Goal: Transaction & Acquisition: Purchase product/service

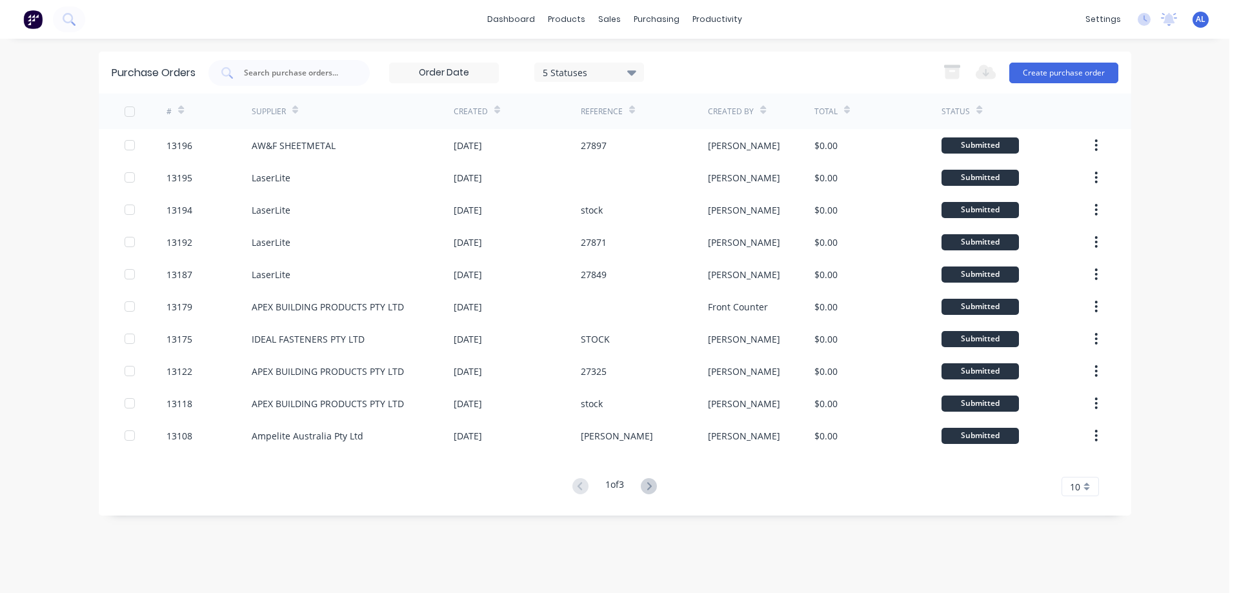
click at [29, 25] on img at bounding box center [32, 19] width 19 height 19
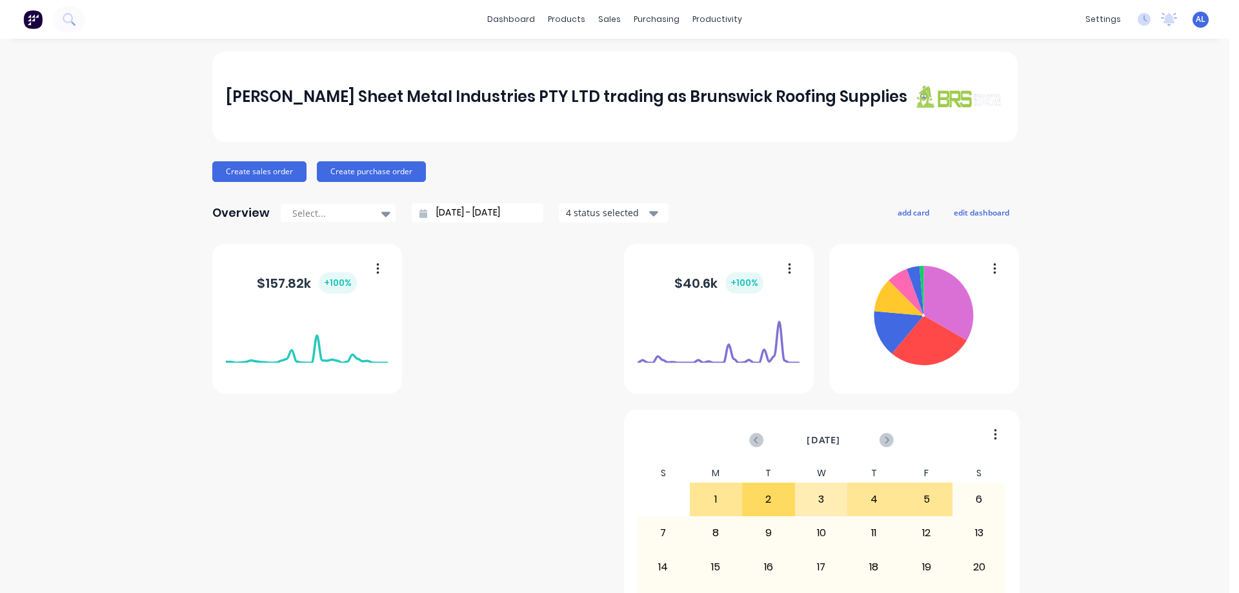
click at [630, 63] on div "[PERSON_NAME] Sheet Metal Industries PTY LTD trading as Brunswick Roofing Suppl…" at bounding box center [614, 97] width 805 height 90
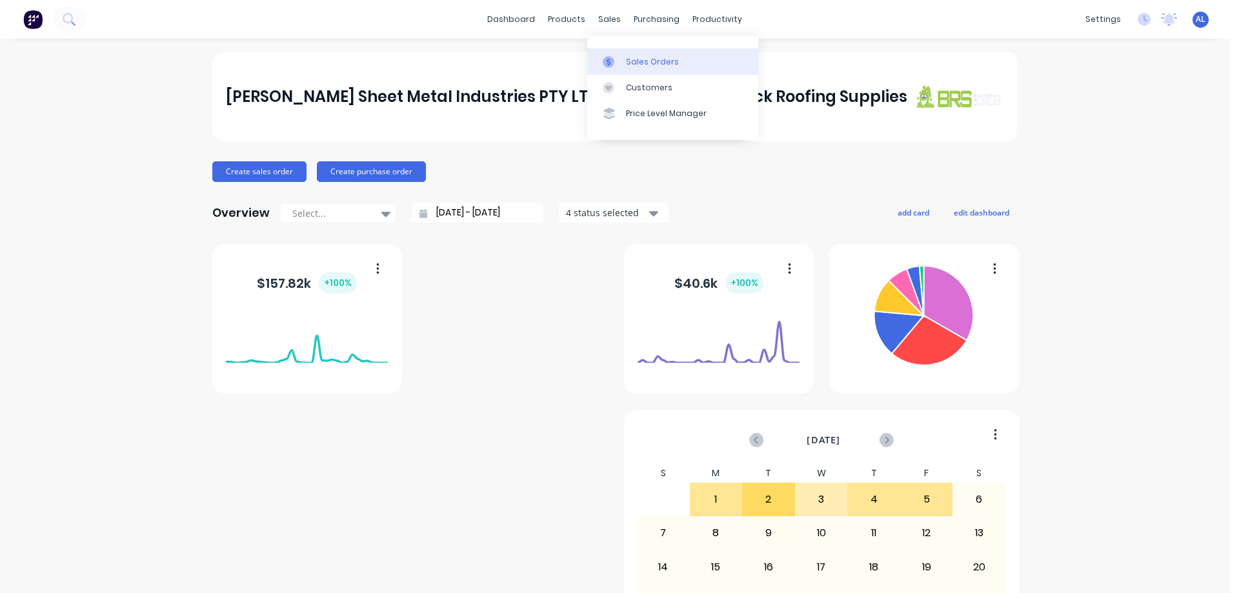
click at [646, 63] on div "Sales Orders" at bounding box center [652, 62] width 53 height 12
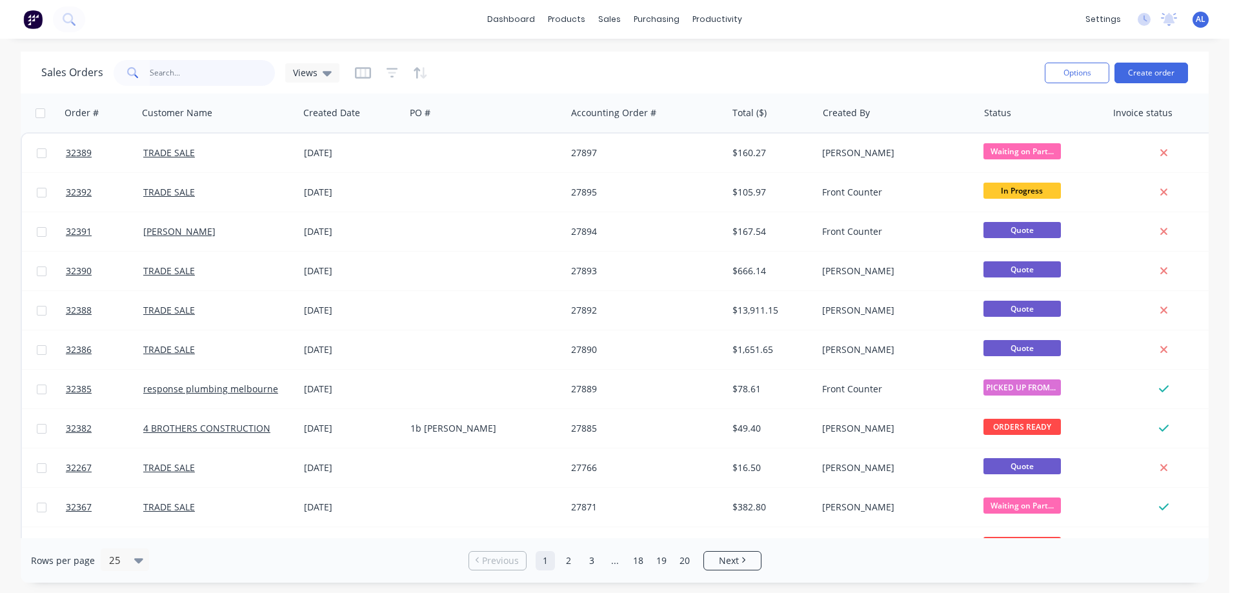
click at [196, 73] on input "text" at bounding box center [213, 73] width 126 height 26
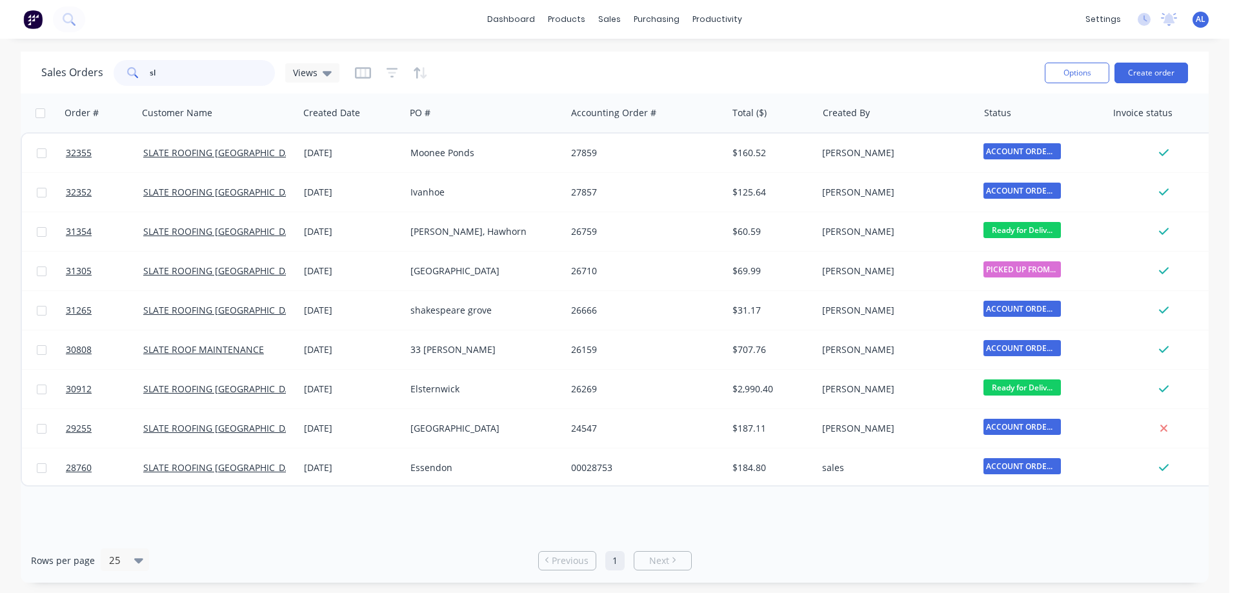
type input "s"
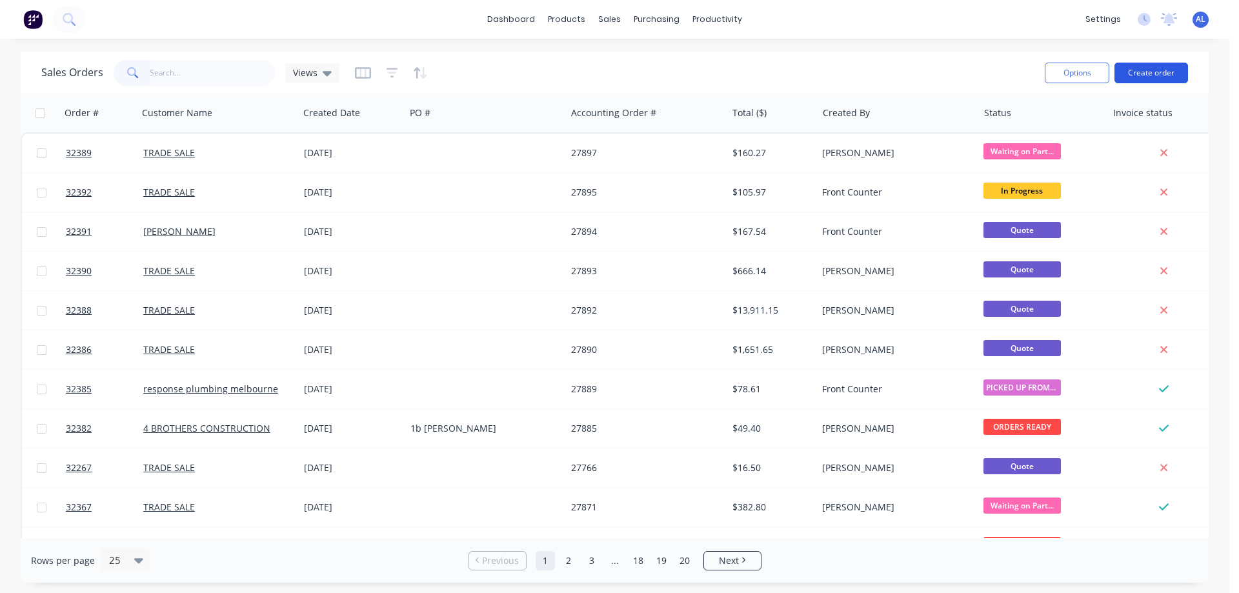
click at [1155, 74] on button "Create order" at bounding box center [1151, 73] width 74 height 21
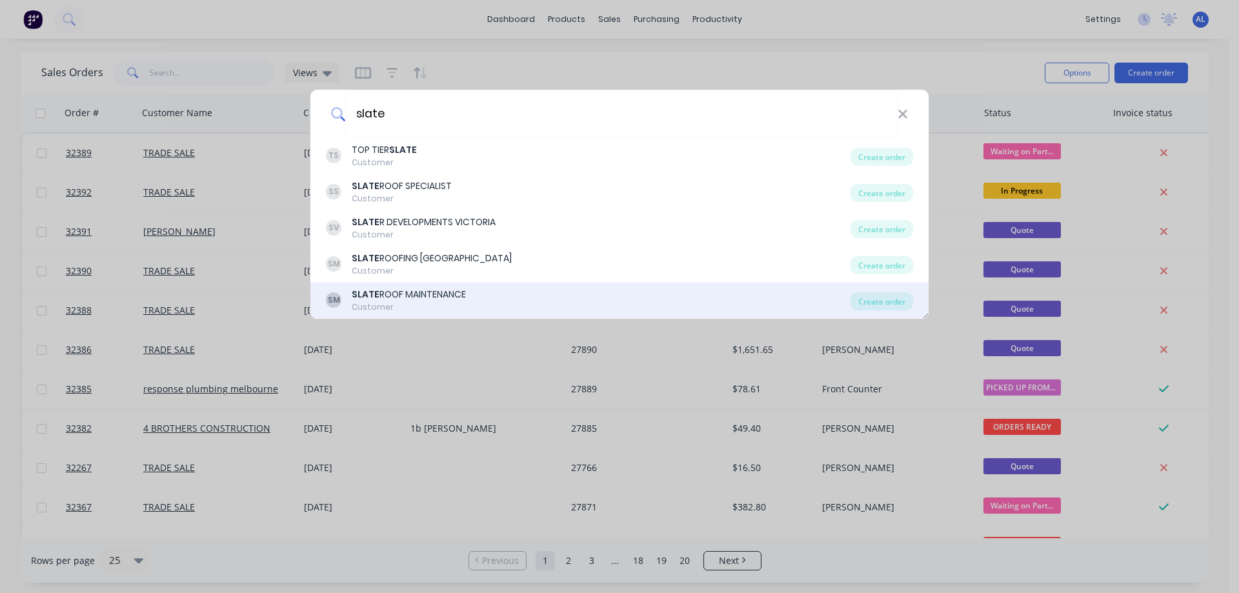
type input "slate"
click at [519, 295] on div "[PERSON_NAME] ROOF MAINTENANCE Customer" at bounding box center [588, 300] width 525 height 25
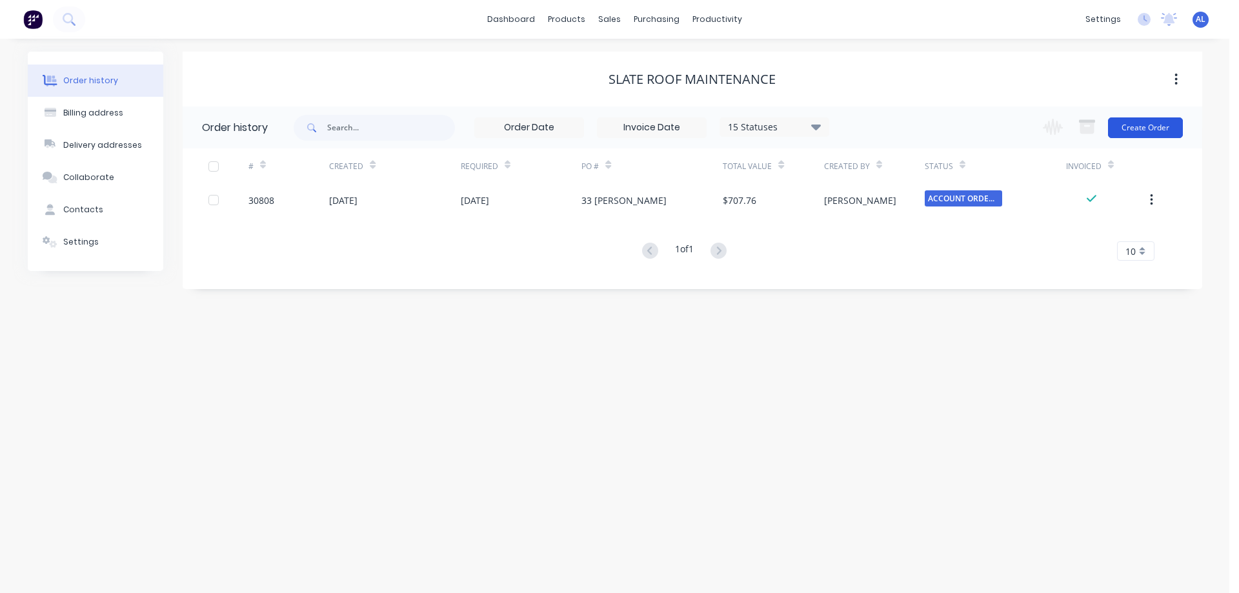
click at [1161, 129] on button "Create Order" at bounding box center [1145, 127] width 75 height 21
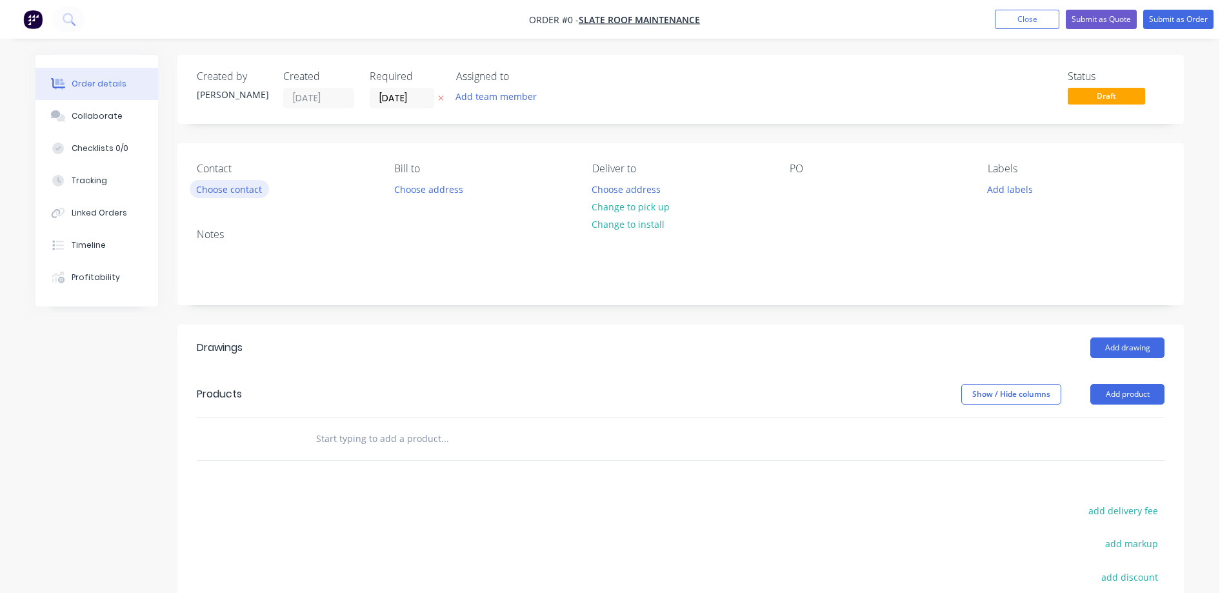
click at [228, 186] on button "Choose contact" at bounding box center [229, 188] width 79 height 17
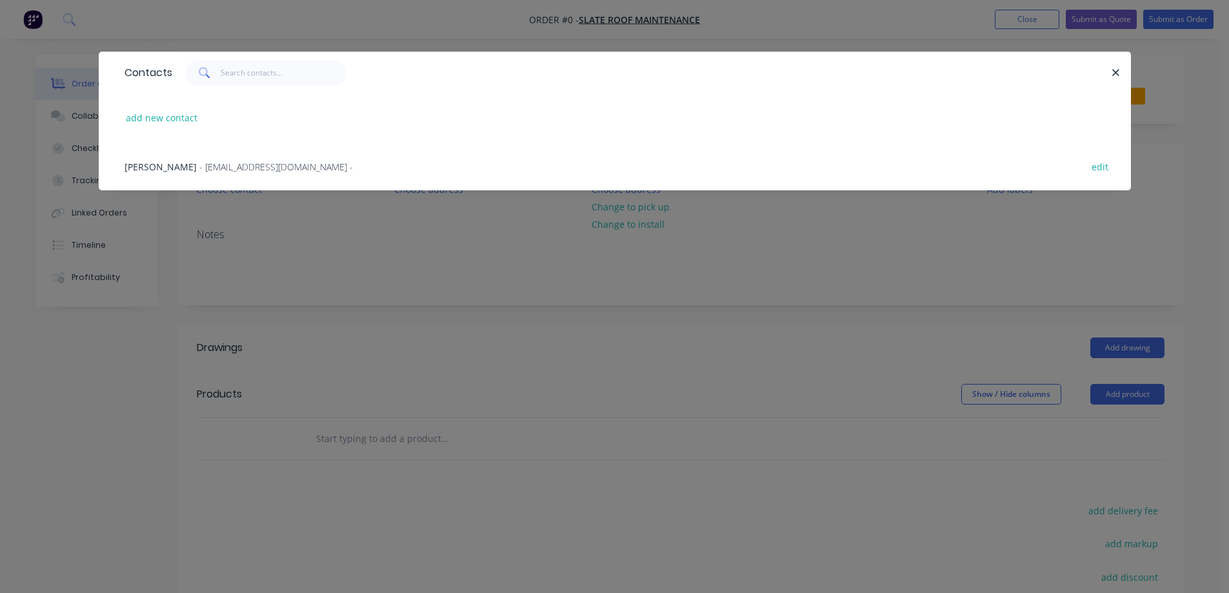
click at [234, 158] on div "[PERSON_NAME] - [EMAIL_ADDRESS][DOMAIN_NAME] - edit" at bounding box center [615, 166] width 994 height 48
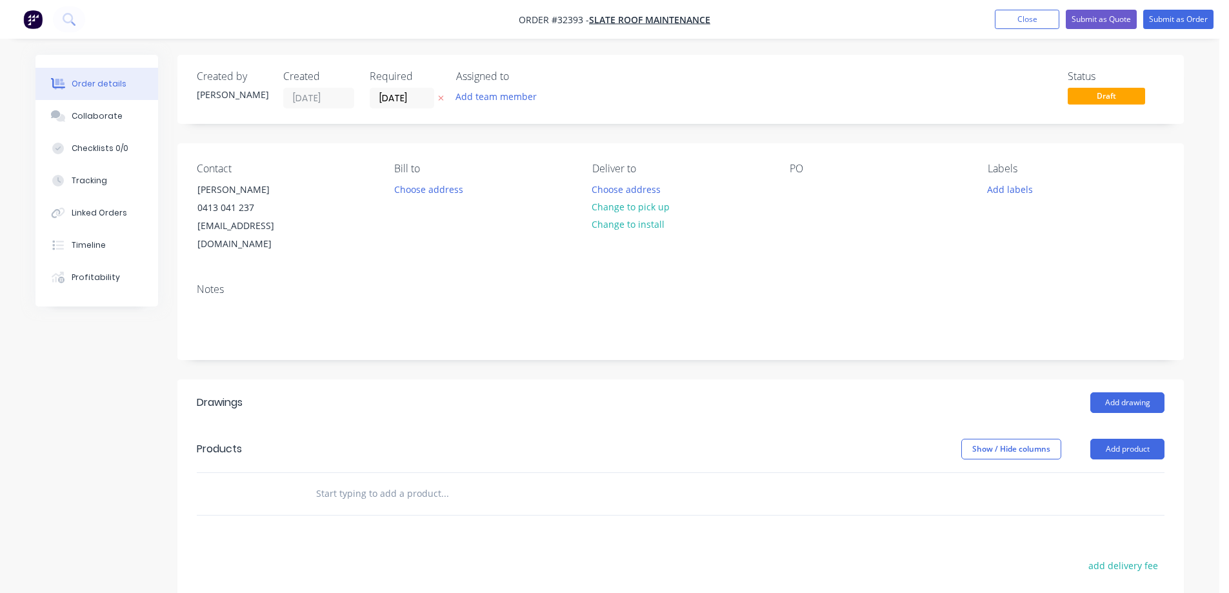
click at [399, 481] on input "text" at bounding box center [445, 494] width 258 height 26
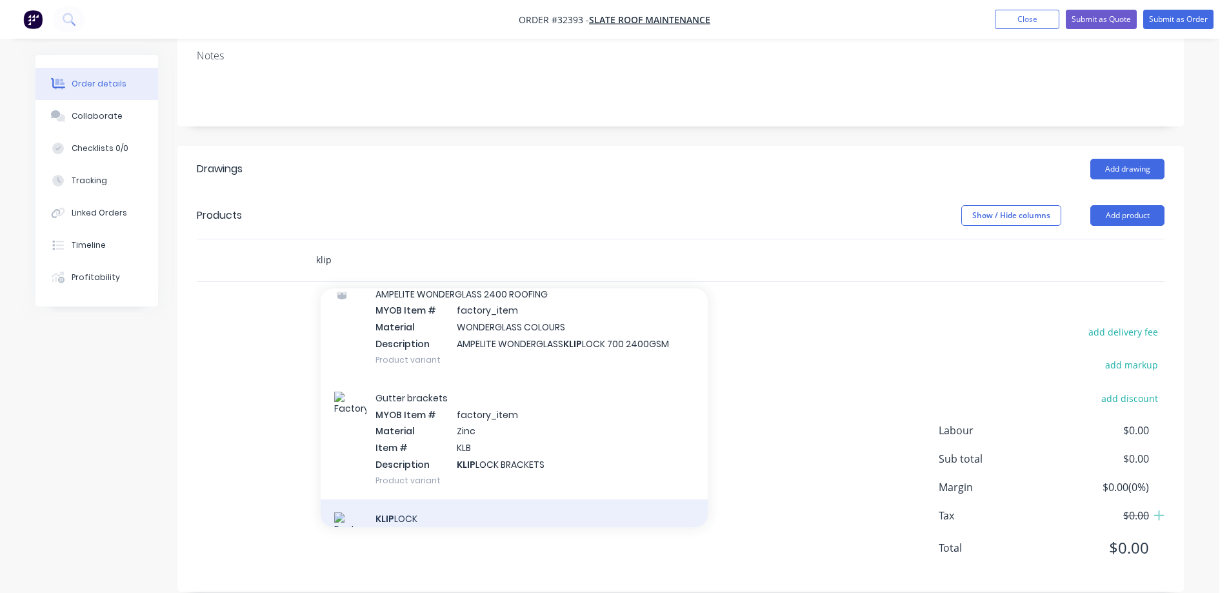
scroll to position [129, 0]
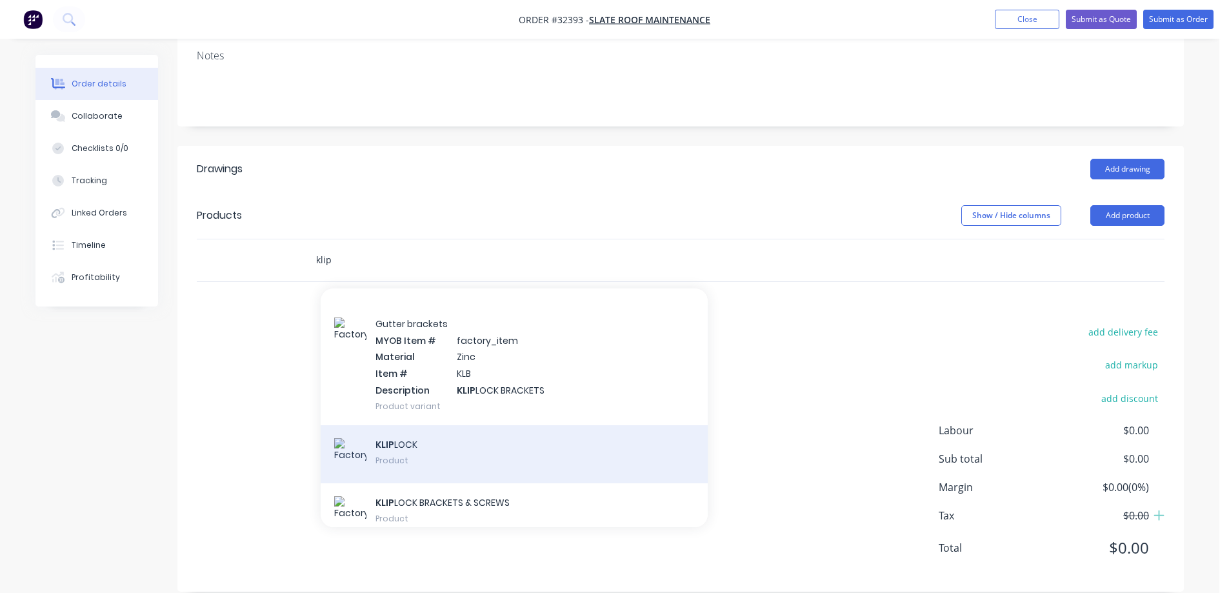
type input "klip"
click at [537, 437] on div "KLIP LOCK Product" at bounding box center [514, 454] width 387 height 58
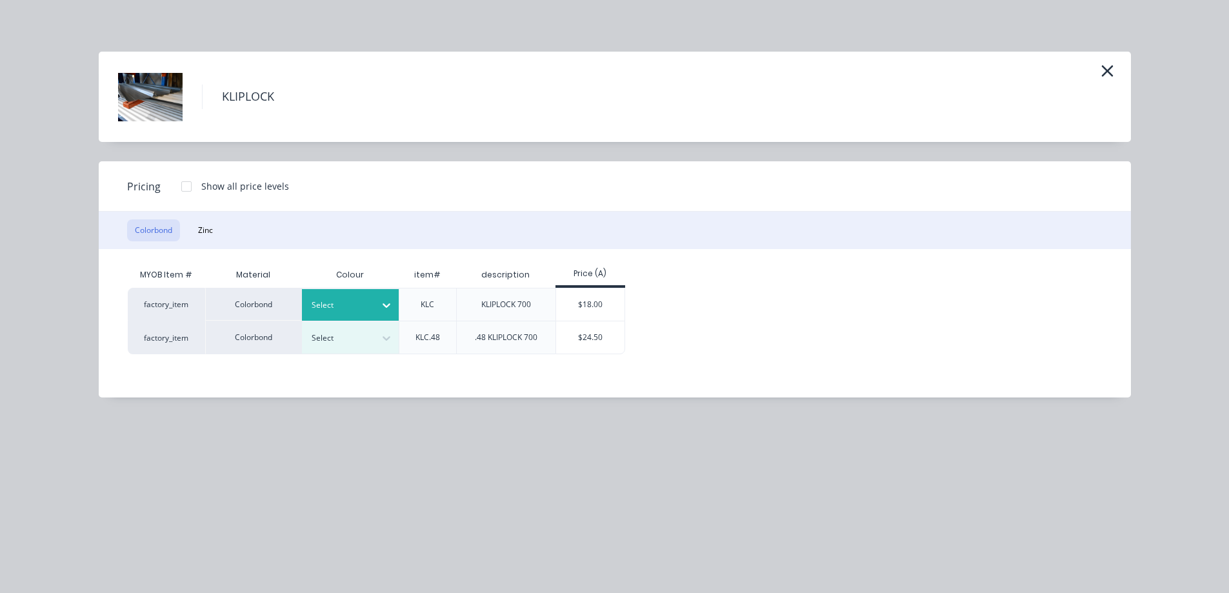
click at [385, 303] on icon at bounding box center [386, 305] width 13 height 13
click at [161, 365] on div "Pale Eucalypt" at bounding box center [80, 377] width 161 height 24
click at [596, 304] on div "$18.00" at bounding box center [590, 304] width 69 height 32
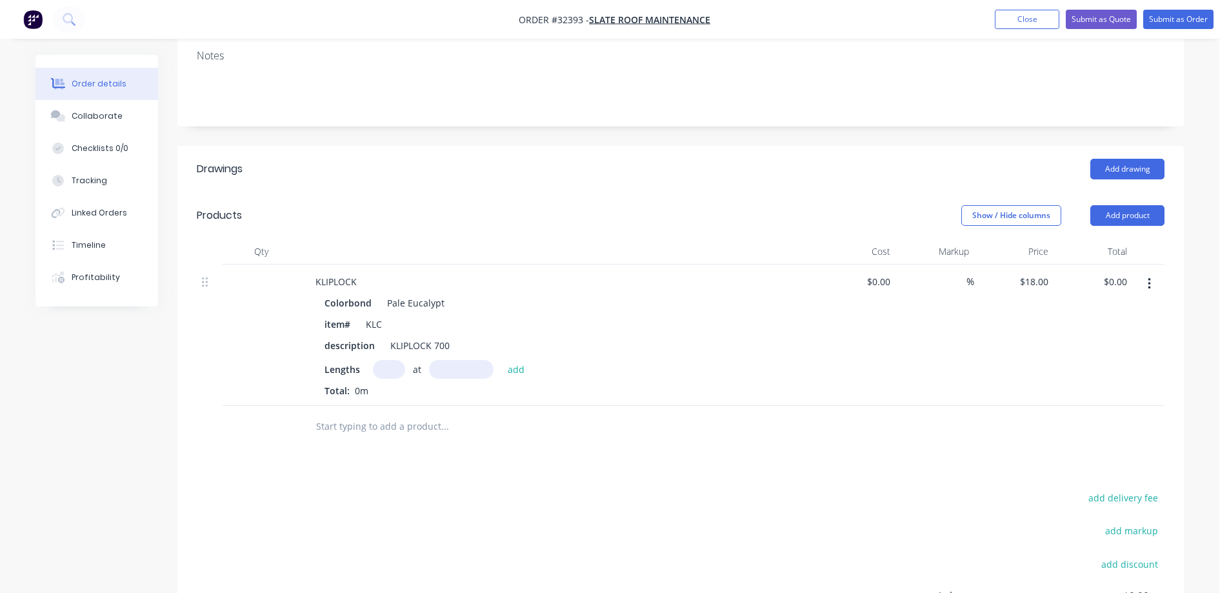
click at [395, 360] on input "text" at bounding box center [389, 369] width 32 height 19
type input "3"
type input "4100"
click at [501, 360] on button "add" at bounding box center [516, 368] width 30 height 17
type input "$221.40"
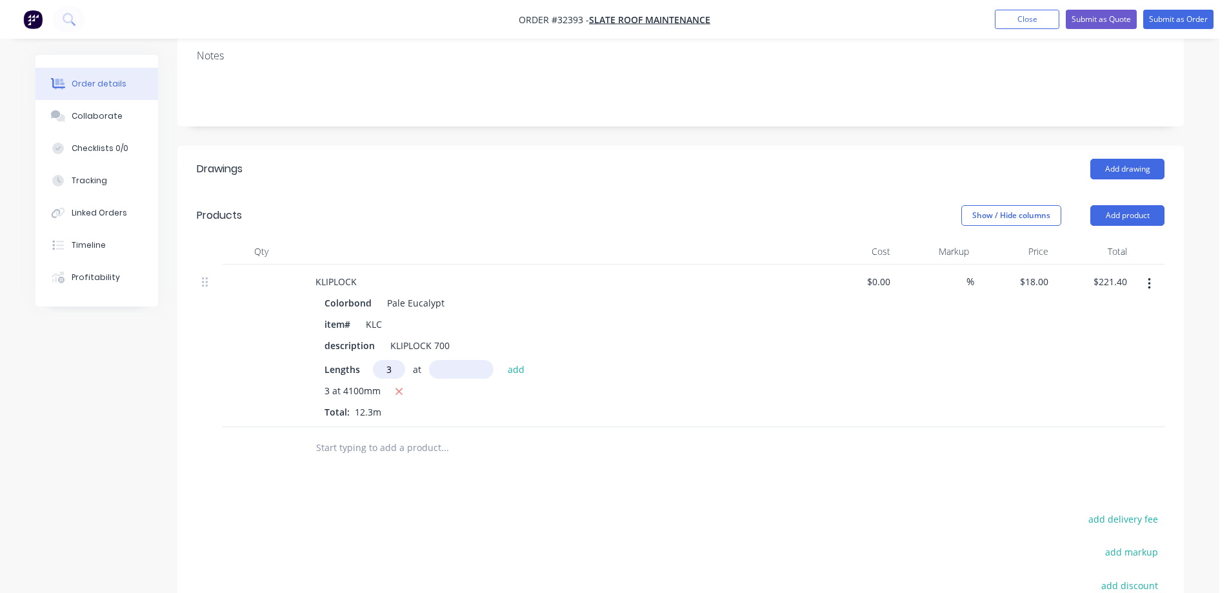
type input "3"
type input "2100"
click at [501, 360] on button "add" at bounding box center [516, 368] width 30 height 17
type input "$334.80"
click at [390, 456] on input "text" at bounding box center [445, 469] width 258 height 26
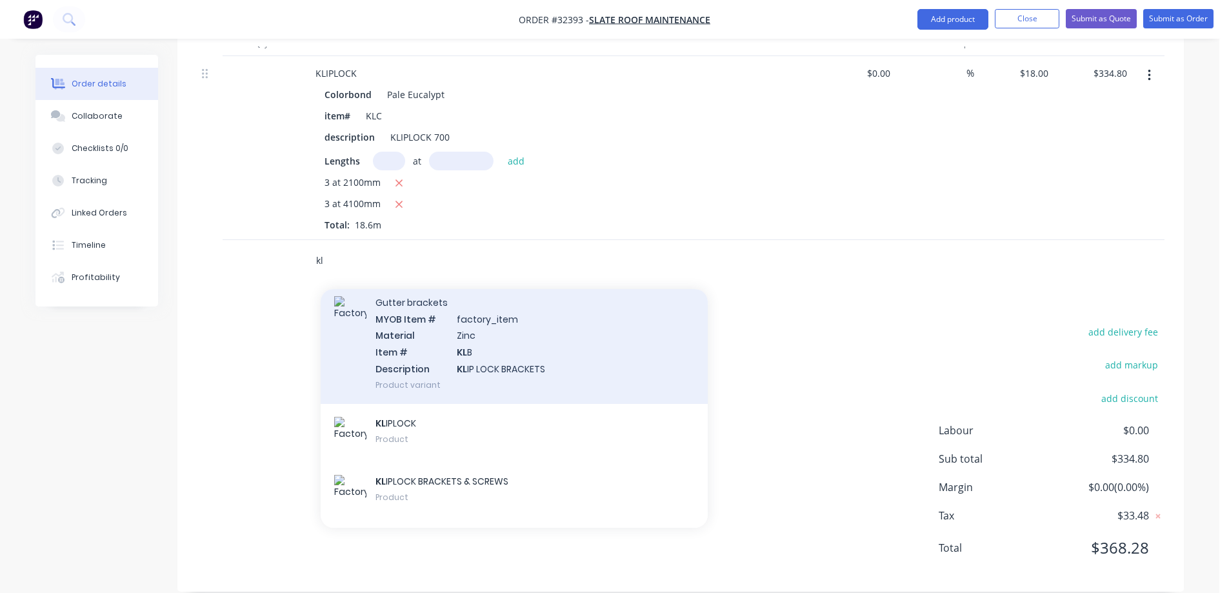
scroll to position [129, 0]
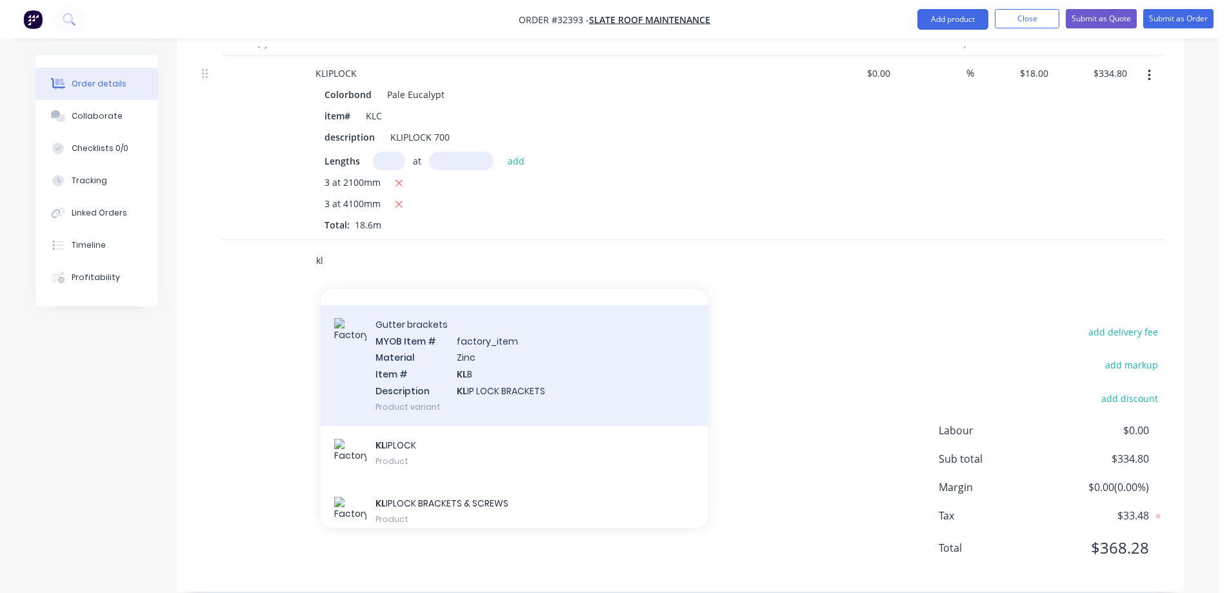
type input "kl"
click at [524, 356] on div "Gutter brackets MYOB Item # factory_item Material Zinc Item # KL B Description …" at bounding box center [514, 365] width 387 height 121
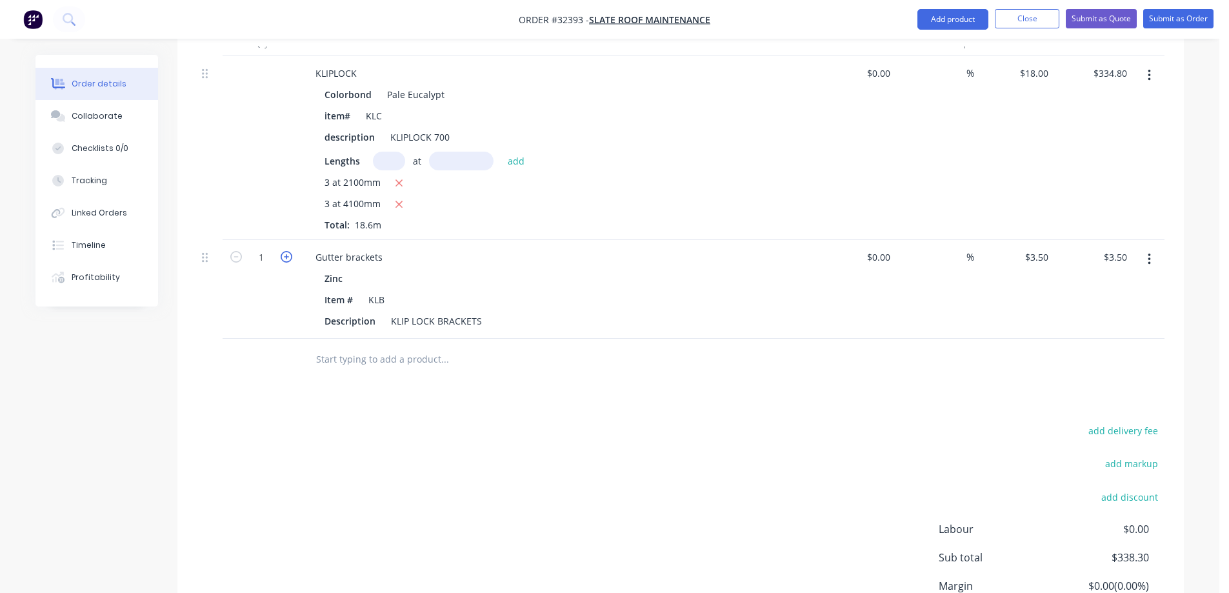
click at [289, 251] on icon "button" at bounding box center [287, 257] width 12 height 12
type input "2"
type input "$7.00"
click at [289, 251] on icon "button" at bounding box center [287, 257] width 12 height 12
type input "3"
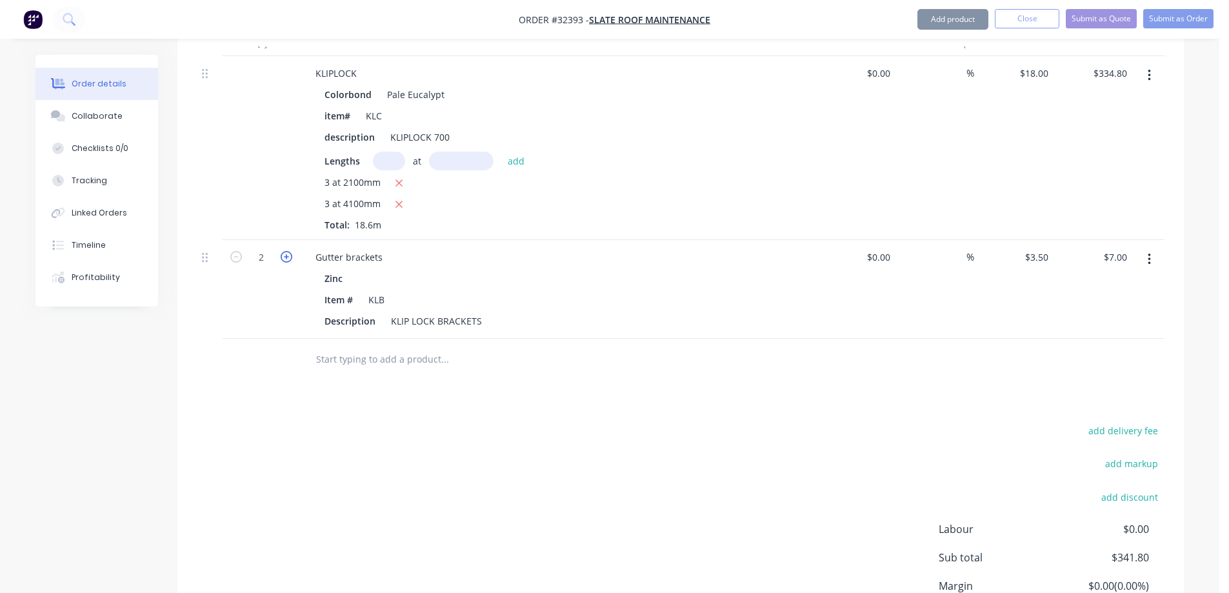
type input "$10.50"
click at [289, 251] on icon "button" at bounding box center [287, 257] width 12 height 12
type input "4"
type input "$14.00"
click at [289, 251] on icon "button" at bounding box center [287, 257] width 12 height 12
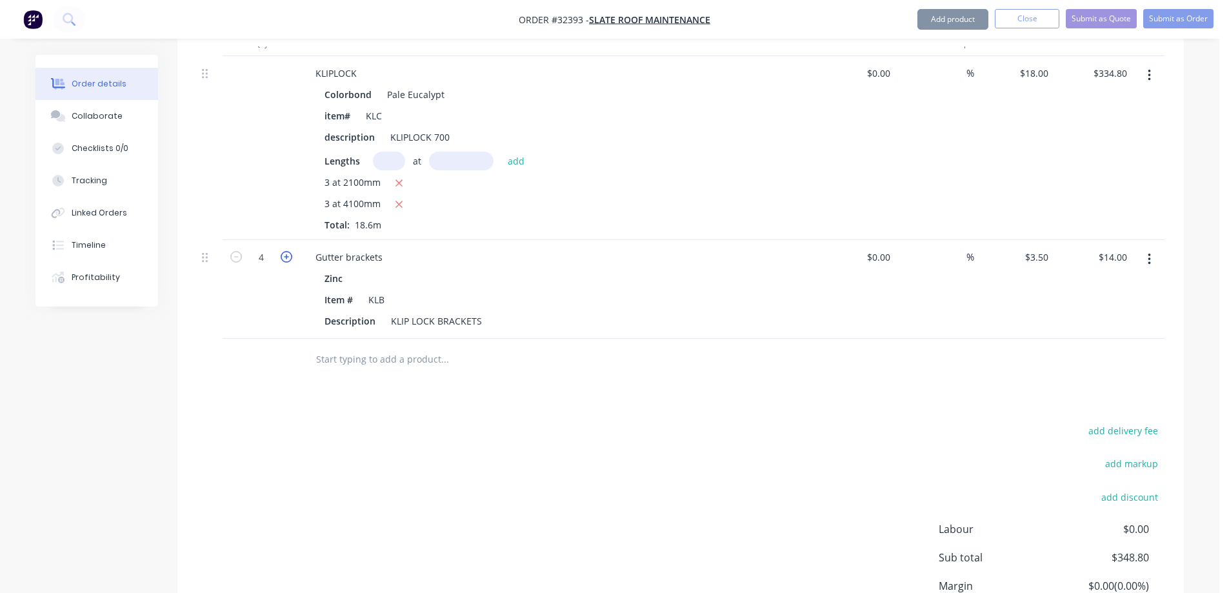
type input "5"
type input "$17.50"
click at [289, 251] on icon "button" at bounding box center [287, 257] width 12 height 12
type input "6"
type input "$21.00"
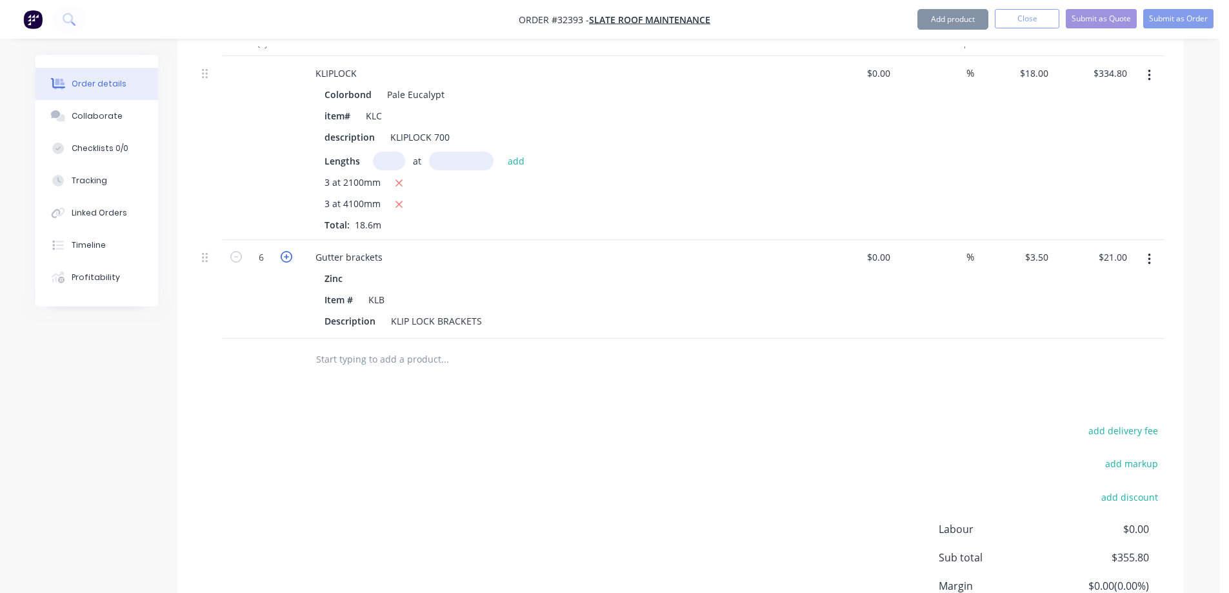
click at [289, 251] on icon "button" at bounding box center [287, 257] width 12 height 12
type input "7"
type input "$24.50"
click at [289, 251] on icon "button" at bounding box center [287, 257] width 12 height 12
type input "8"
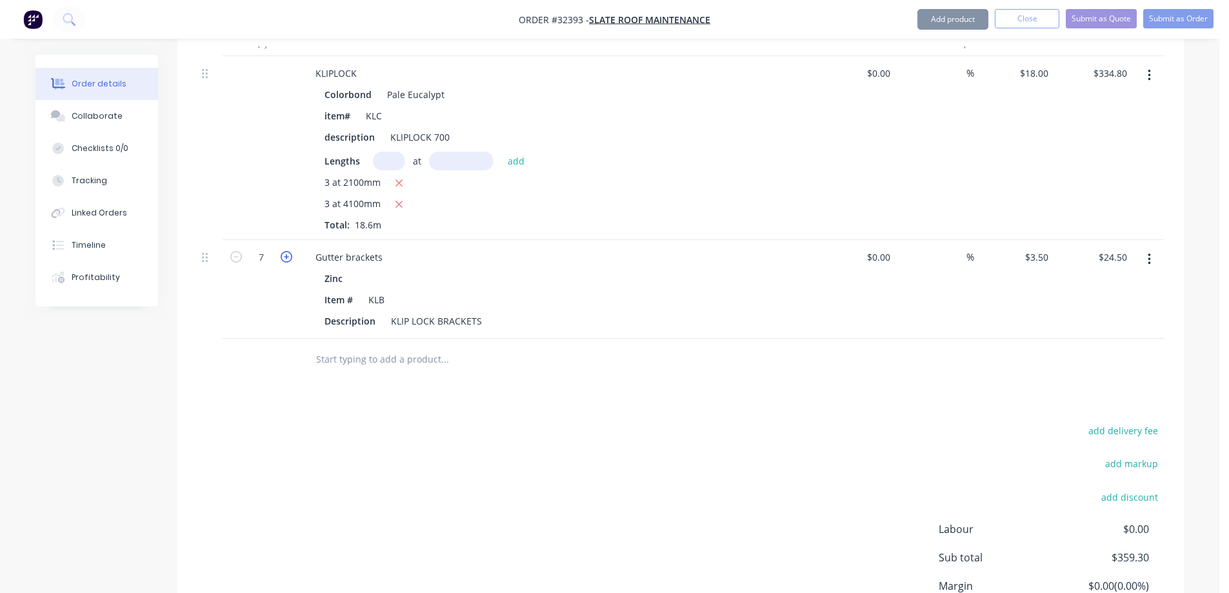
type input "$28.00"
click at [289, 251] on icon "button" at bounding box center [287, 257] width 12 height 12
type input "9"
type input "$31.50"
click at [289, 251] on icon "button" at bounding box center [287, 257] width 12 height 12
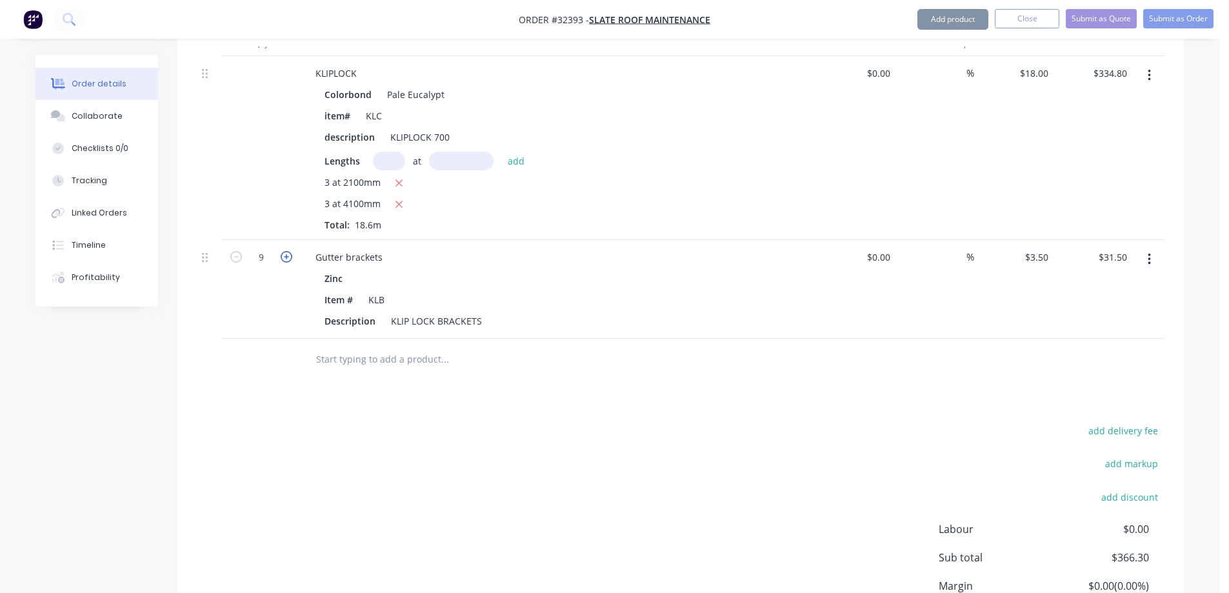
type input "10"
type input "$35.00"
click at [289, 251] on icon "button" at bounding box center [287, 257] width 12 height 12
type input "11"
type input "$38.50"
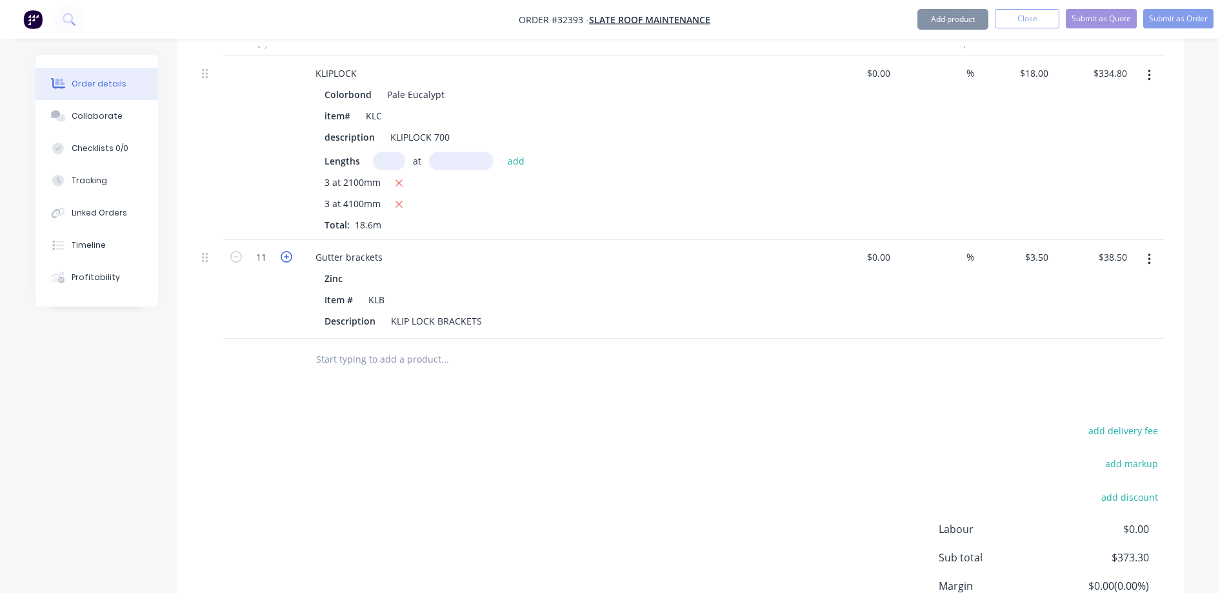
click at [289, 251] on icon "button" at bounding box center [287, 257] width 12 height 12
type input "12"
type input "$42.00"
click at [289, 251] on icon "button" at bounding box center [287, 257] width 12 height 12
type input "13"
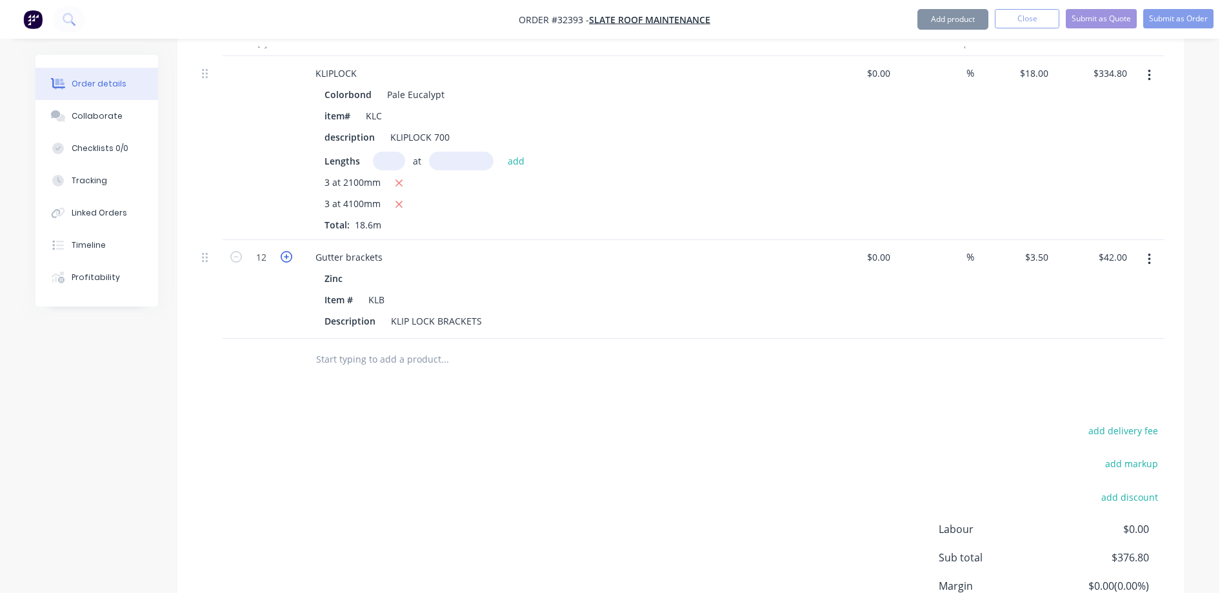
type input "$45.50"
click at [289, 251] on icon "button" at bounding box center [287, 257] width 12 height 12
type input "14"
type input "$49.00"
click at [290, 251] on icon "button" at bounding box center [287, 257] width 12 height 12
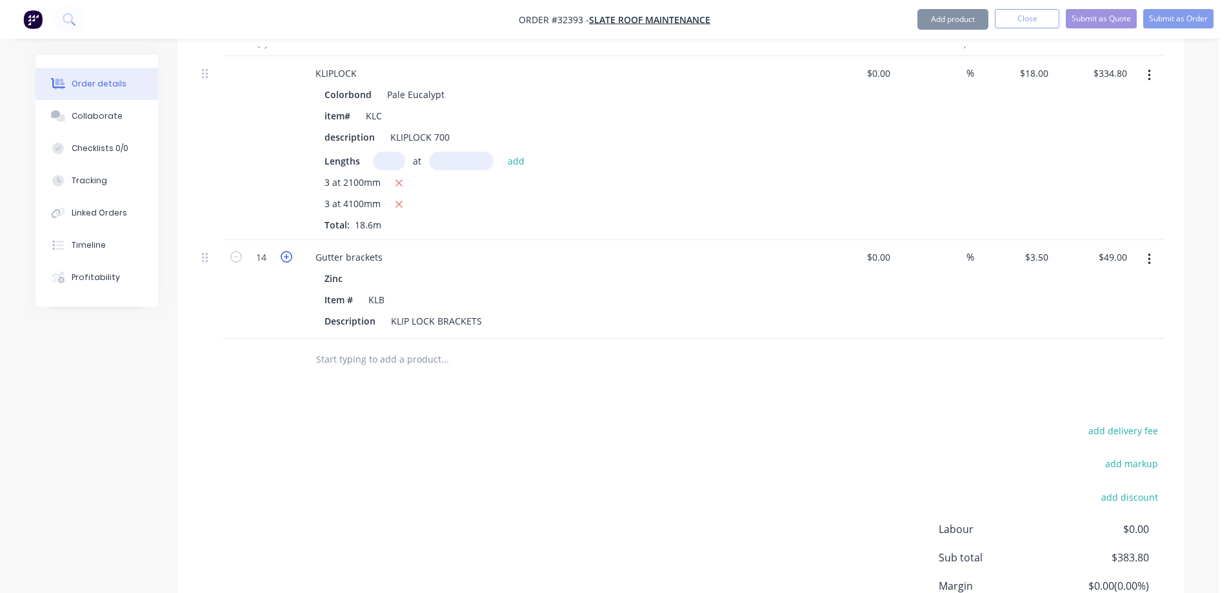
type input "15"
type input "$52.50"
click at [290, 251] on icon "button" at bounding box center [287, 257] width 12 height 12
type input "16"
type input "$56.00"
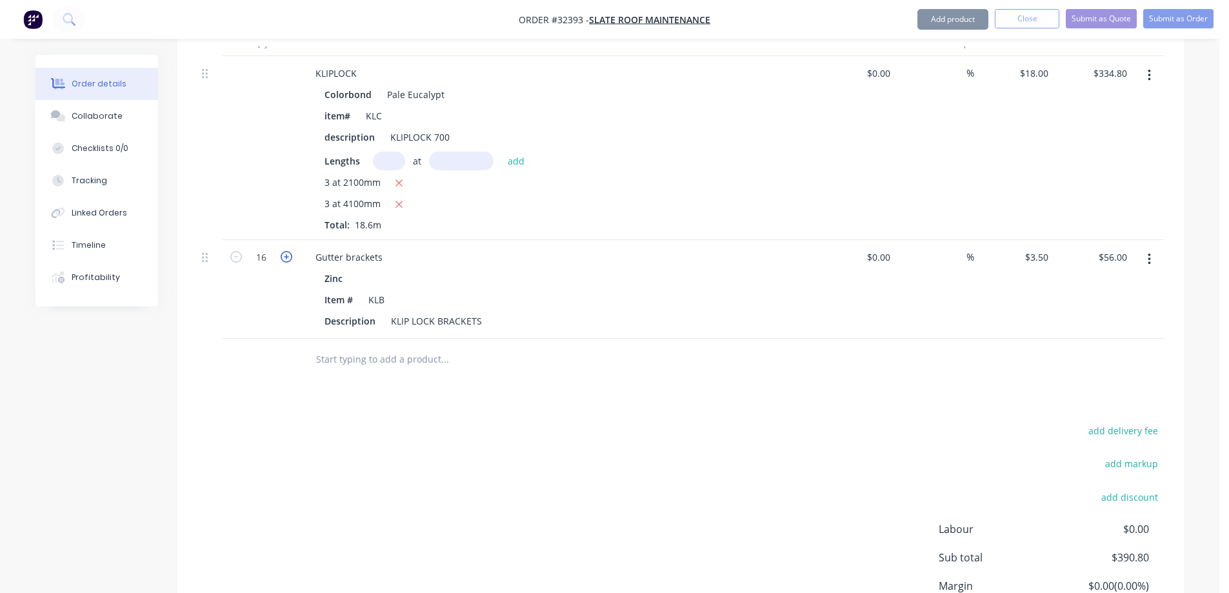
click at [290, 251] on icon "button" at bounding box center [287, 257] width 12 height 12
type input "17"
type input "$59.50"
click at [290, 251] on icon "button" at bounding box center [287, 257] width 12 height 12
type input "18"
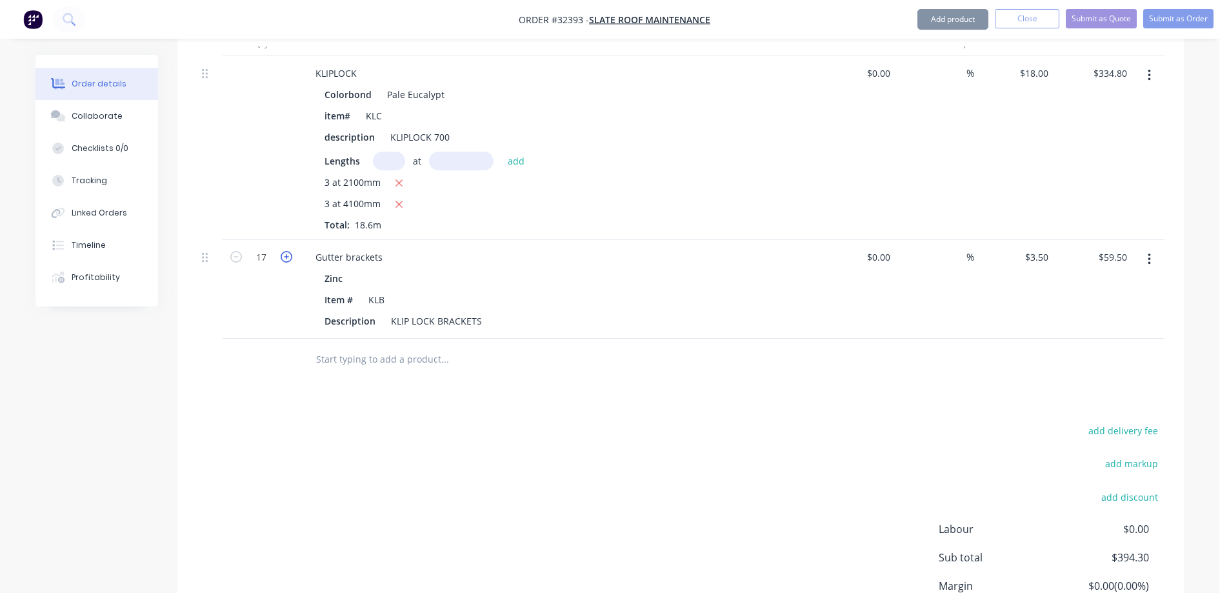
type input "$63.00"
click at [290, 251] on icon "button" at bounding box center [287, 257] width 12 height 12
type input "19"
type input "$66.50"
click at [290, 251] on icon "button" at bounding box center [287, 257] width 12 height 12
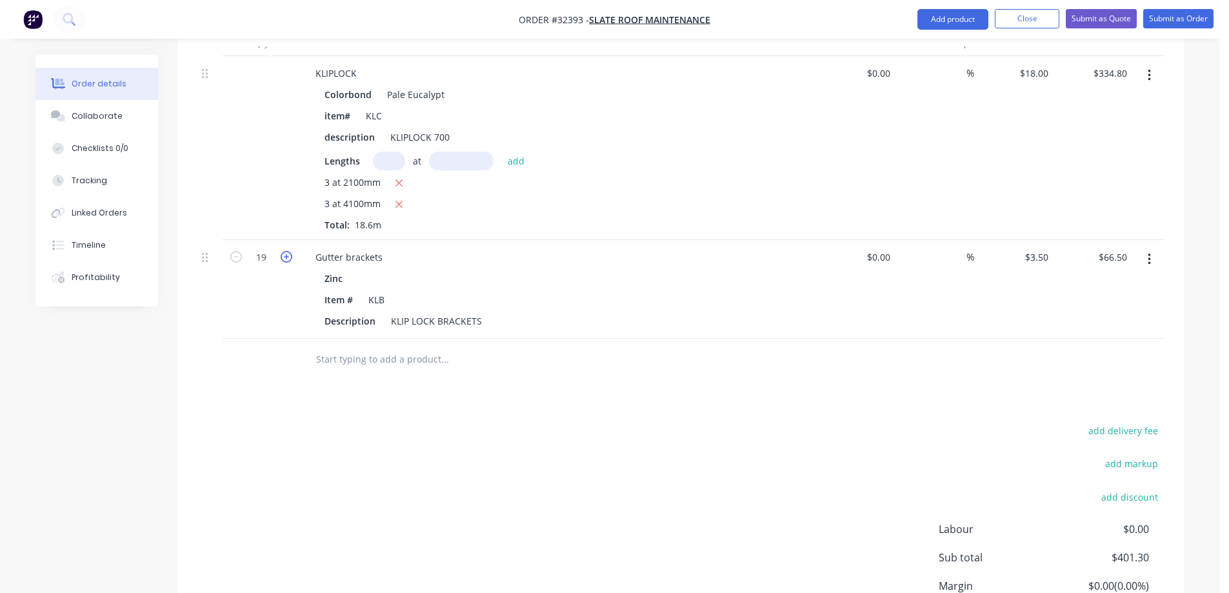
type input "20"
type input "$70.00"
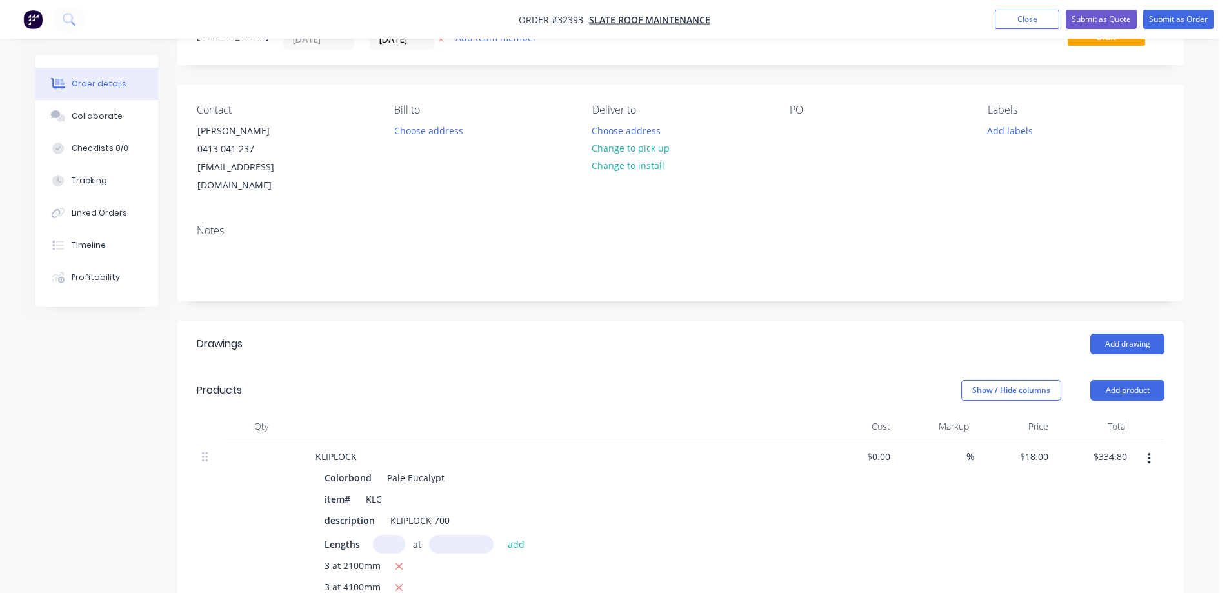
scroll to position [55, 0]
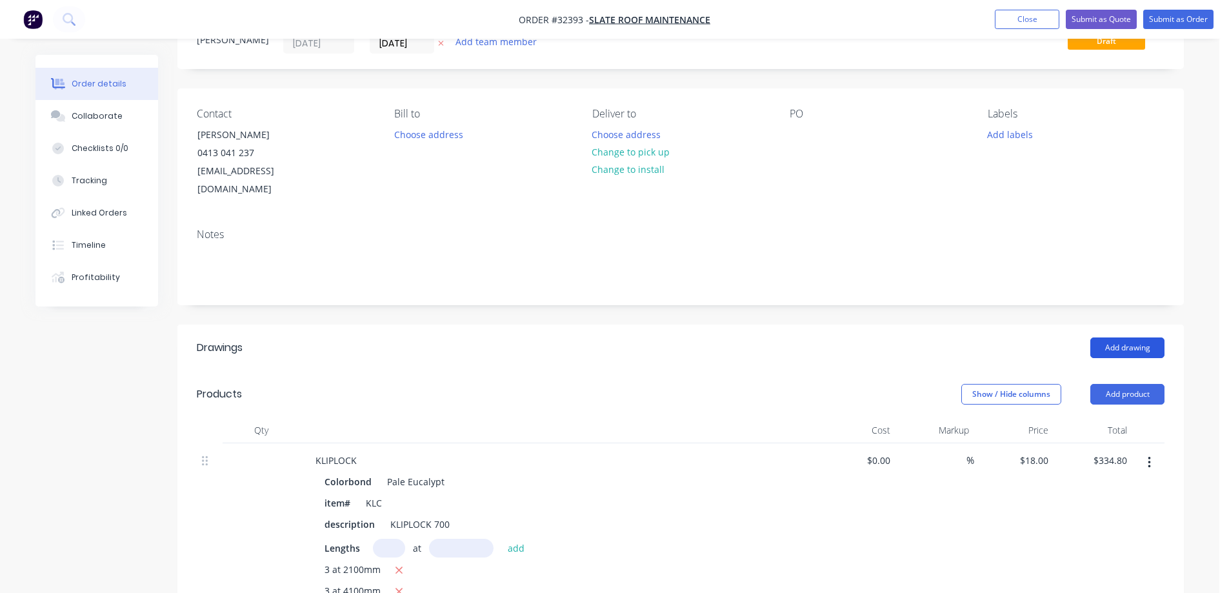
click at [1127, 337] on button "Add drawing" at bounding box center [1127, 347] width 74 height 21
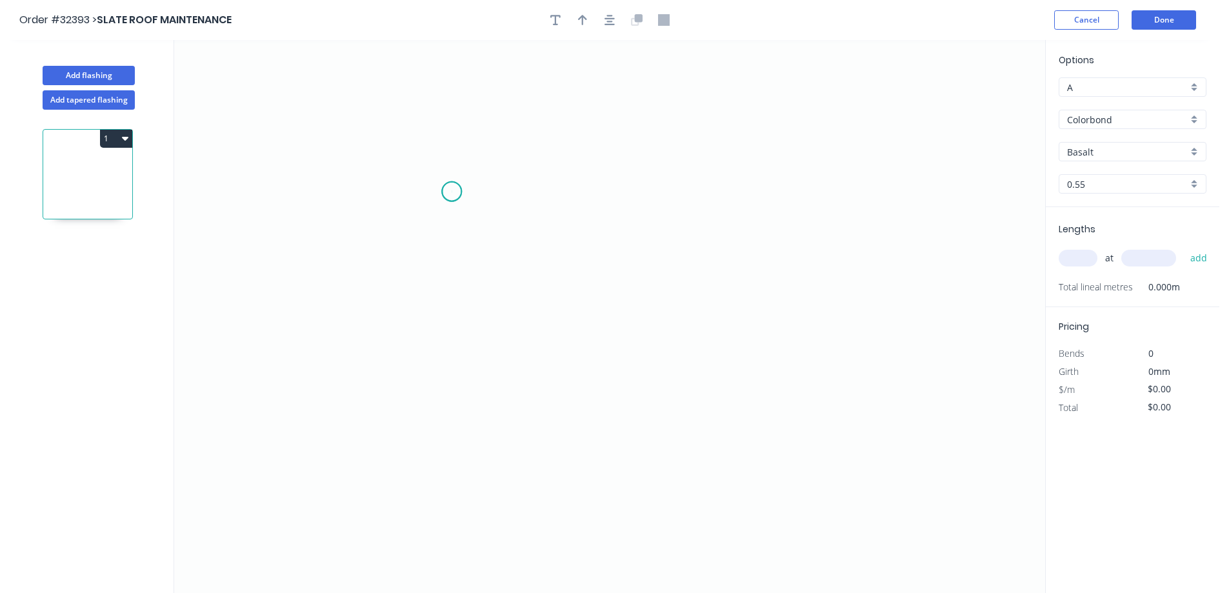
click at [452, 192] on icon "0" at bounding box center [609, 316] width 871 height 553
click at [695, 184] on icon "0" at bounding box center [609, 316] width 871 height 553
click at [687, 414] on icon "0 ?" at bounding box center [609, 316] width 871 height 553
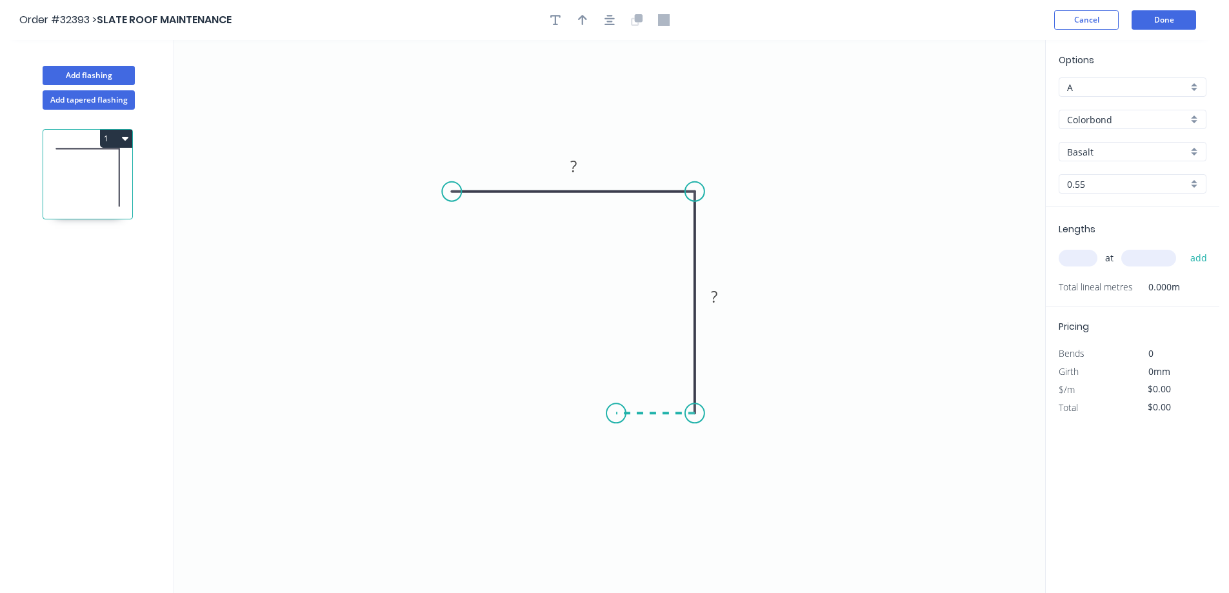
click at [616, 413] on icon at bounding box center [655, 413] width 79 height 0
click at [615, 353] on icon "0 ? ? ?" at bounding box center [609, 316] width 871 height 553
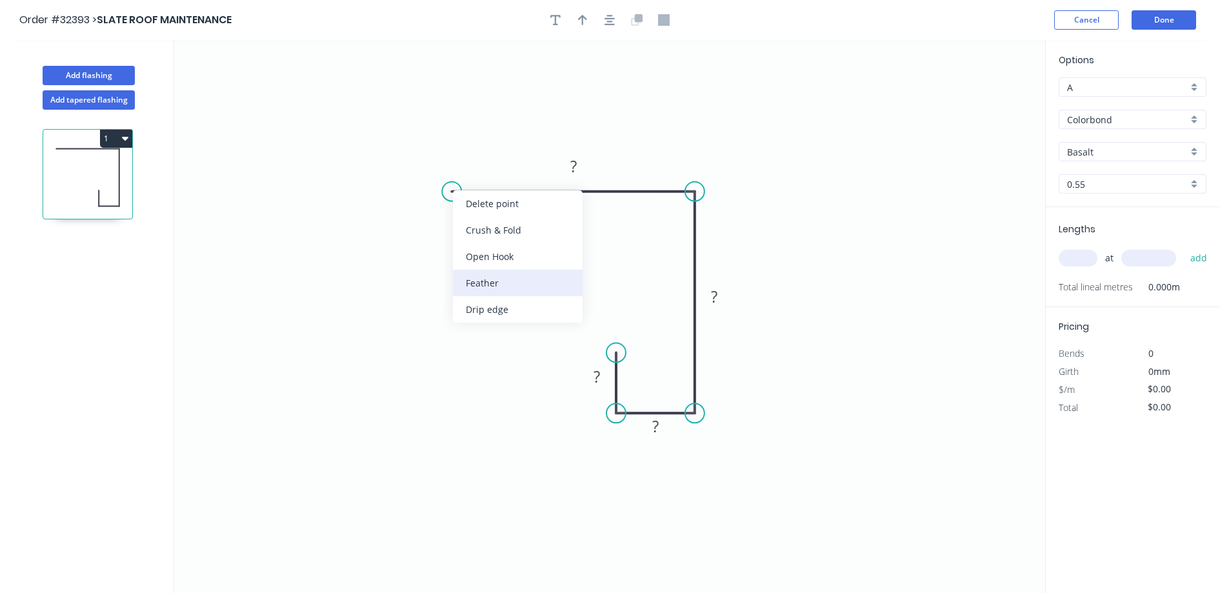
click at [542, 288] on div "Feather" at bounding box center [518, 283] width 130 height 26
click at [508, 232] on div "Flip bend" at bounding box center [516, 230] width 130 height 26
click at [473, 216] on tspan "15" at bounding box center [477, 212] width 18 height 21
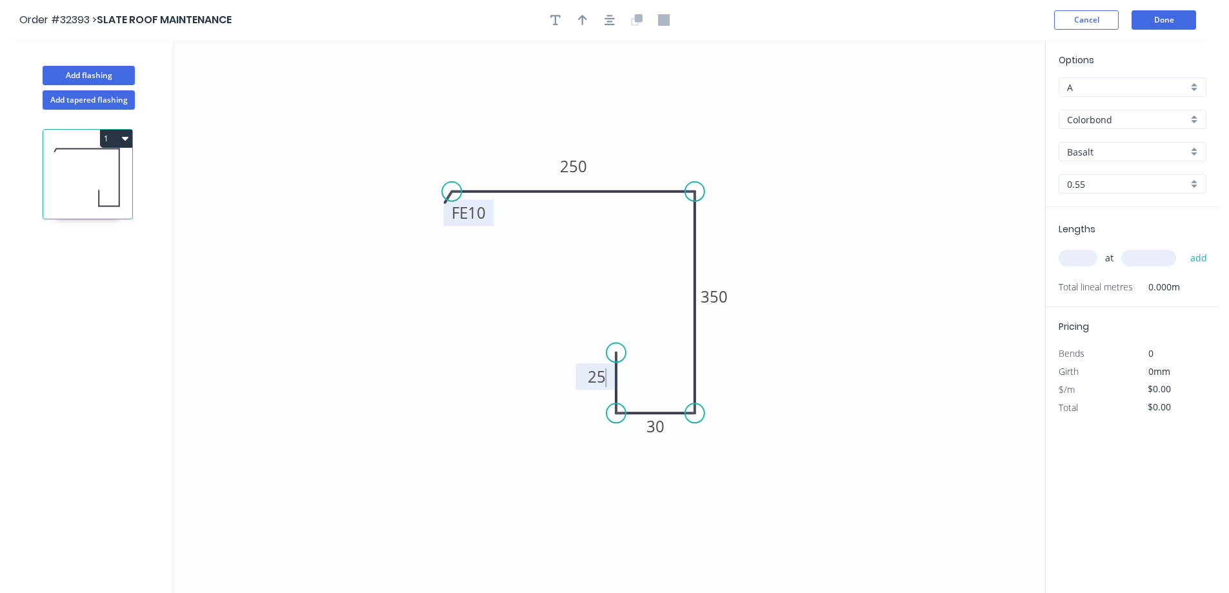
type input "$40.07"
drag, startPoint x: 1082, startPoint y: 260, endPoint x: 1026, endPoint y: 270, distance: 57.0
click at [1081, 260] on input "text" at bounding box center [1078, 258] width 39 height 17
type input "1"
type input "4600"
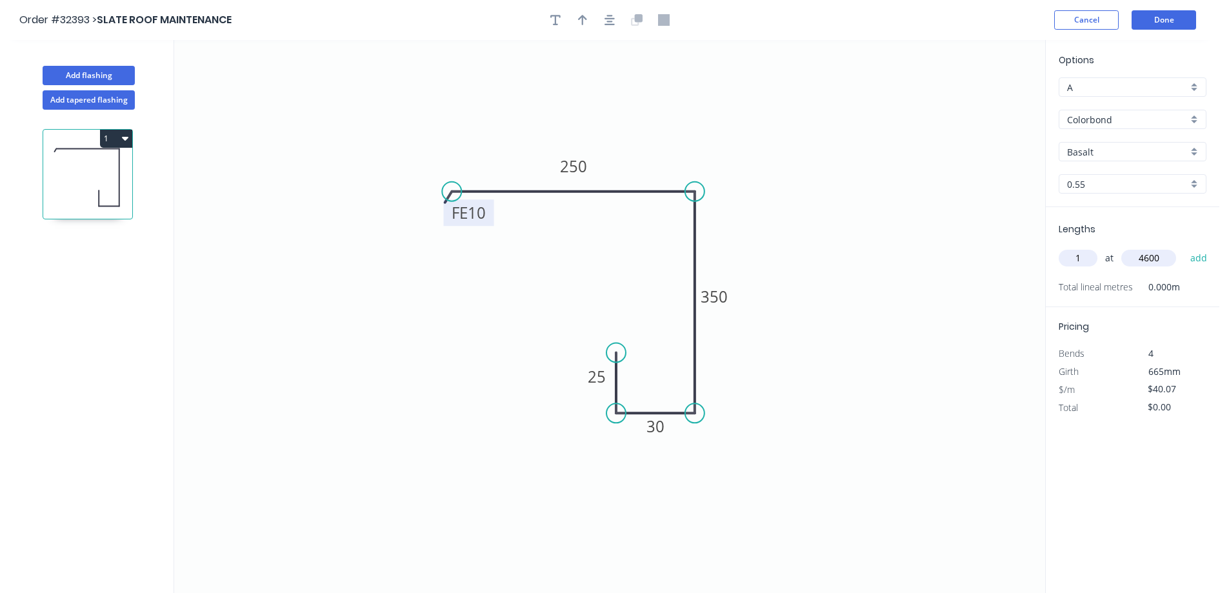
click at [1184, 247] on button "add" at bounding box center [1199, 258] width 30 height 22
type input "$184.32"
click at [1199, 156] on div "Basalt" at bounding box center [1133, 151] width 148 height 19
click at [1123, 214] on div "Pale Eucalypt" at bounding box center [1132, 215] width 146 height 23
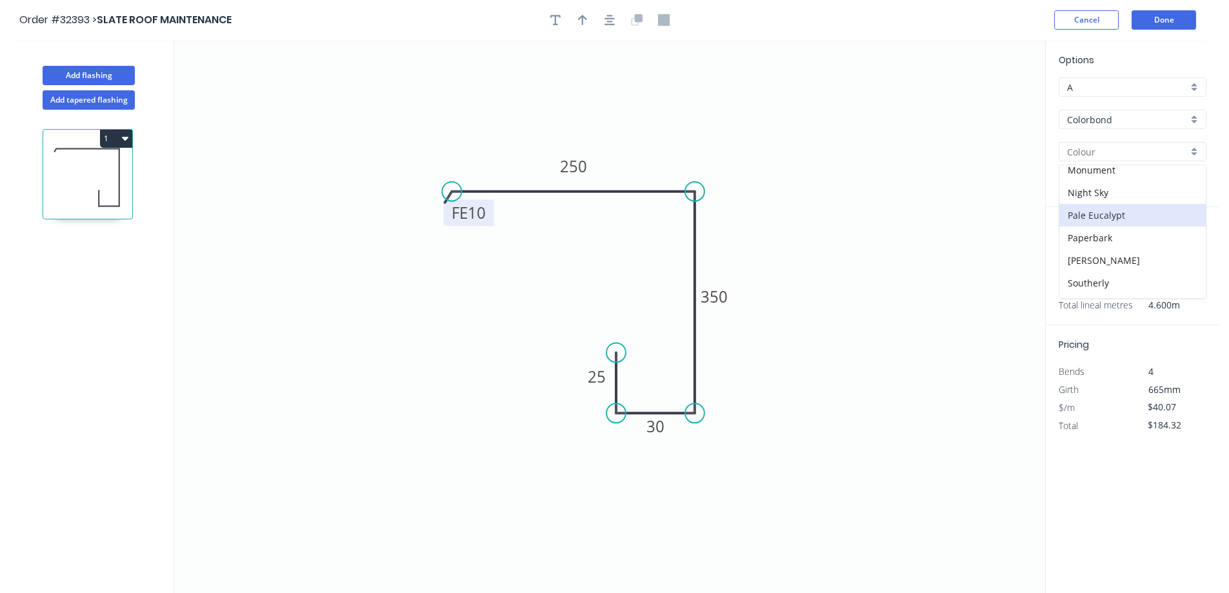
type input "Pale Eucalypt"
click at [606, 16] on icon "button" at bounding box center [610, 20] width 10 height 12
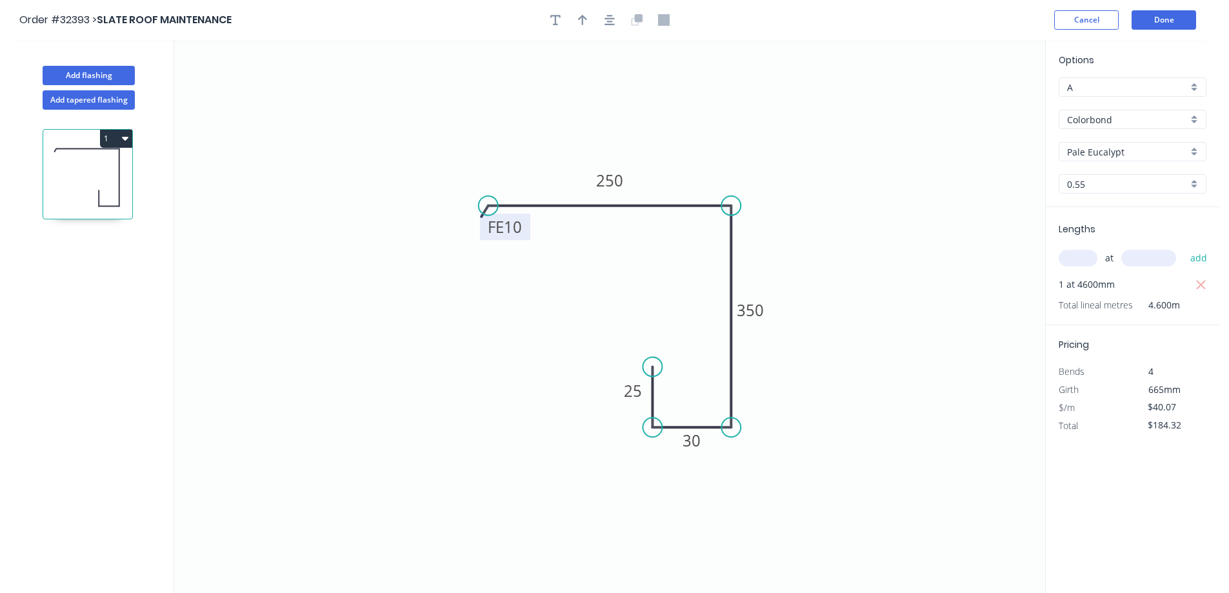
drag, startPoint x: 583, startPoint y: 17, endPoint x: 592, endPoint y: 43, distance: 27.1
click at [583, 18] on icon "button" at bounding box center [582, 20] width 9 height 10
drag, startPoint x: 982, startPoint y: 101, endPoint x: 699, endPoint y: 160, distance: 289.4
click at [699, 160] on icon at bounding box center [702, 139] width 12 height 41
click at [1172, 23] on button "Done" at bounding box center [1164, 19] width 65 height 19
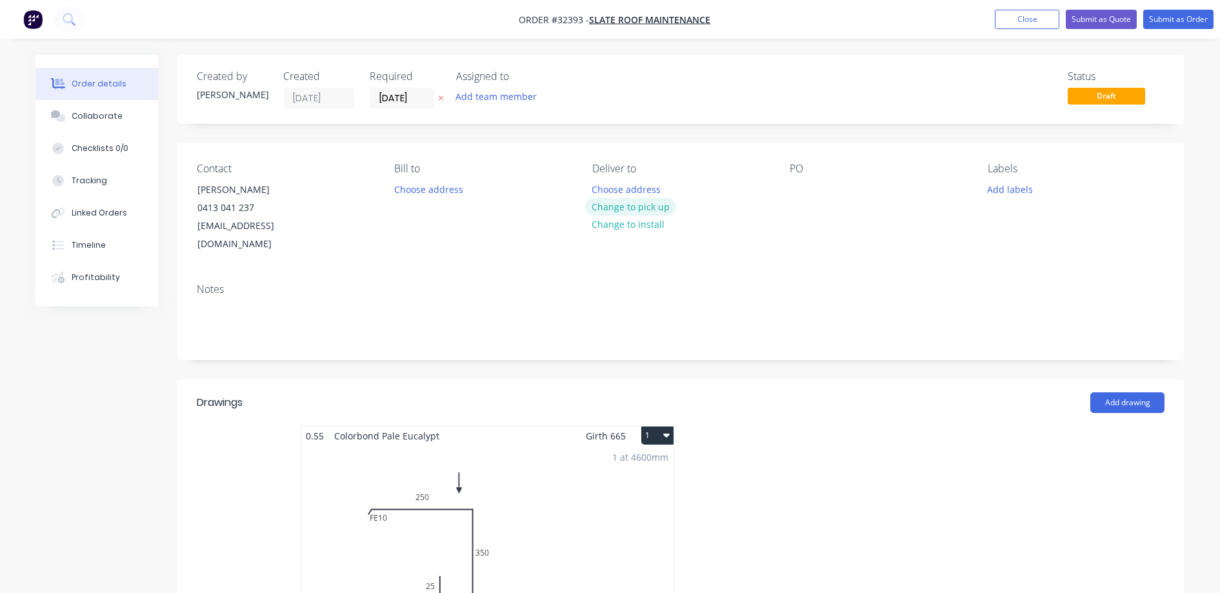
click at [637, 206] on button "Change to pick up" at bounding box center [631, 206] width 92 height 17
click at [805, 181] on div at bounding box center [800, 189] width 21 height 19
click at [645, 501] on div "1 at 4600mm Total lm $/M Total 4.6m $40.07 $184.32" at bounding box center [487, 543] width 373 height 197
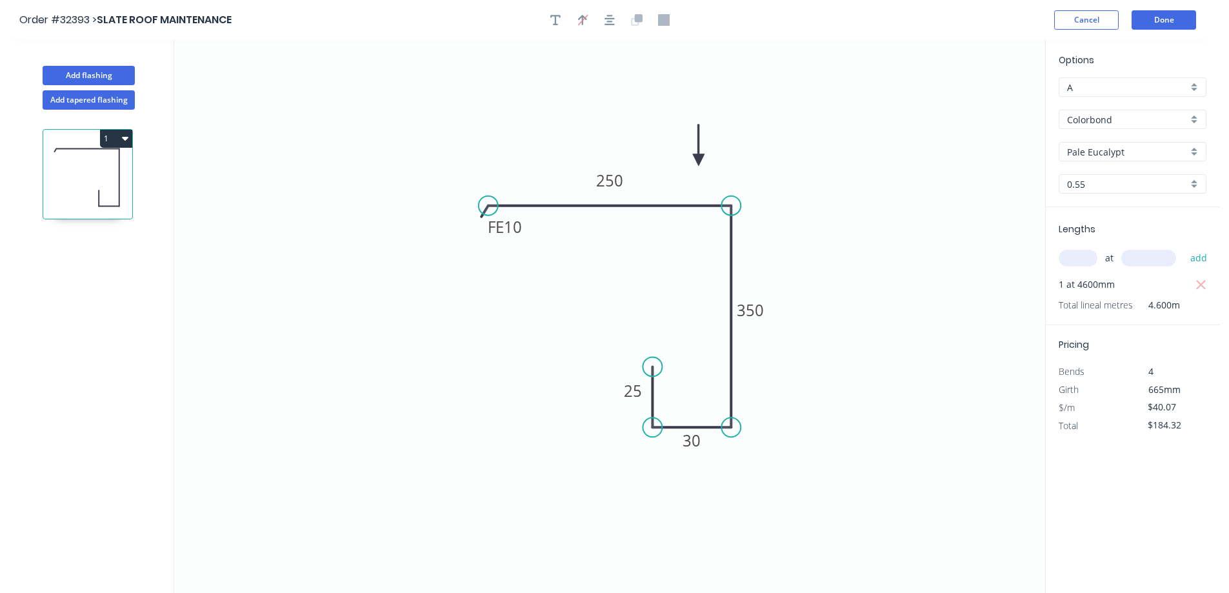
click at [1196, 154] on div "Pale Eucalypt" at bounding box center [1133, 151] width 148 height 19
click at [1118, 169] on div "Monument" at bounding box center [1132, 170] width 146 height 23
type input "Monument"
click at [1168, 26] on button "Done" at bounding box center [1164, 19] width 65 height 19
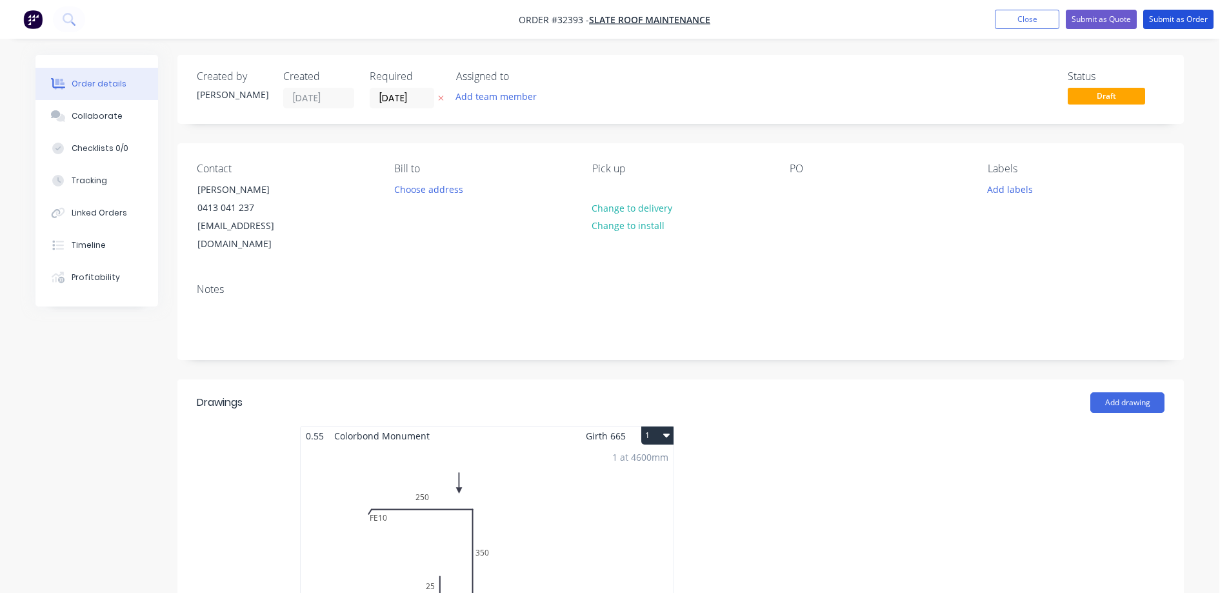
drag, startPoint x: 1203, startPoint y: 23, endPoint x: 1161, endPoint y: 41, distance: 45.1
click at [1202, 23] on button "Submit as Order" at bounding box center [1178, 19] width 70 height 19
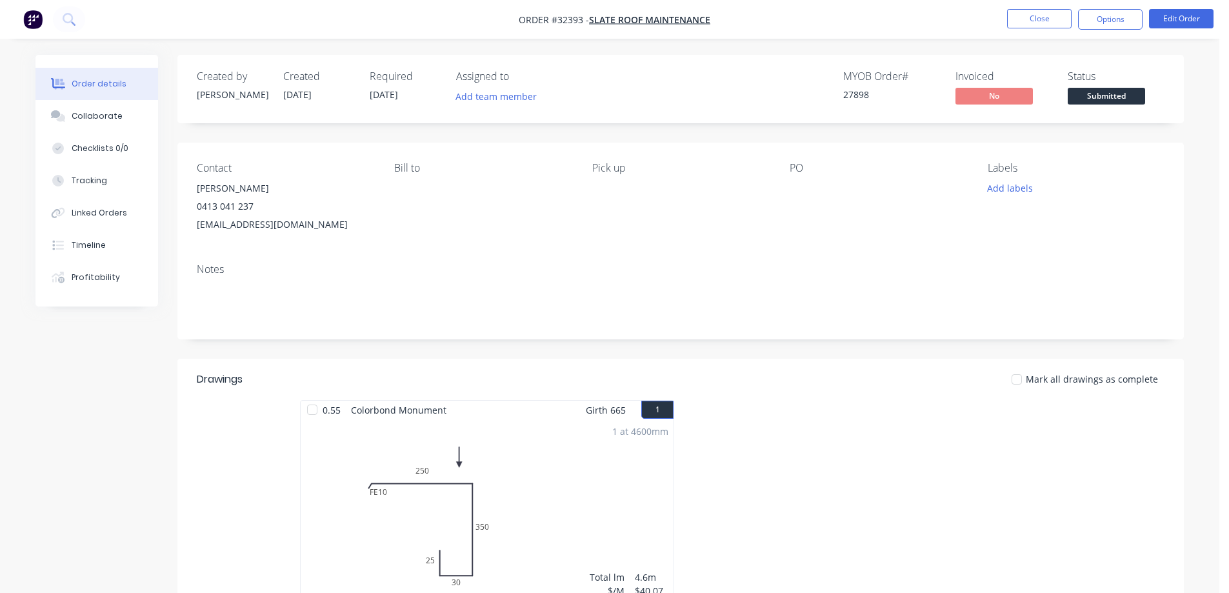
click at [1105, 95] on span "Submitted" at bounding box center [1106, 96] width 77 height 16
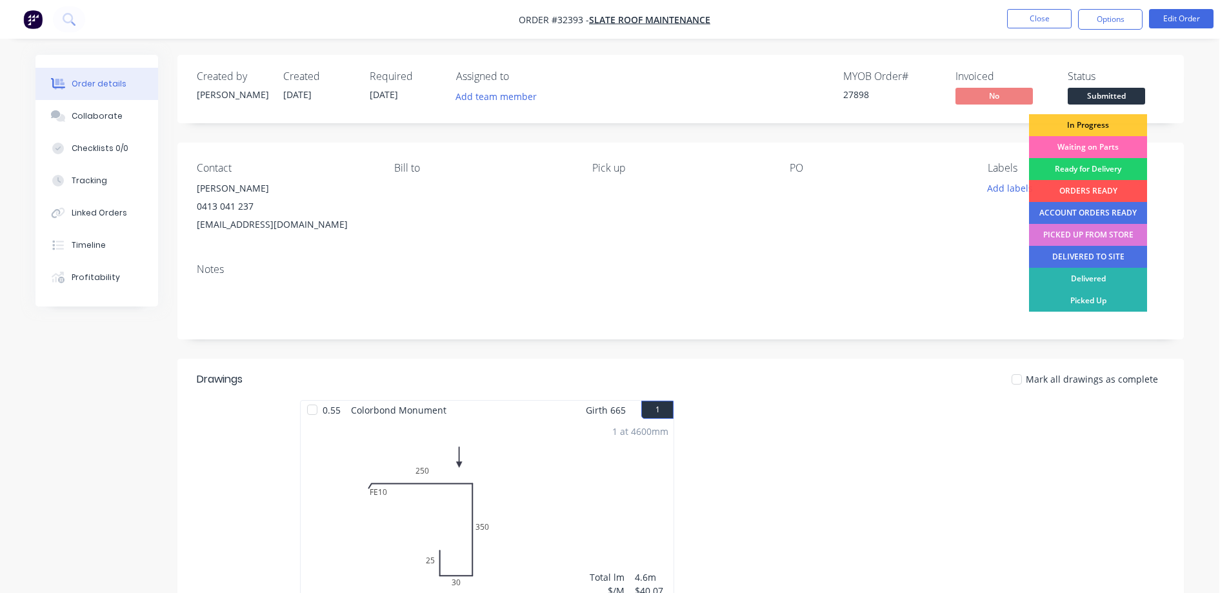
click at [1114, 145] on div "Waiting on Parts" at bounding box center [1088, 147] width 118 height 22
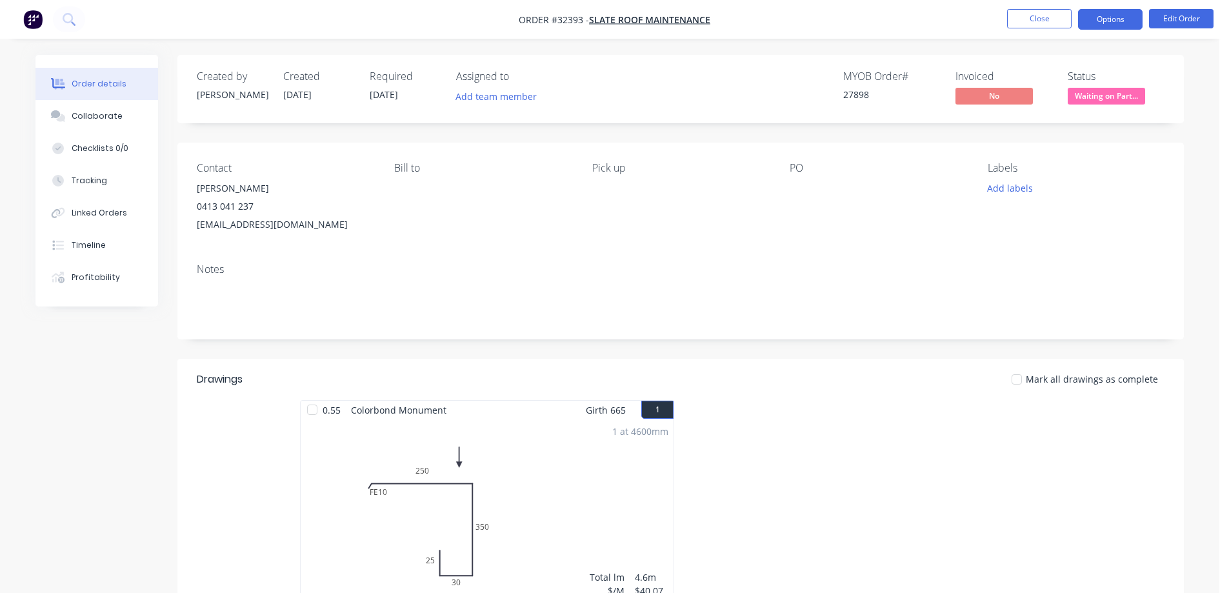
click at [1097, 21] on button "Options" at bounding box center [1110, 19] width 65 height 21
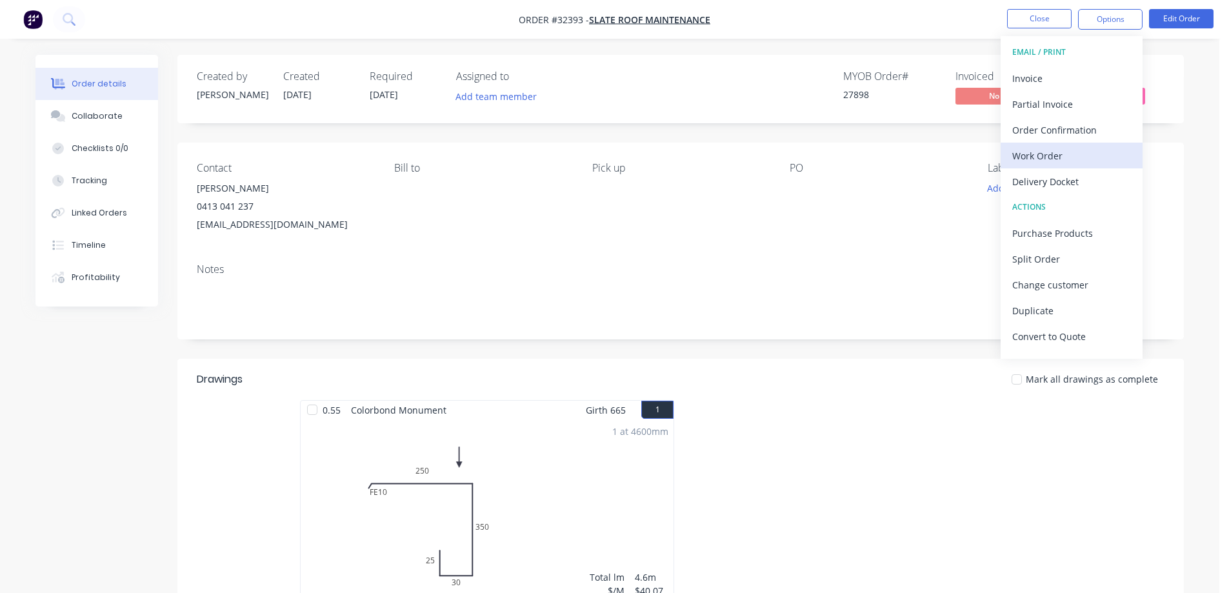
click at [1058, 154] on div "Work Order" at bounding box center [1071, 155] width 119 height 19
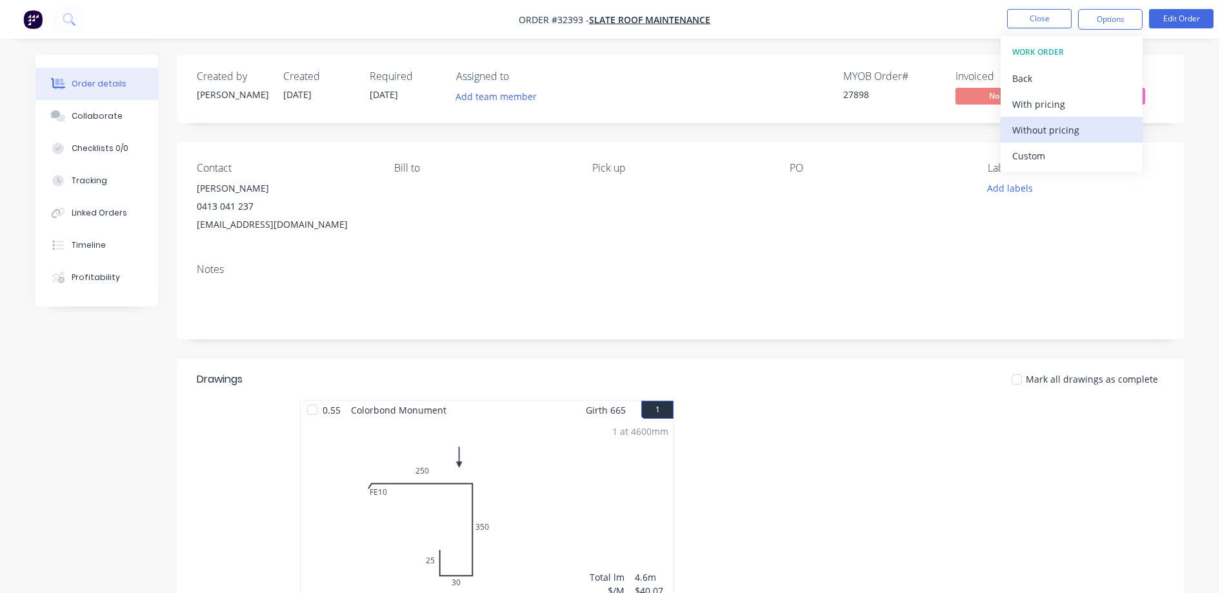
click at [1071, 125] on div "Without pricing" at bounding box center [1071, 130] width 119 height 19
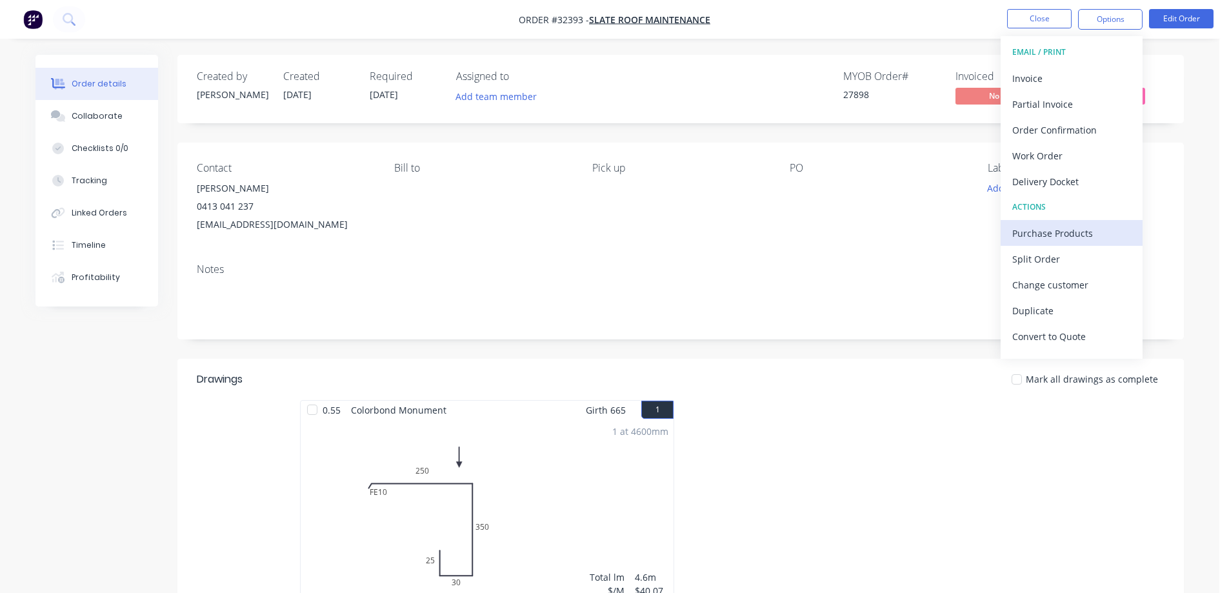
click at [1077, 236] on div "Purchase Products" at bounding box center [1071, 233] width 119 height 19
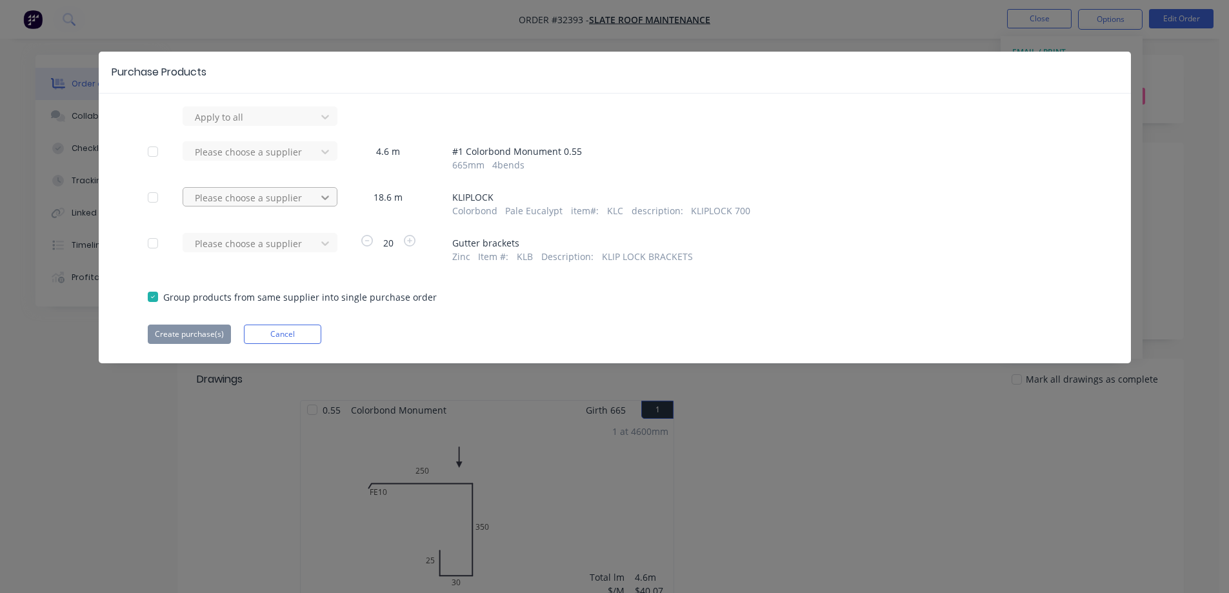
click at [325, 196] on icon at bounding box center [325, 197] width 13 height 13
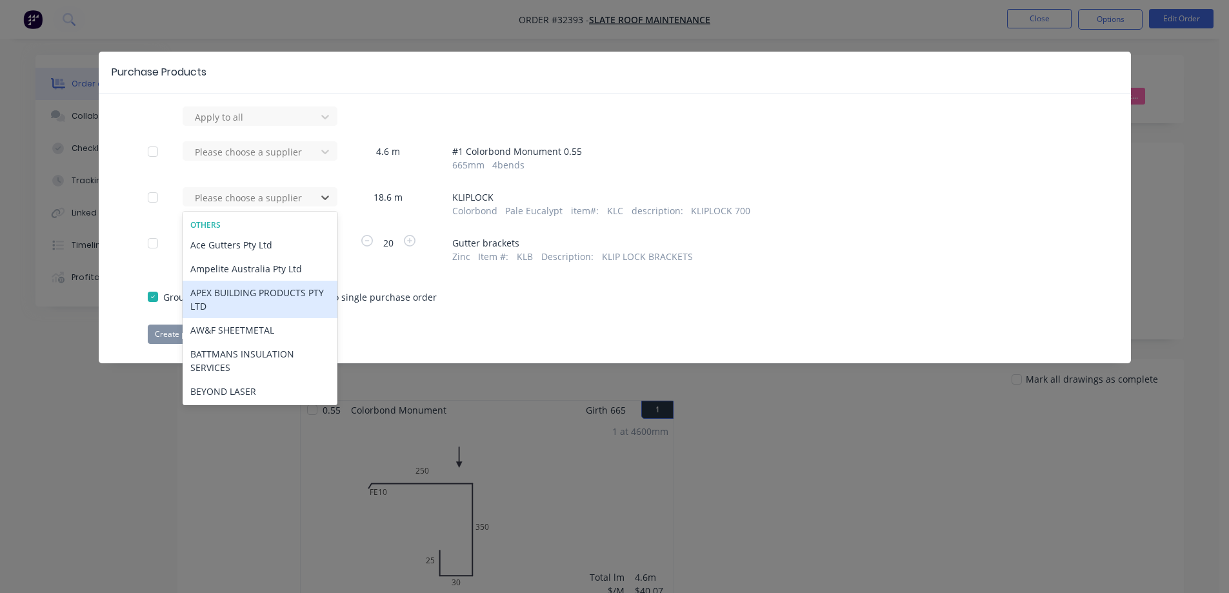
click at [287, 305] on div "APEX BUILDING PRODUCTS PTY LTD" at bounding box center [260, 299] width 155 height 37
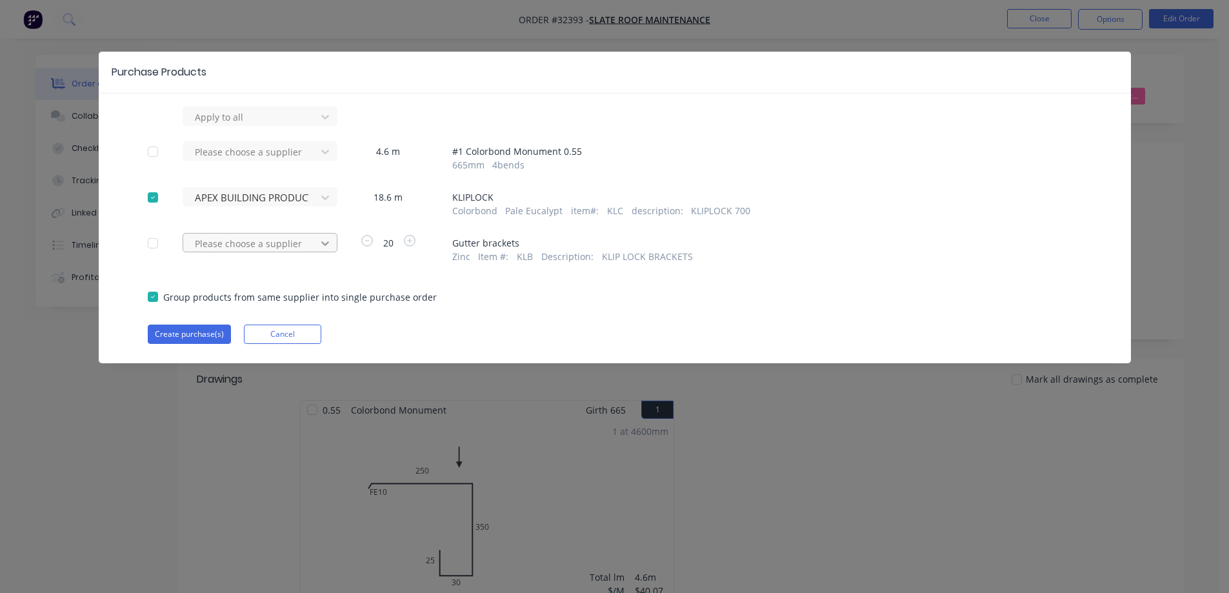
click at [323, 241] on icon at bounding box center [325, 243] width 13 height 13
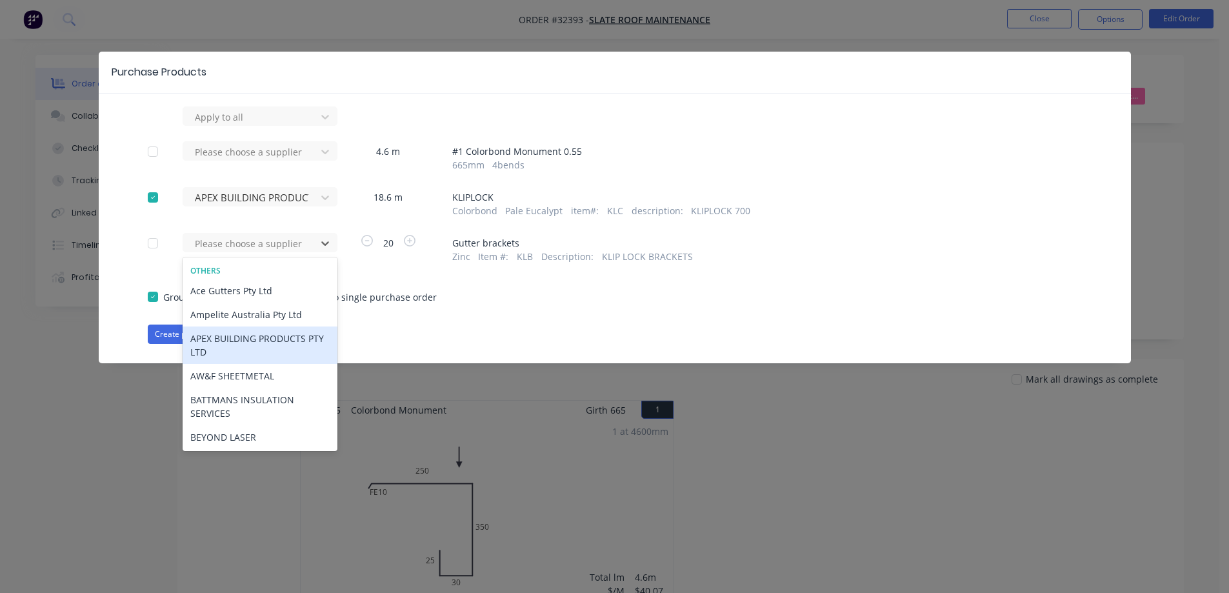
click at [275, 346] on div "APEX BUILDING PRODUCTS PTY LTD" at bounding box center [260, 344] width 155 height 37
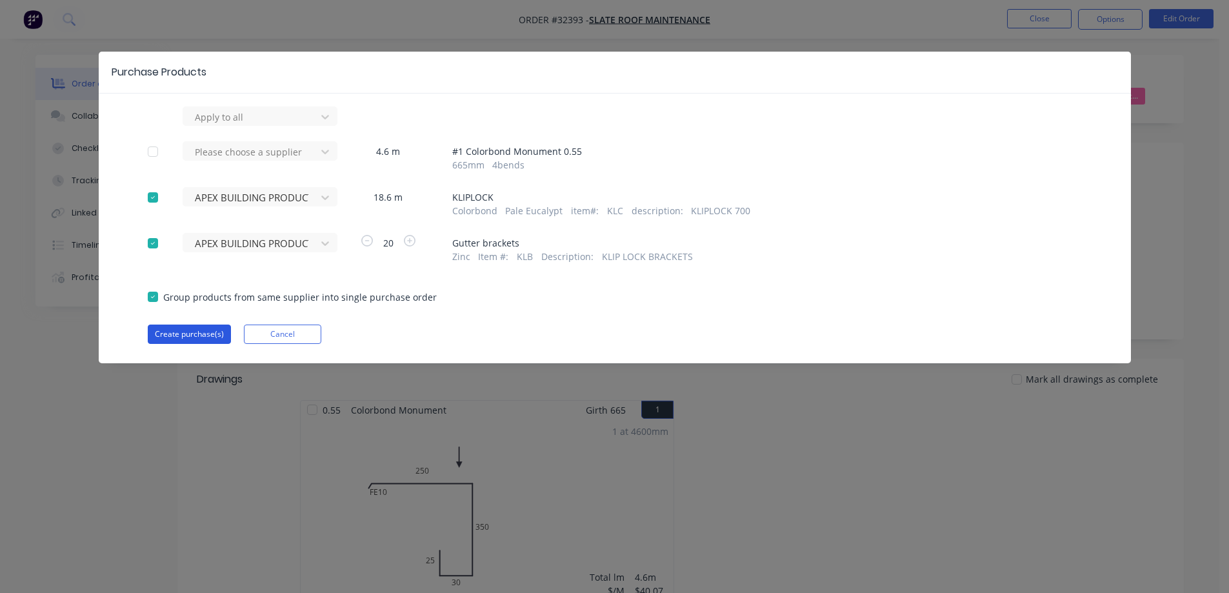
click at [205, 332] on button "Create purchase(s)" at bounding box center [189, 334] width 83 height 19
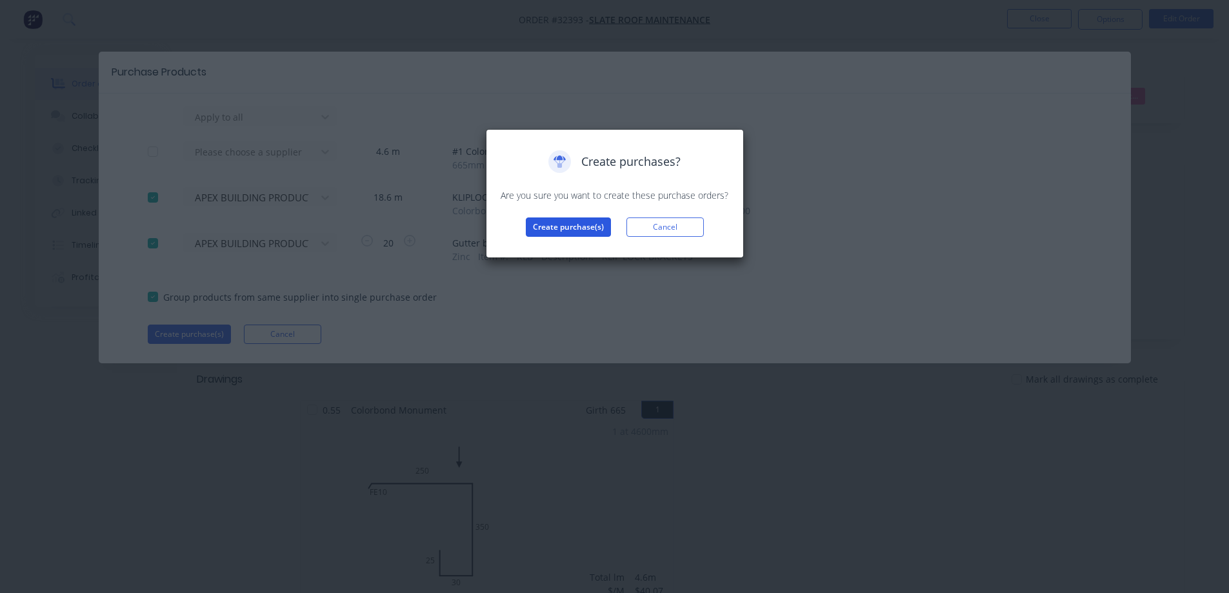
click at [570, 223] on button "Create purchase(s)" at bounding box center [568, 226] width 85 height 19
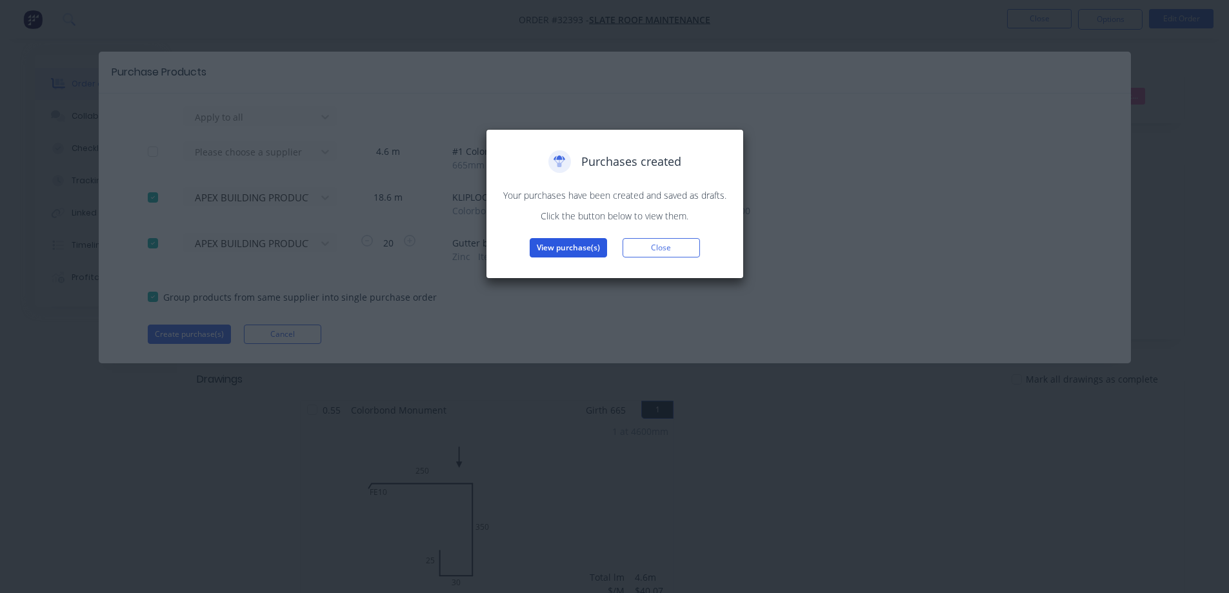
click at [586, 251] on button "View purchase(s)" at bounding box center [568, 247] width 77 height 19
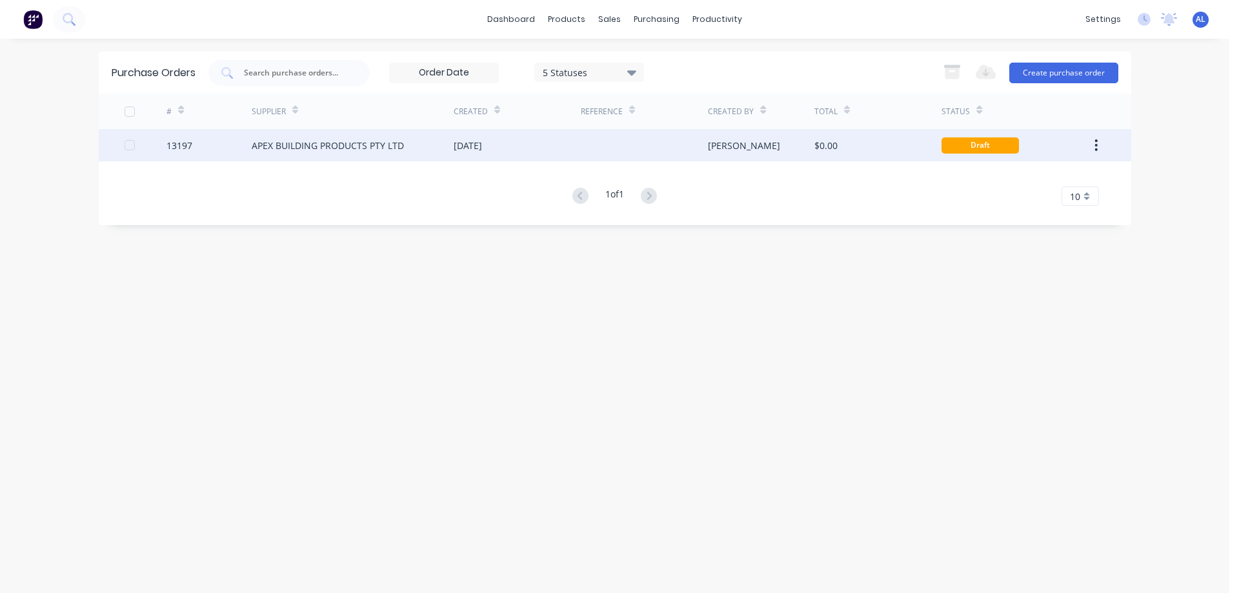
click at [737, 150] on div "[PERSON_NAME]" at bounding box center [744, 146] width 72 height 14
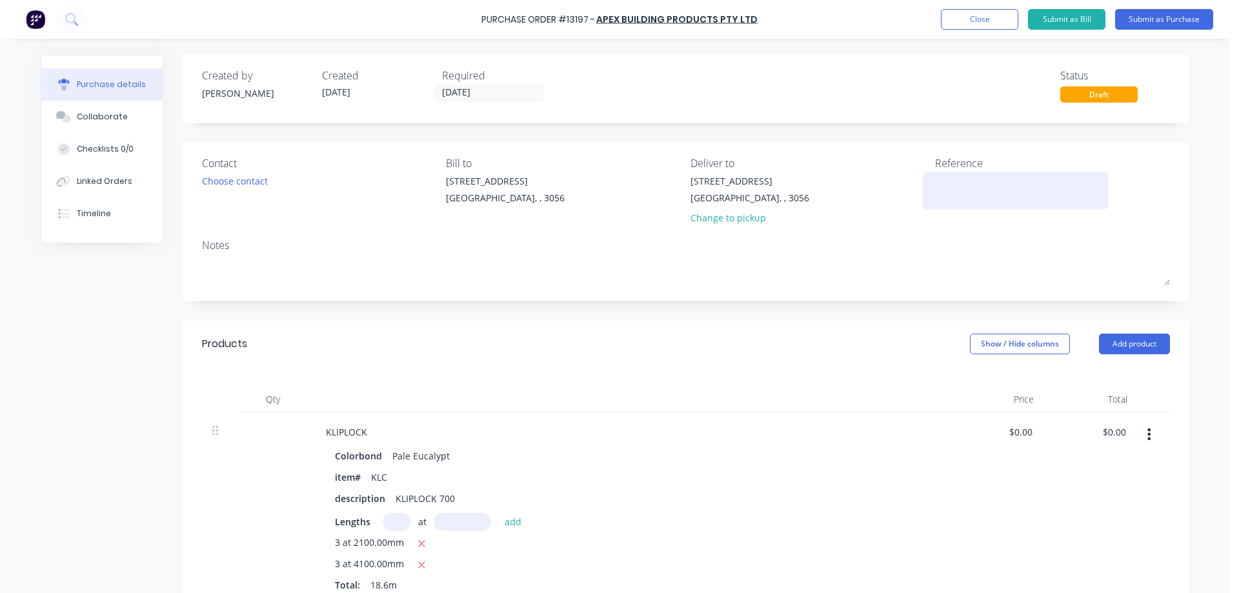
click at [950, 185] on textarea at bounding box center [1015, 188] width 161 height 29
type textarea "27898"
click at [256, 181] on div "Choose contact" at bounding box center [235, 181] width 66 height 14
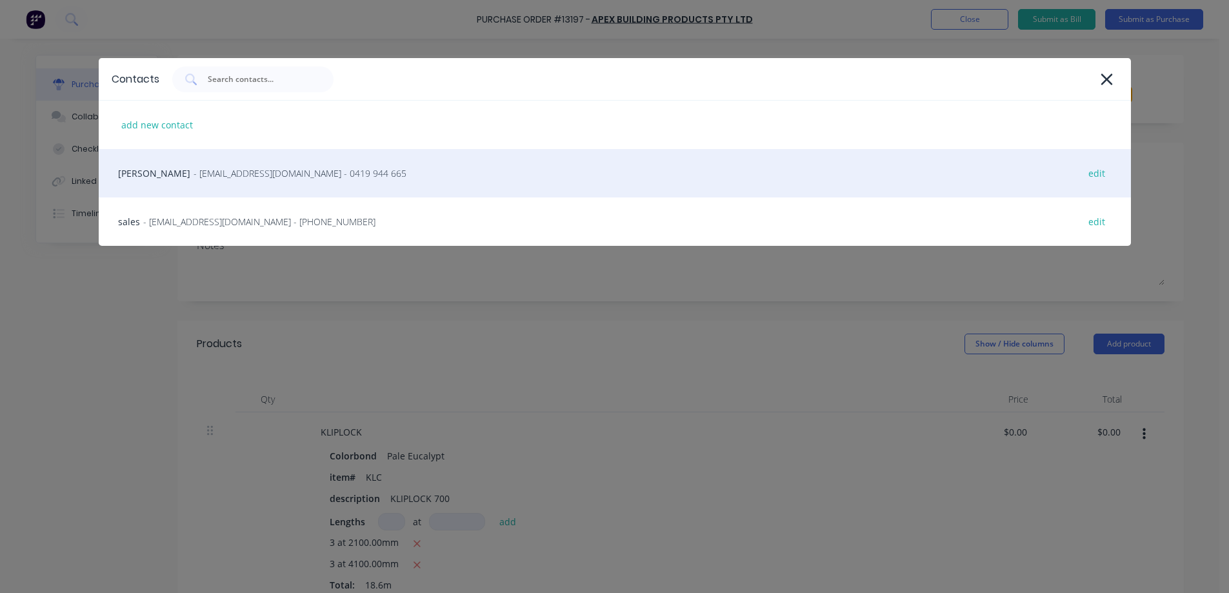
click at [203, 180] on div "[PERSON_NAME] - [EMAIL_ADDRESS][DOMAIN_NAME] - 0419 944 665 edit" at bounding box center [615, 173] width 1032 height 48
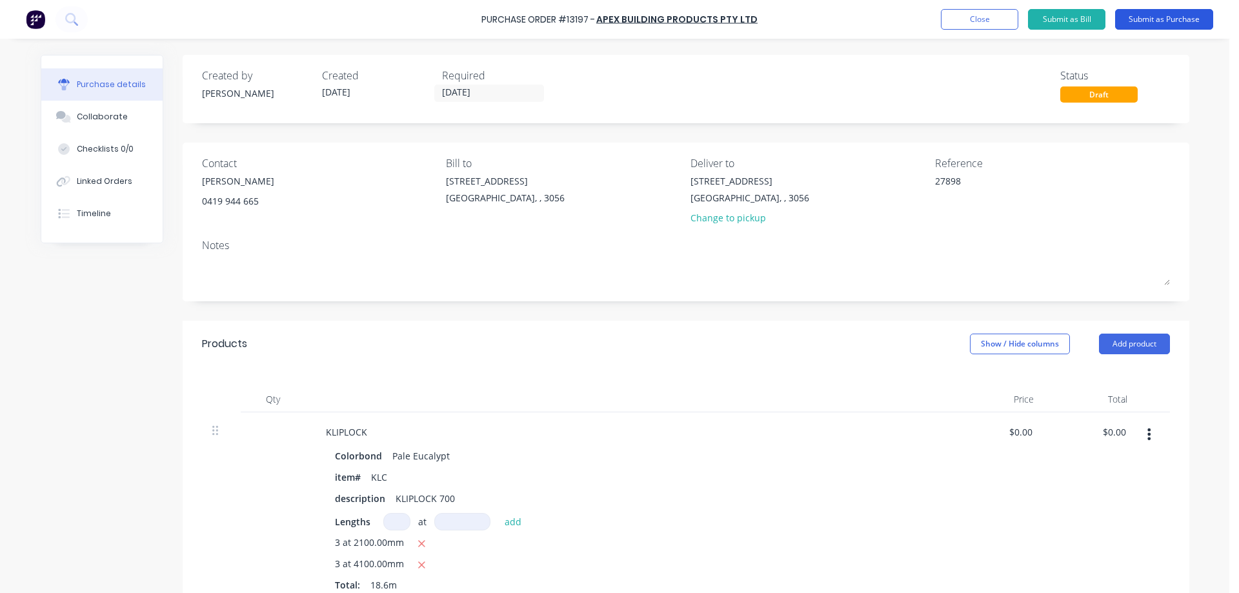
click at [1167, 21] on button "Submit as Purchase" at bounding box center [1164, 19] width 98 height 21
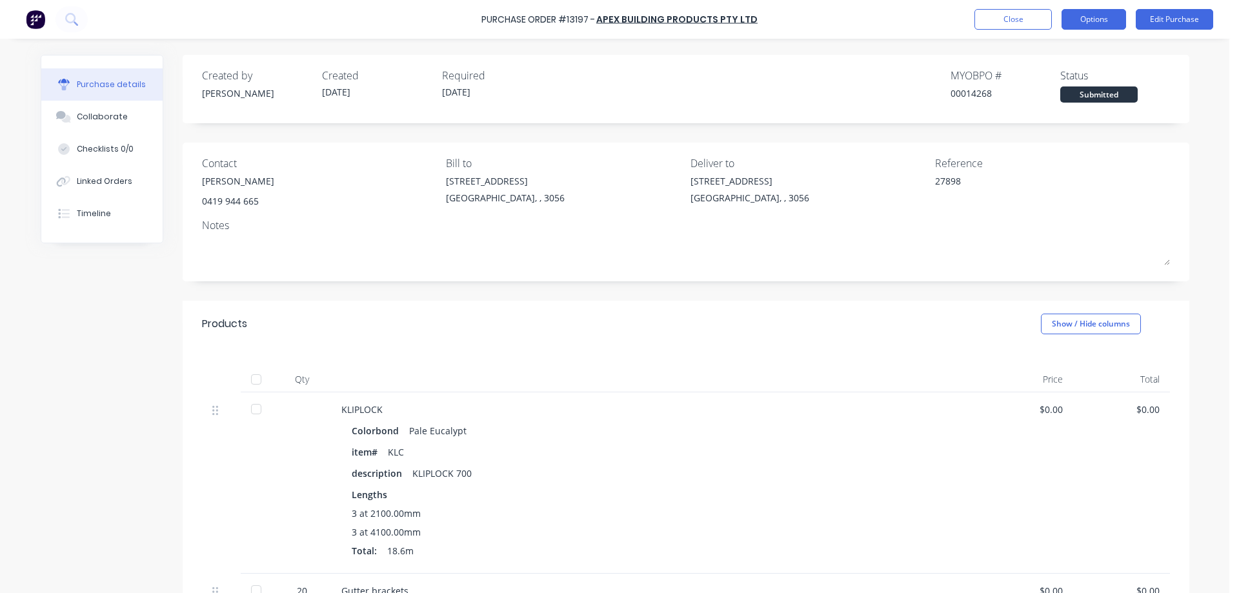
click at [1108, 16] on button "Options" at bounding box center [1093, 19] width 65 height 21
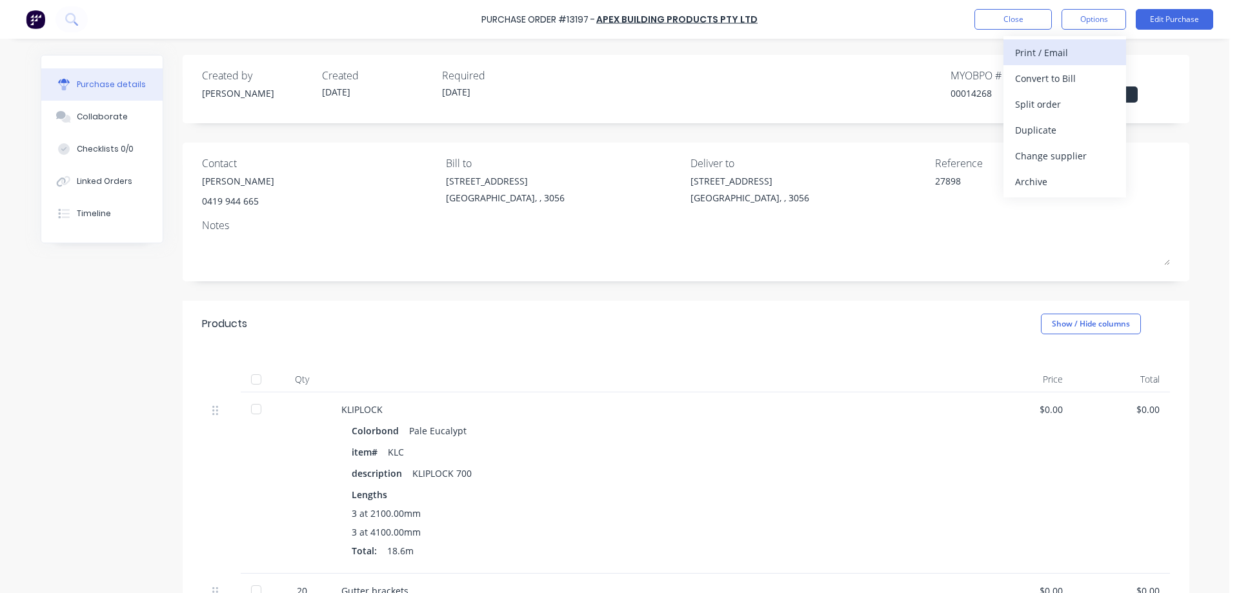
click at [1047, 52] on div "Print / Email" at bounding box center [1064, 52] width 99 height 19
click at [1083, 100] on div "Without pricing" at bounding box center [1064, 104] width 99 height 19
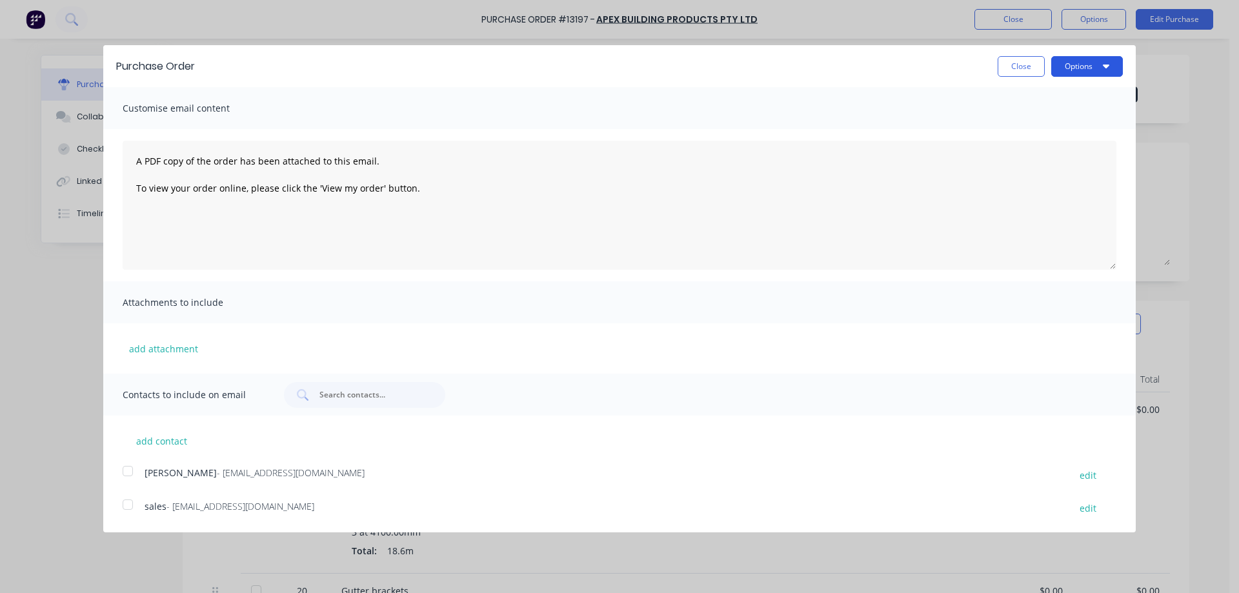
click at [1095, 71] on button "Options" at bounding box center [1087, 66] width 72 height 21
click at [1076, 99] on div "Print" at bounding box center [1061, 99] width 99 height 19
drag, startPoint x: 127, startPoint y: 470, endPoint x: 133, endPoint y: 514, distance: 44.3
click at [127, 470] on div at bounding box center [128, 471] width 26 height 26
click at [126, 508] on div at bounding box center [128, 505] width 26 height 26
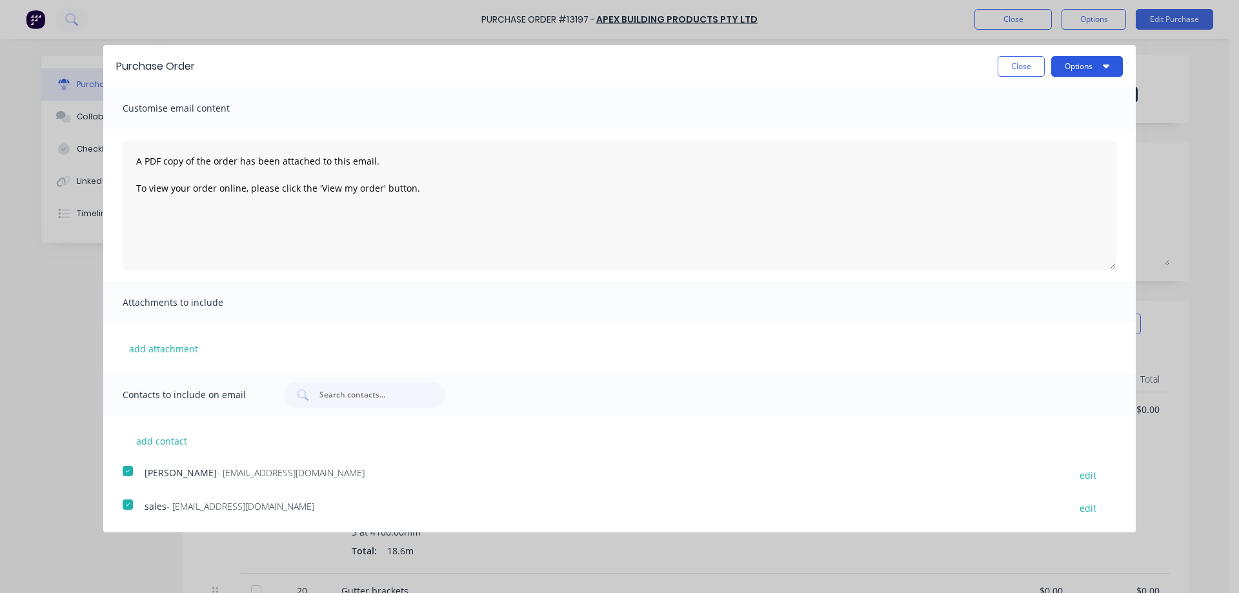
click at [1100, 71] on button "Options" at bounding box center [1087, 66] width 72 height 21
click at [1068, 128] on div "Email" at bounding box center [1061, 124] width 99 height 19
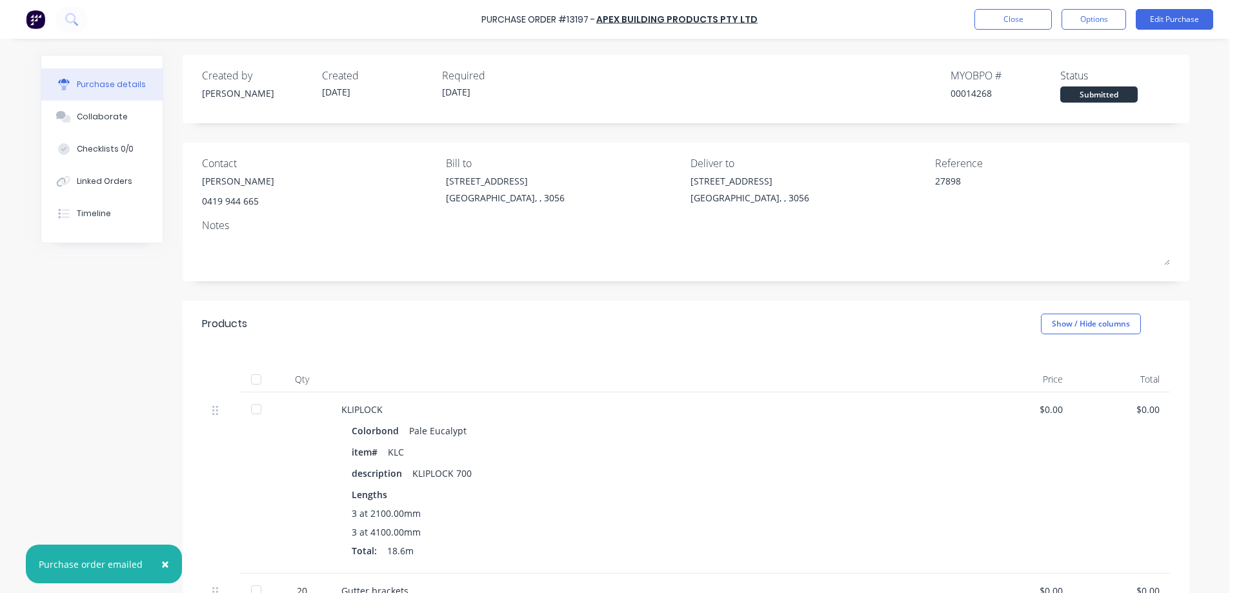
click at [37, 21] on img at bounding box center [35, 19] width 19 height 19
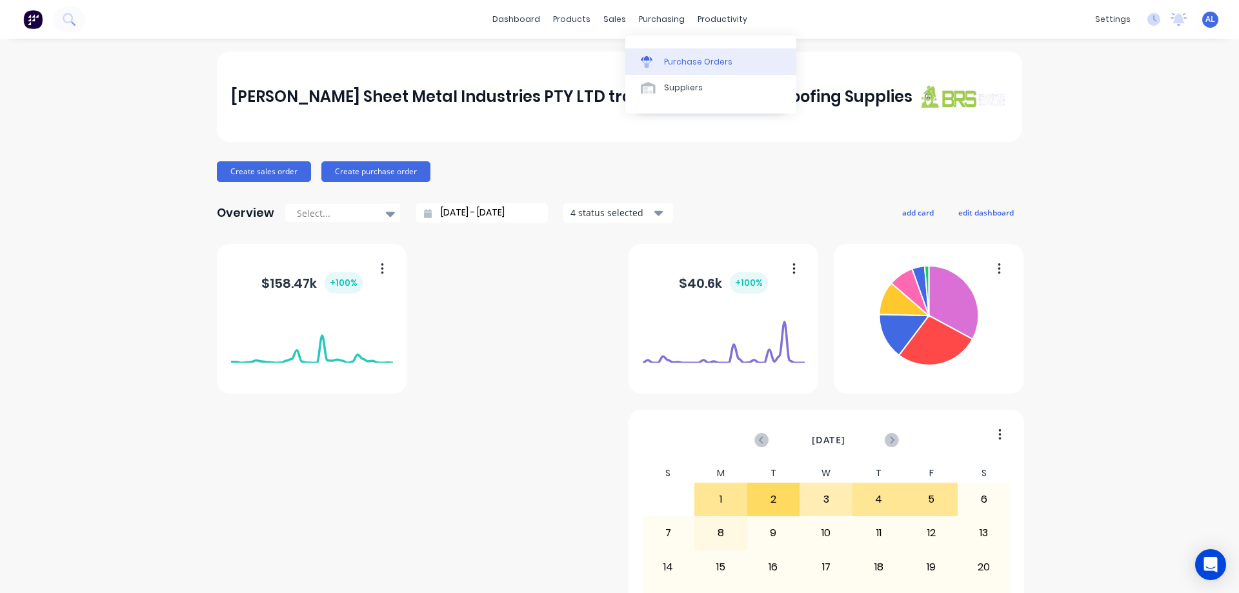
click at [701, 65] on div "Purchase Orders" at bounding box center [698, 62] width 68 height 12
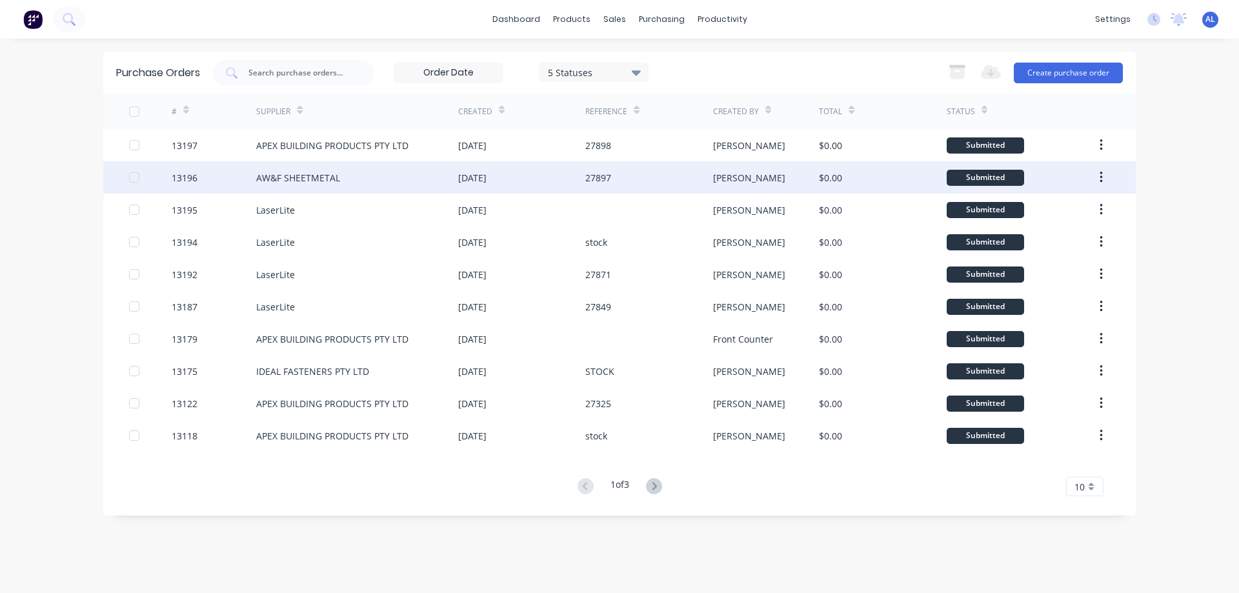
click at [486, 176] on div "[DATE]" at bounding box center [472, 178] width 28 height 14
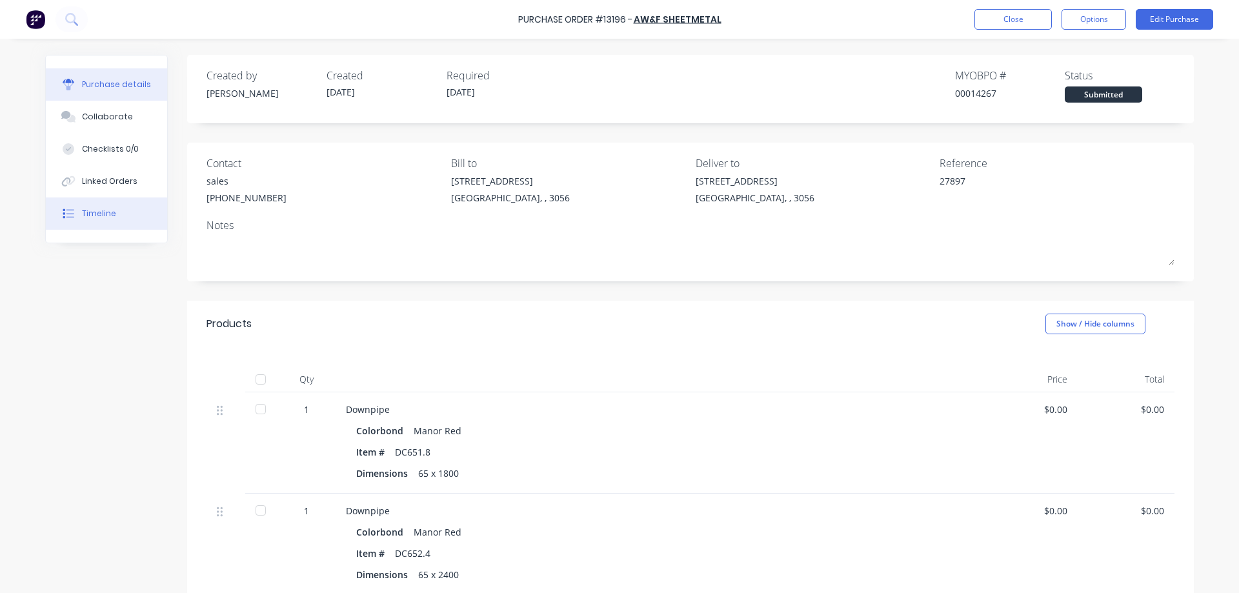
click at [102, 206] on button "Timeline" at bounding box center [106, 213] width 121 height 32
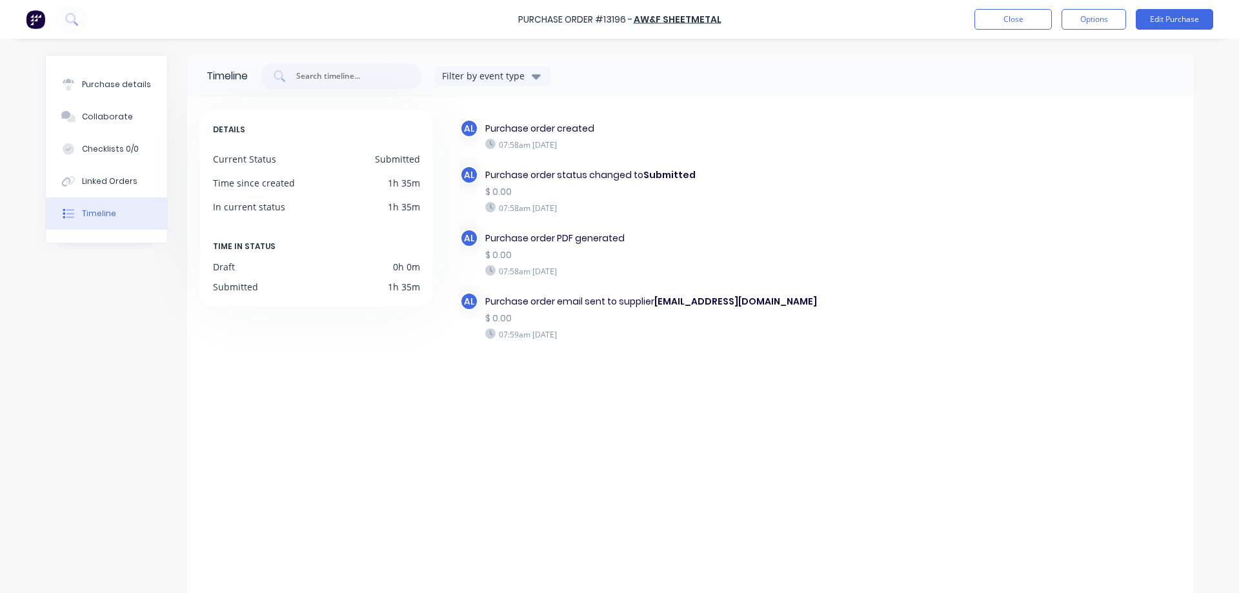
click at [30, 17] on img at bounding box center [35, 19] width 19 height 19
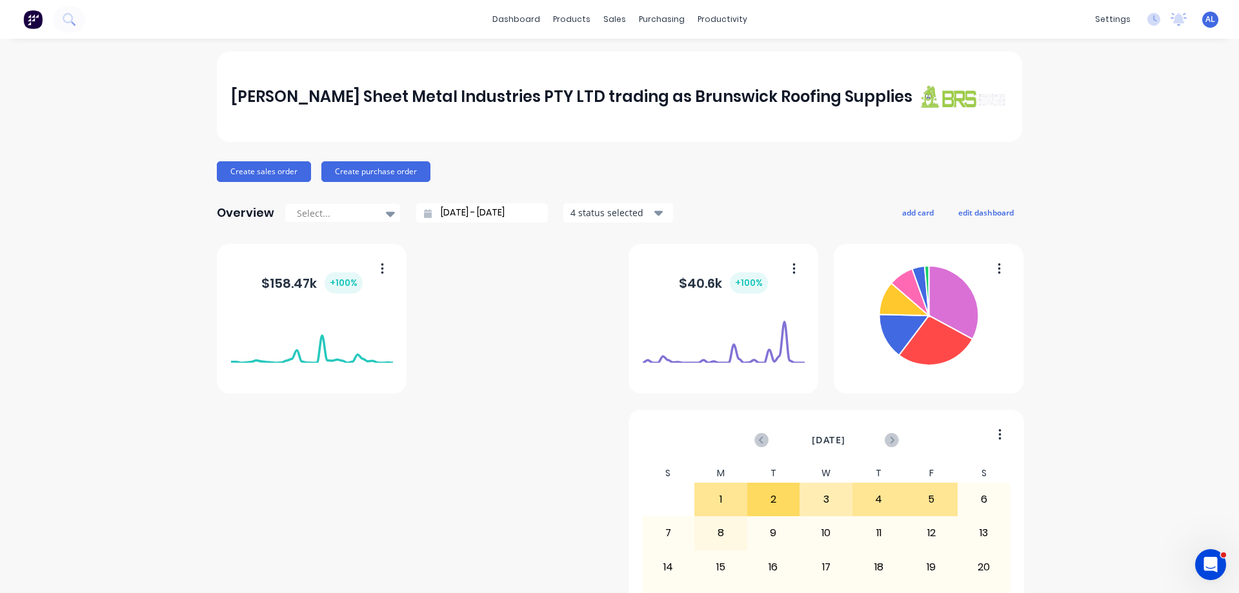
click at [346, 10] on div "dashboard products sales purchasing productivity dashboard products Product Cat…" at bounding box center [619, 19] width 1239 height 39
click at [673, 64] on div "Sales Orders" at bounding box center [657, 62] width 53 height 12
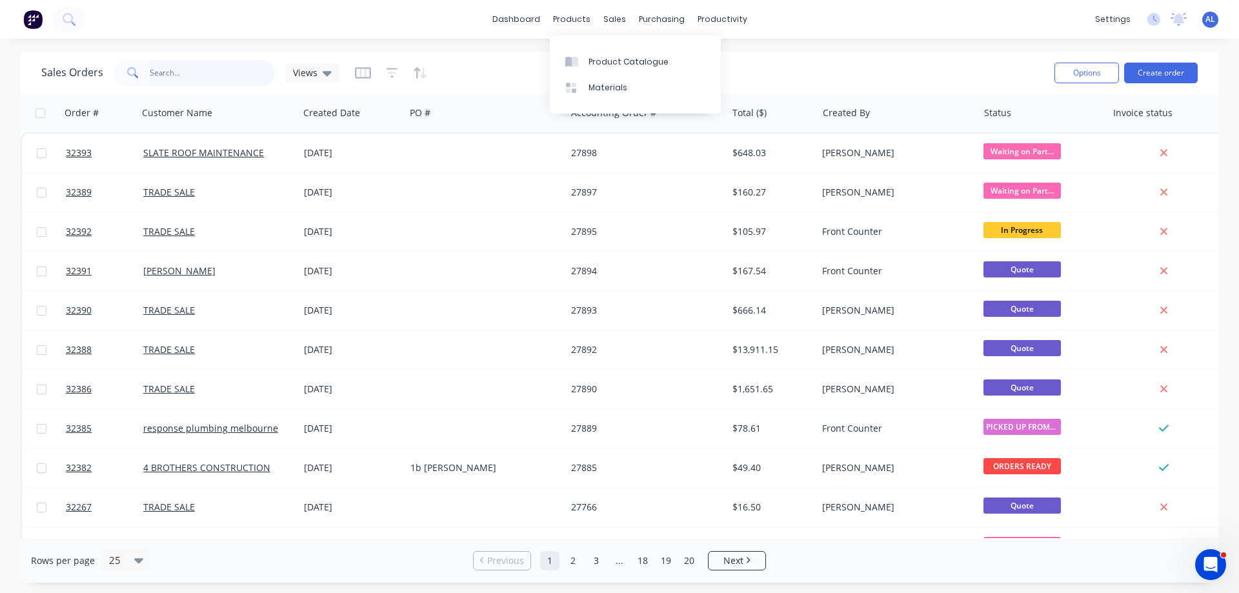
click at [203, 65] on input "text" at bounding box center [213, 73] width 126 height 26
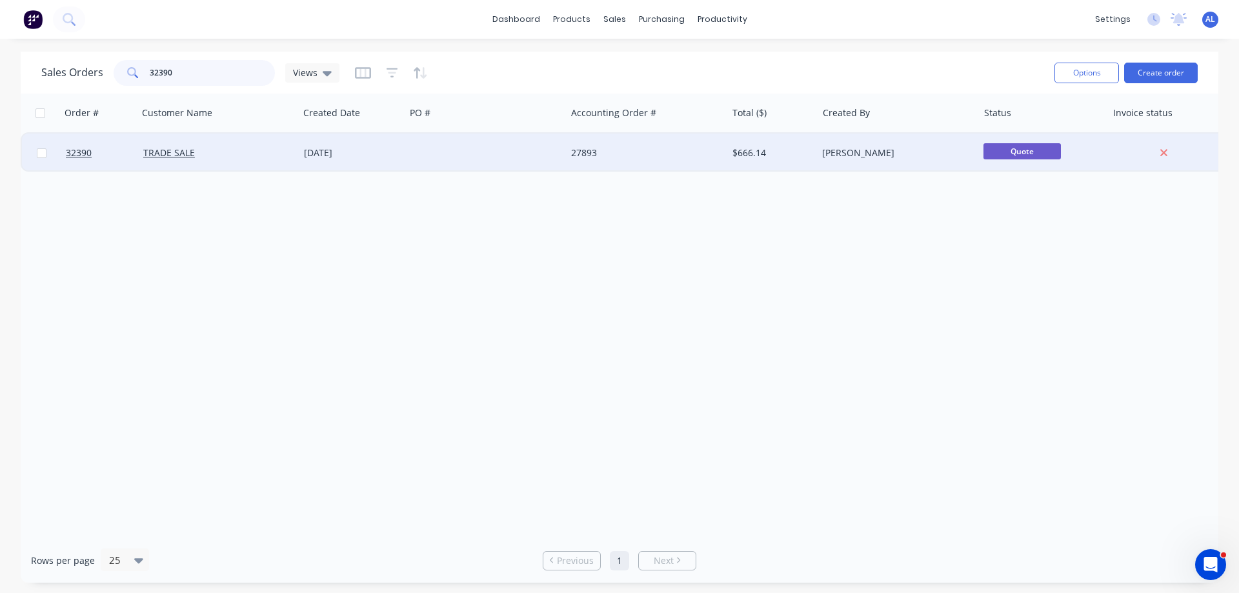
type input "32390"
click at [559, 145] on div at bounding box center [485, 153] width 161 height 39
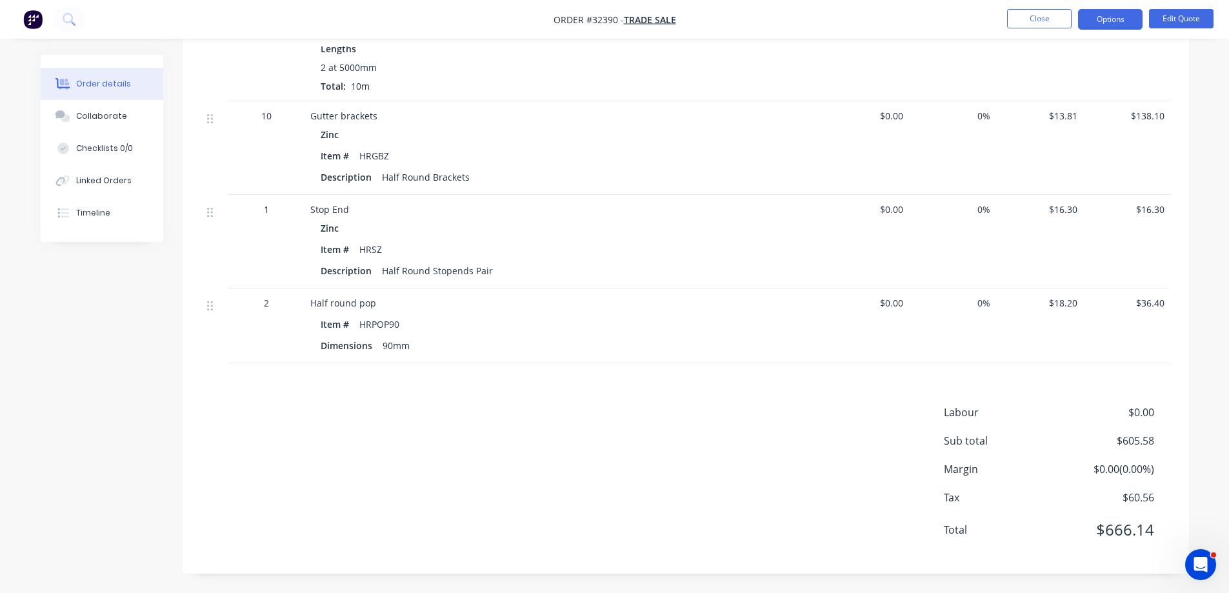
scroll to position [531, 0]
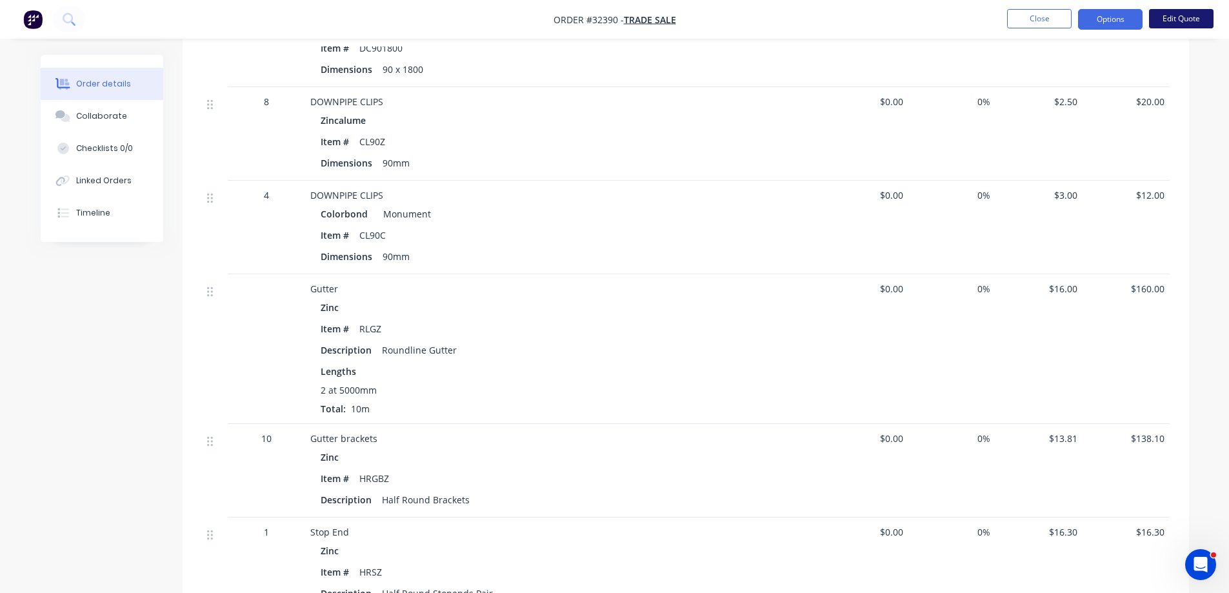
click at [1165, 22] on button "Edit Quote" at bounding box center [1181, 18] width 65 height 19
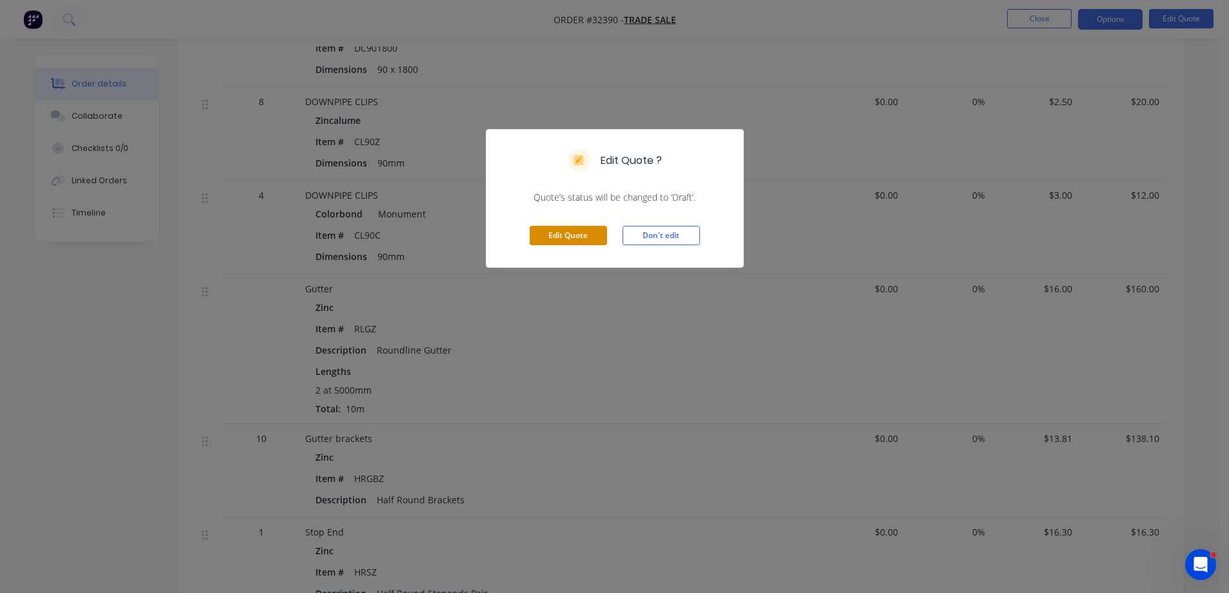
click at [576, 234] on button "Edit Quote" at bounding box center [568, 235] width 77 height 19
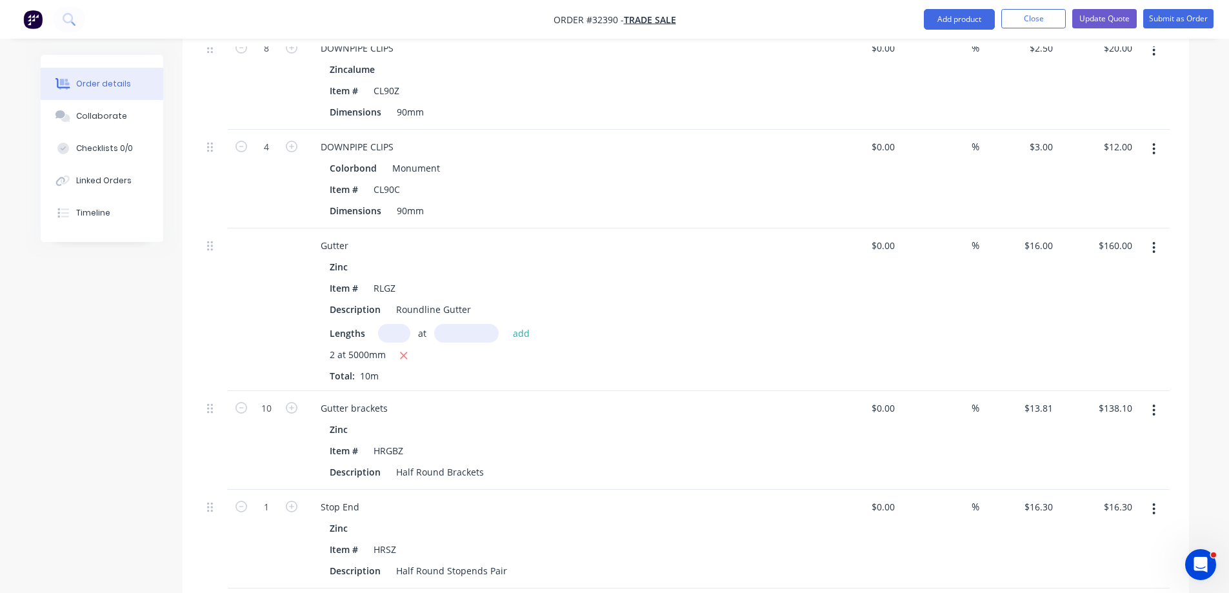
scroll to position [710, 0]
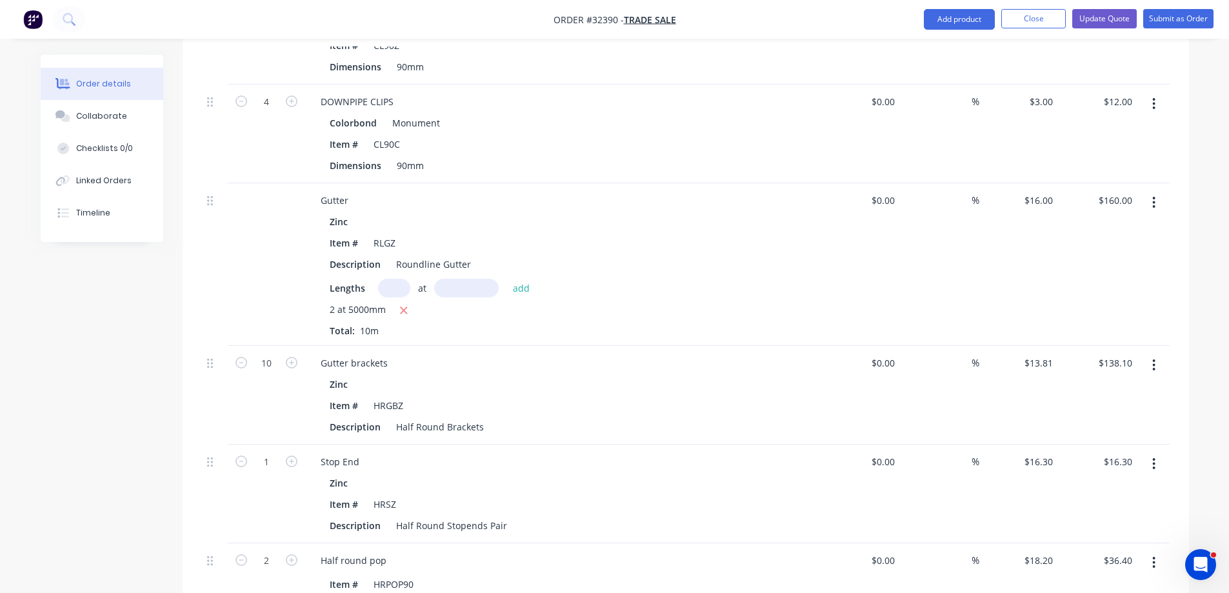
click at [1153, 196] on icon "button" at bounding box center [1153, 203] width 3 height 14
click at [1129, 227] on div "Edit" at bounding box center [1108, 236] width 99 height 19
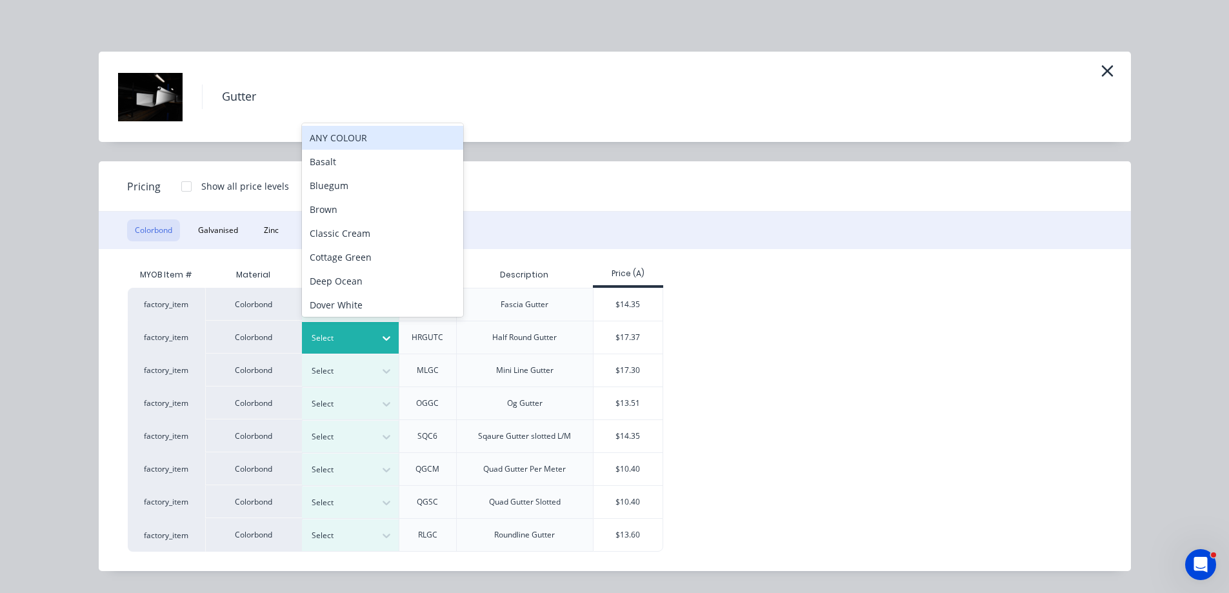
click at [387, 337] on icon at bounding box center [386, 338] width 13 height 13
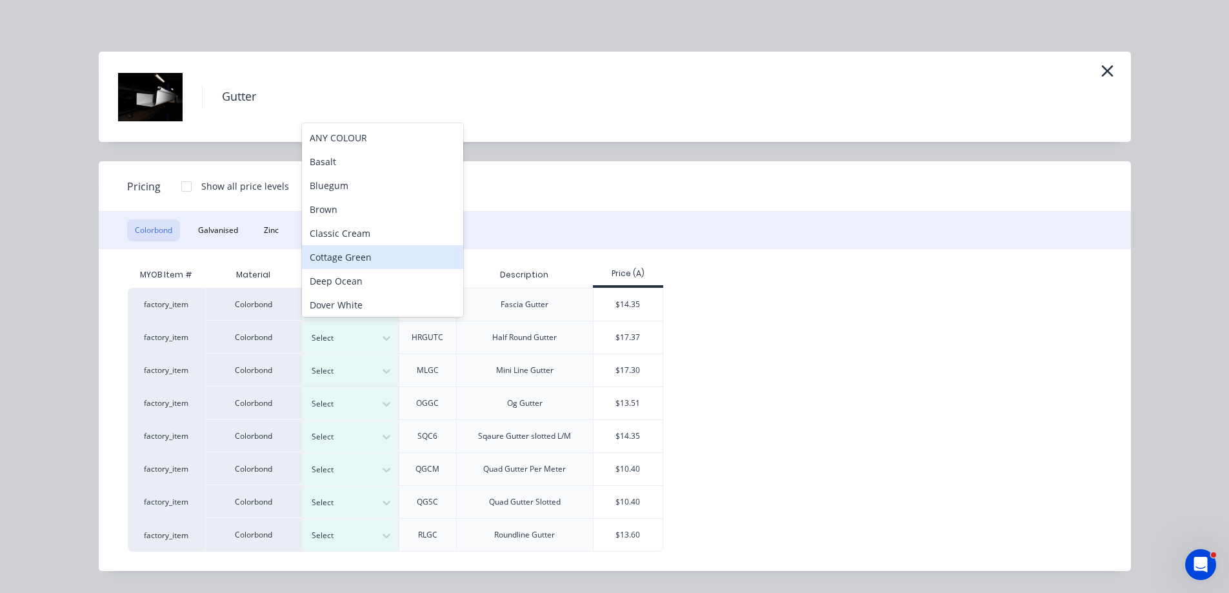
scroll to position [8, 0]
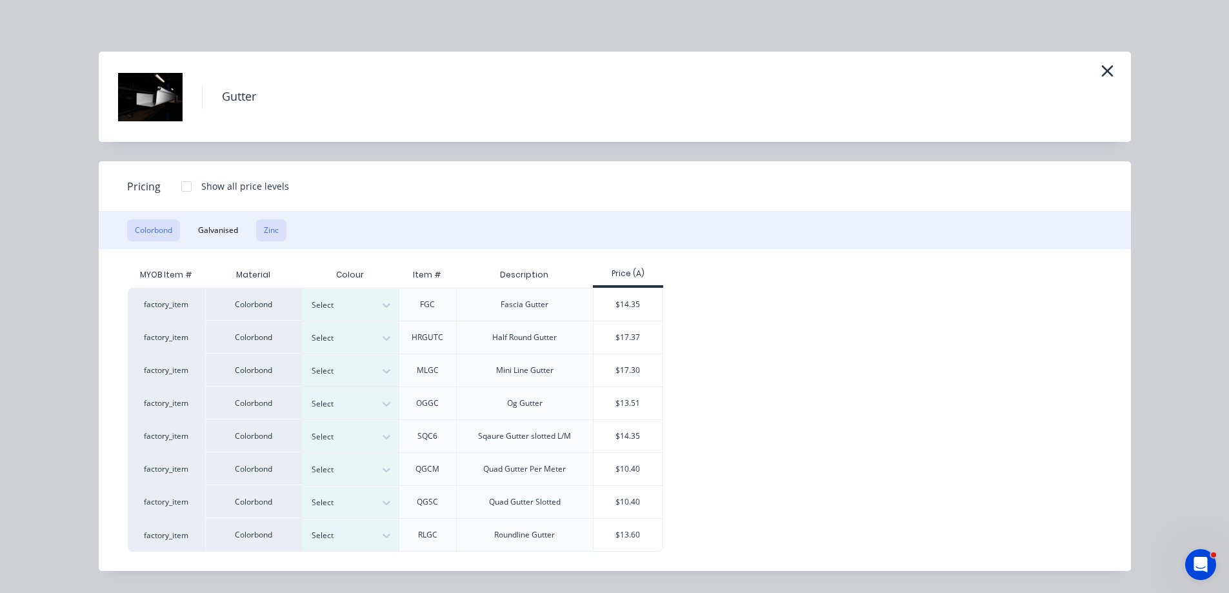
click at [278, 236] on button "Zinc" at bounding box center [271, 230] width 30 height 22
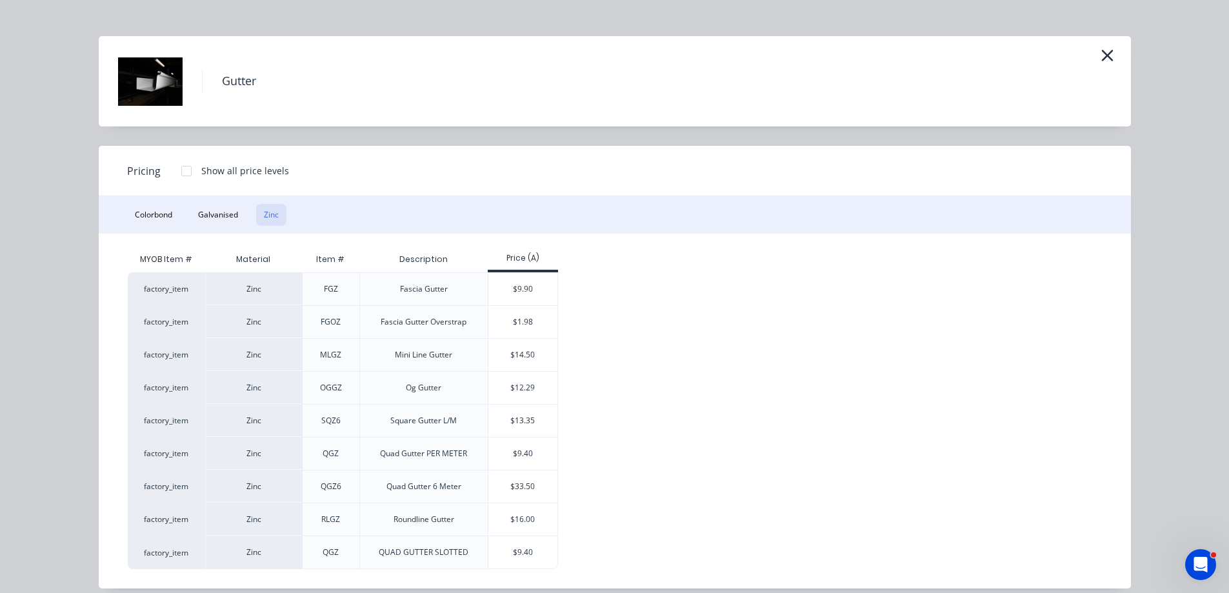
scroll to position [29, 0]
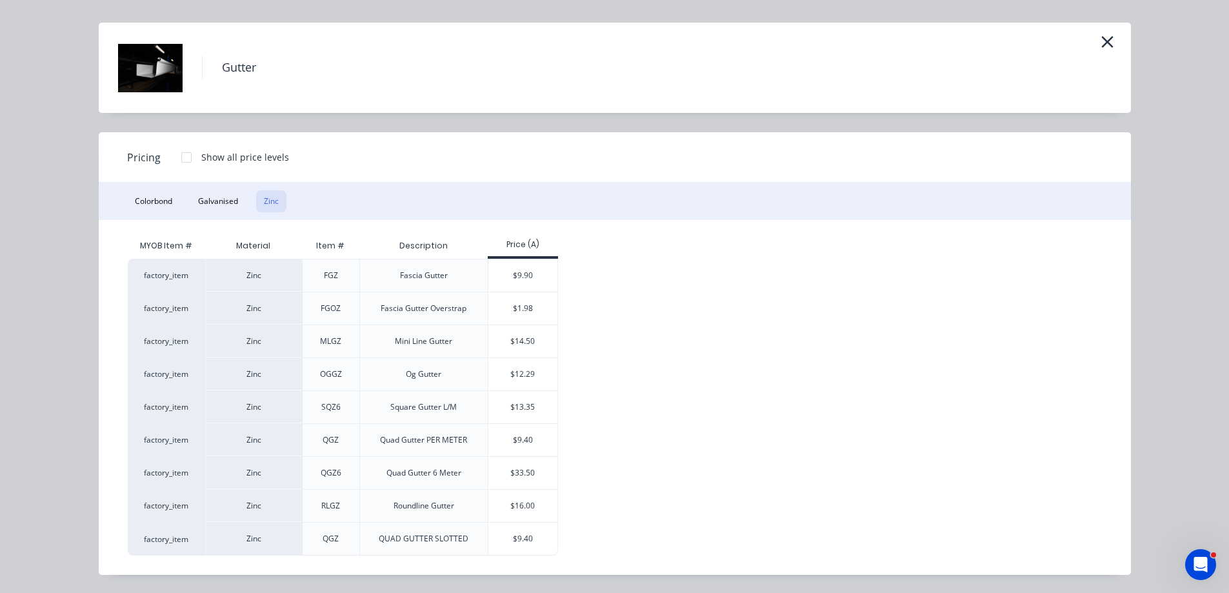
drag, startPoint x: 1103, startPoint y: 39, endPoint x: 1100, endPoint y: 46, distance: 7.8
click at [1101, 46] on icon "button" at bounding box center [1108, 42] width 14 height 18
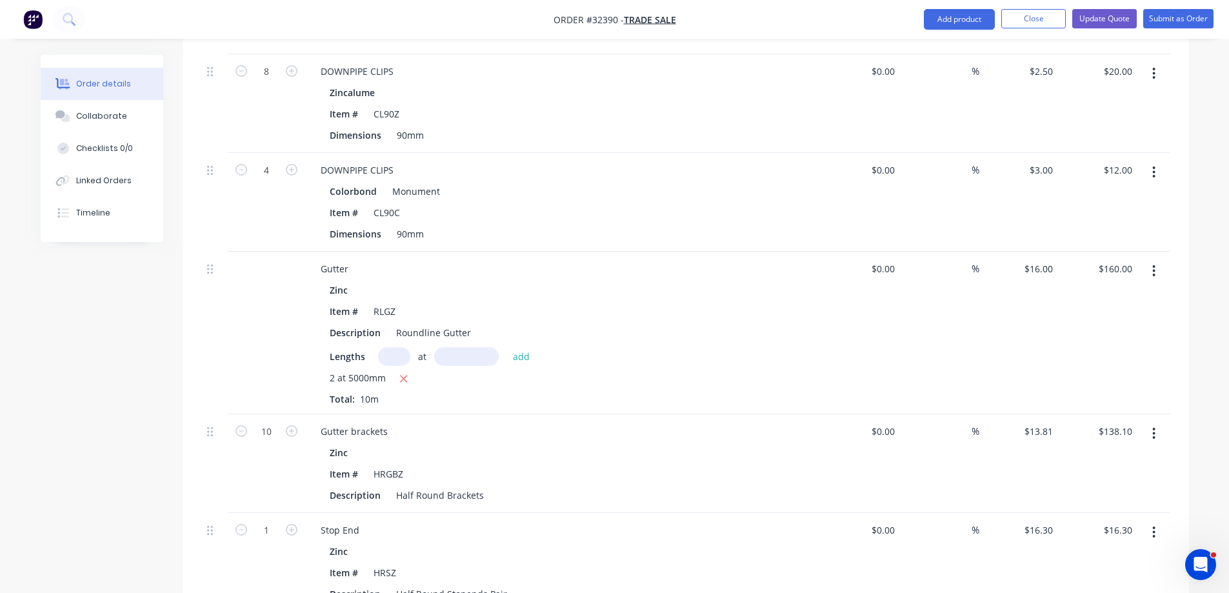
scroll to position [254, 0]
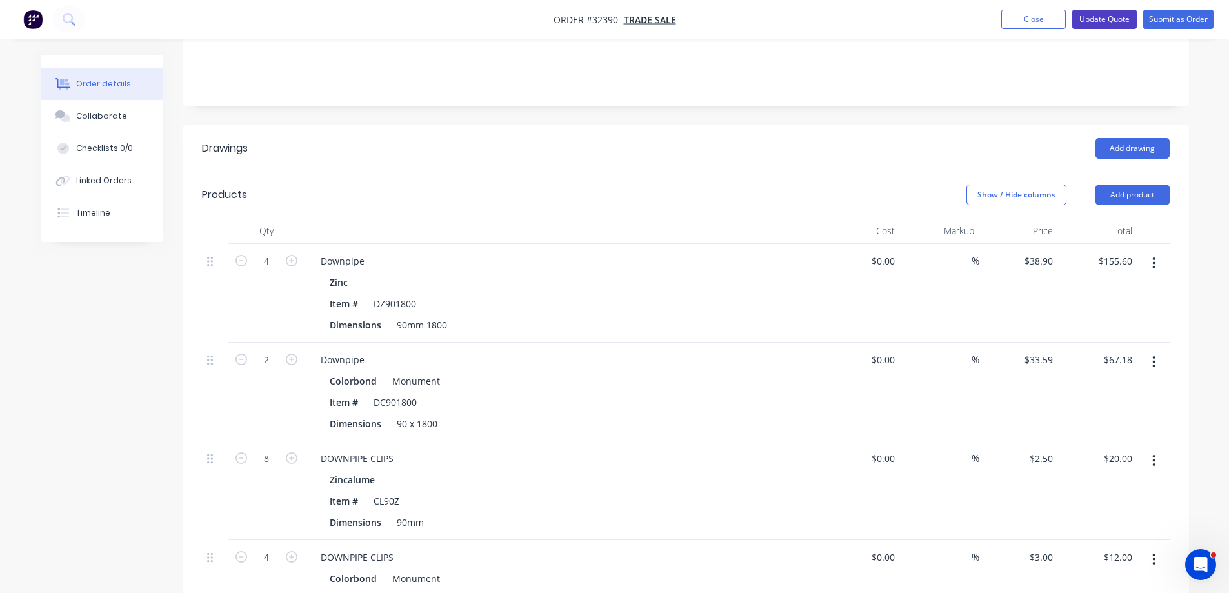
click at [1103, 24] on button "Update Quote" at bounding box center [1104, 19] width 65 height 19
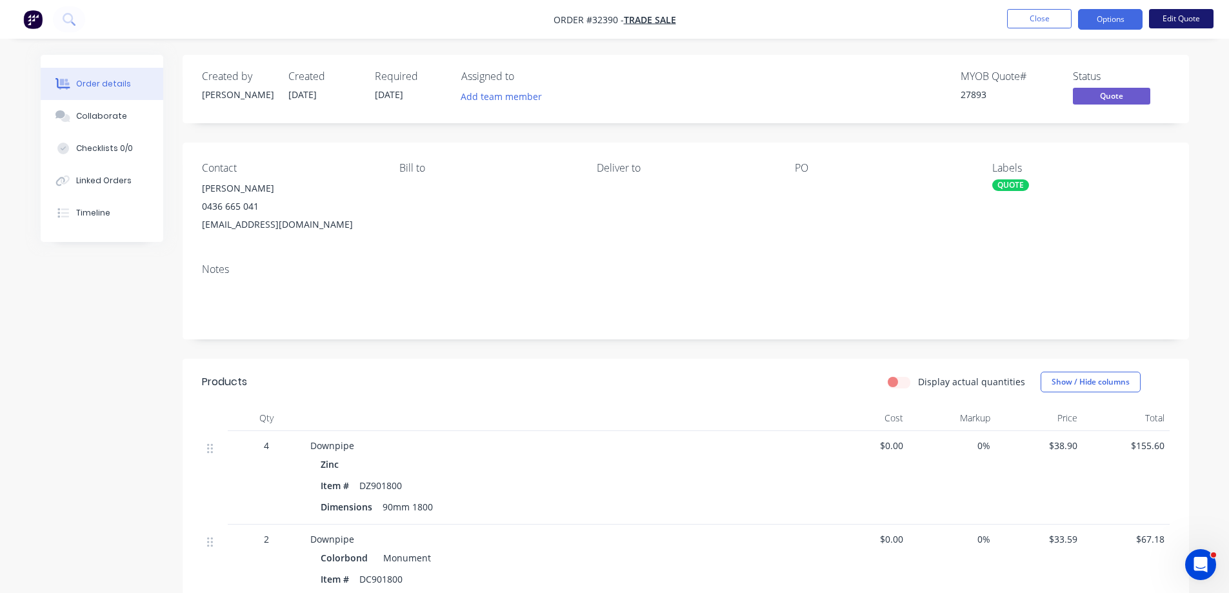
click at [1172, 20] on button "Edit Quote" at bounding box center [1181, 18] width 65 height 19
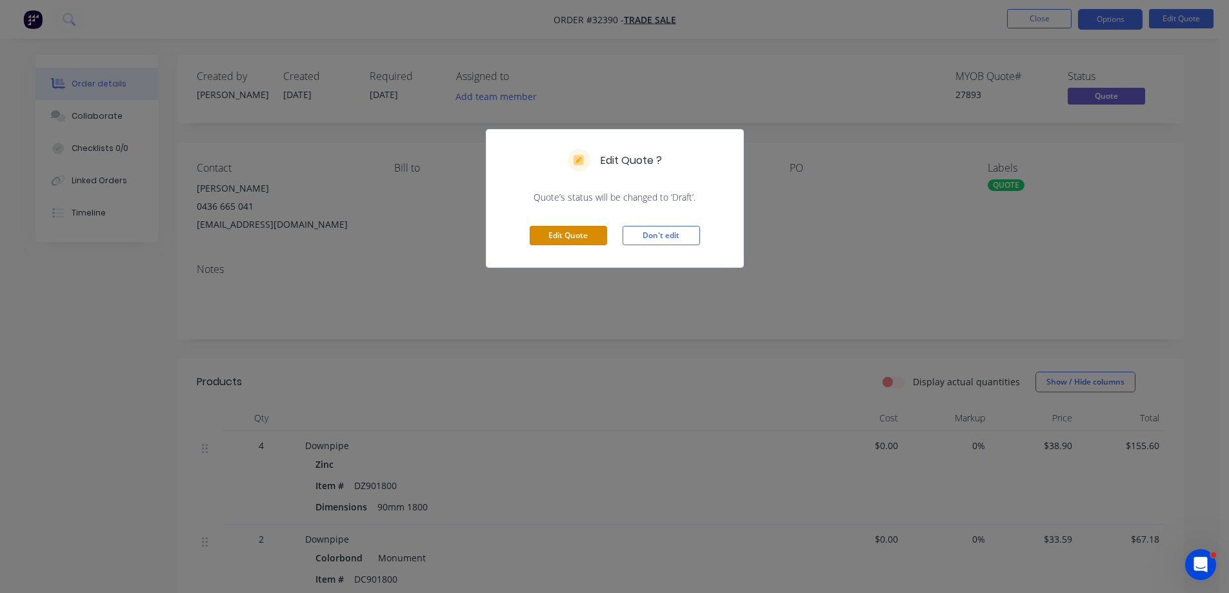
drag, startPoint x: 585, startPoint y: 238, endPoint x: 557, endPoint y: 275, distance: 45.7
click at [584, 238] on button "Edit Quote" at bounding box center [568, 235] width 77 height 19
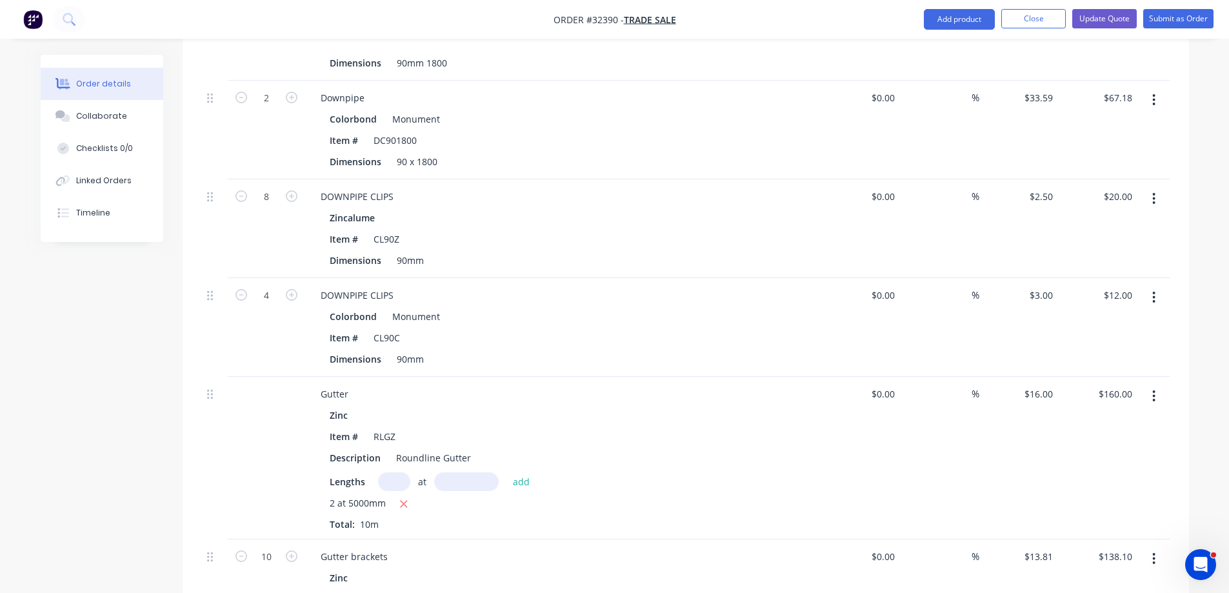
scroll to position [645, 0]
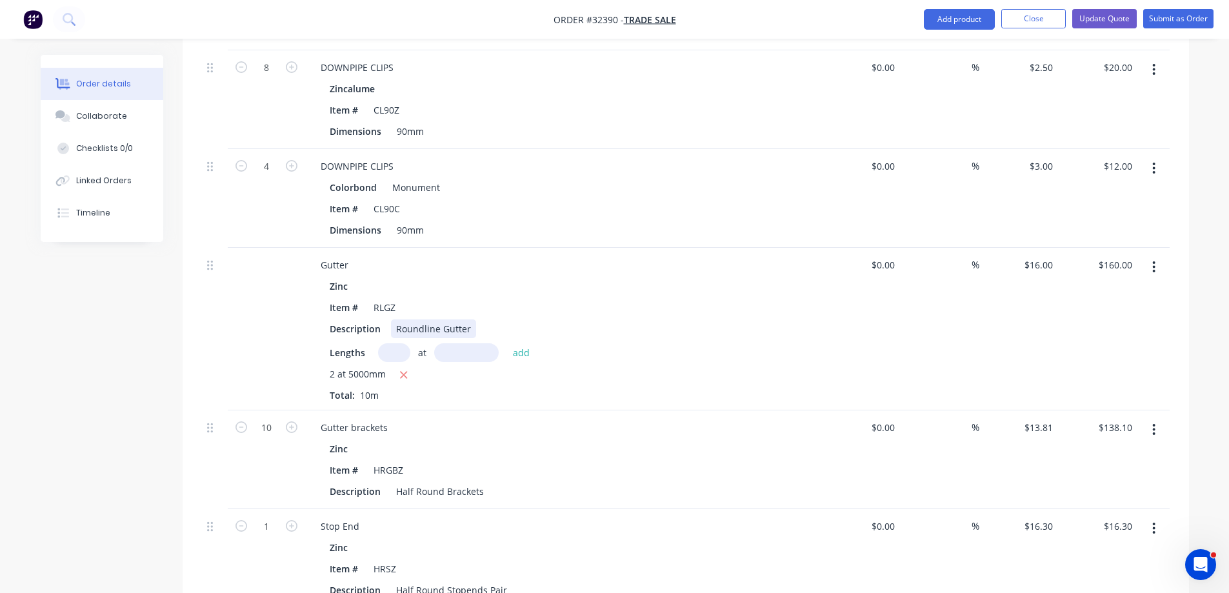
click at [433, 319] on div "Roundline Gutter" at bounding box center [433, 328] width 85 height 19
click at [437, 319] on div "Roundline Gutter" at bounding box center [433, 328] width 85 height 19
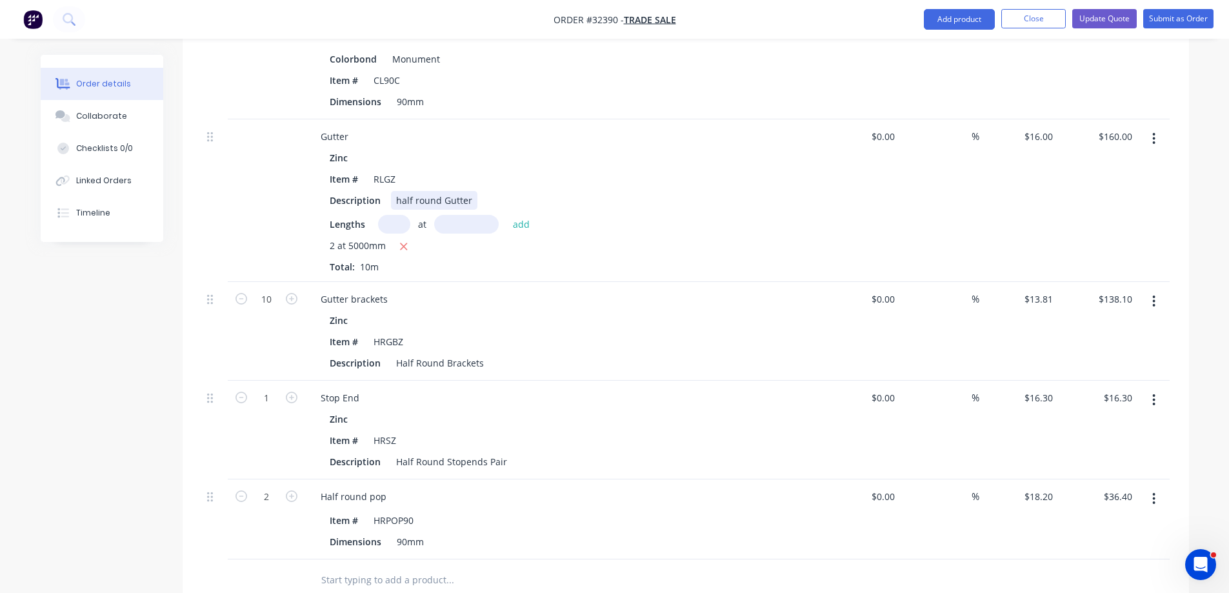
scroll to position [774, 0]
click at [485, 353] on div "Half Round Brackets" at bounding box center [440, 362] width 98 height 19
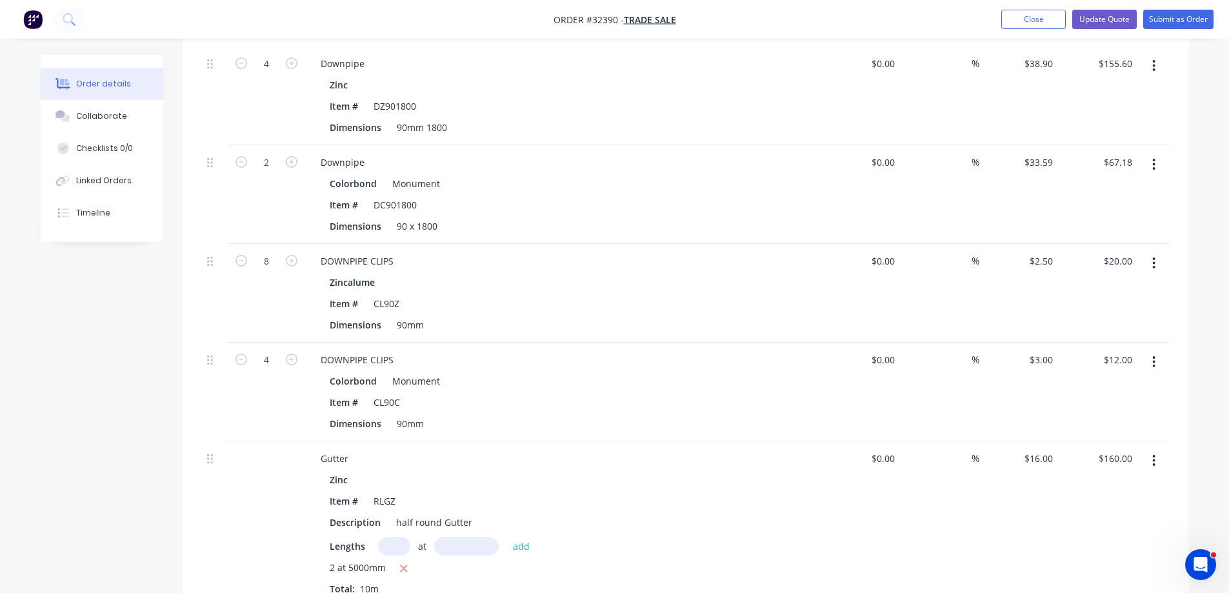
scroll to position [190, 0]
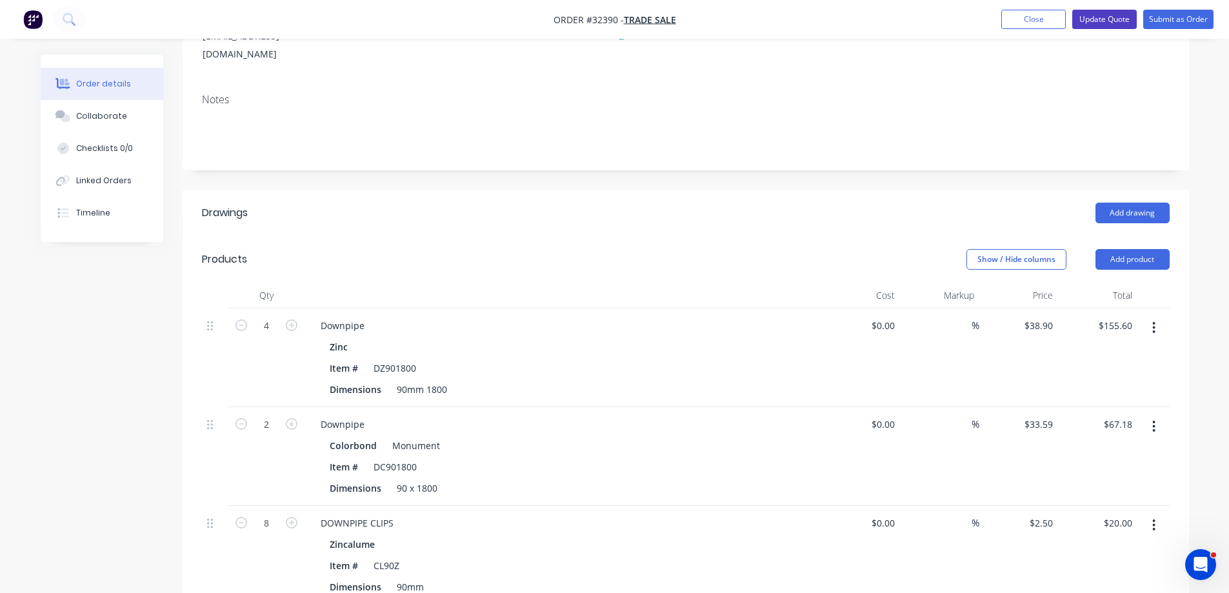
click at [1121, 23] on button "Update Quote" at bounding box center [1104, 19] width 65 height 19
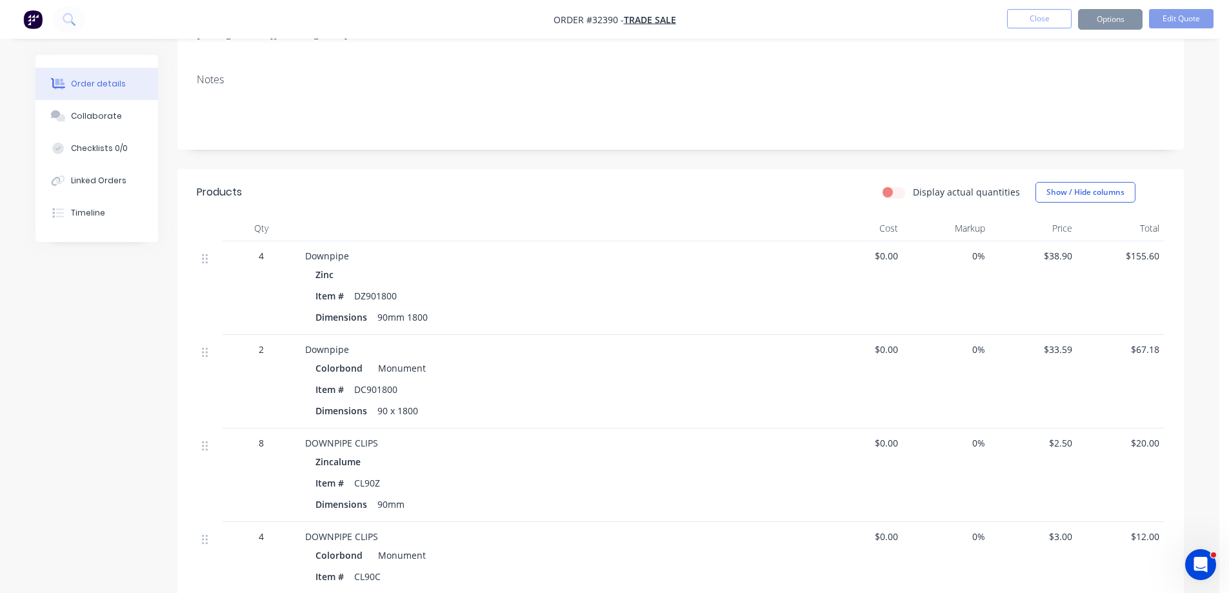
scroll to position [0, 0]
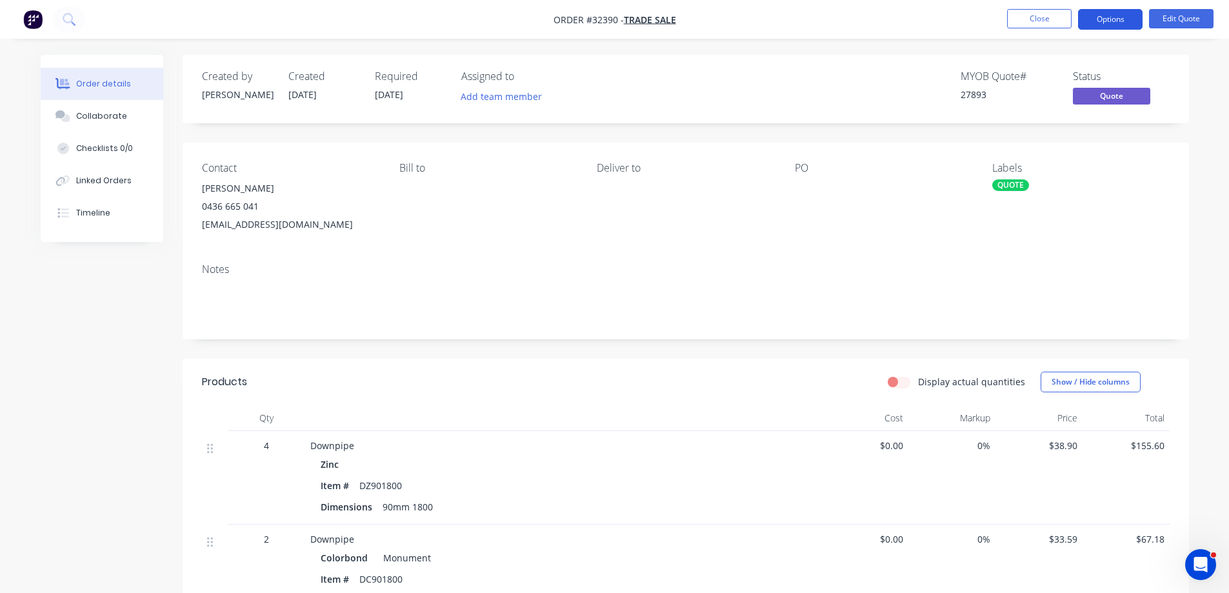
click at [1126, 16] on button "Options" at bounding box center [1110, 19] width 65 height 21
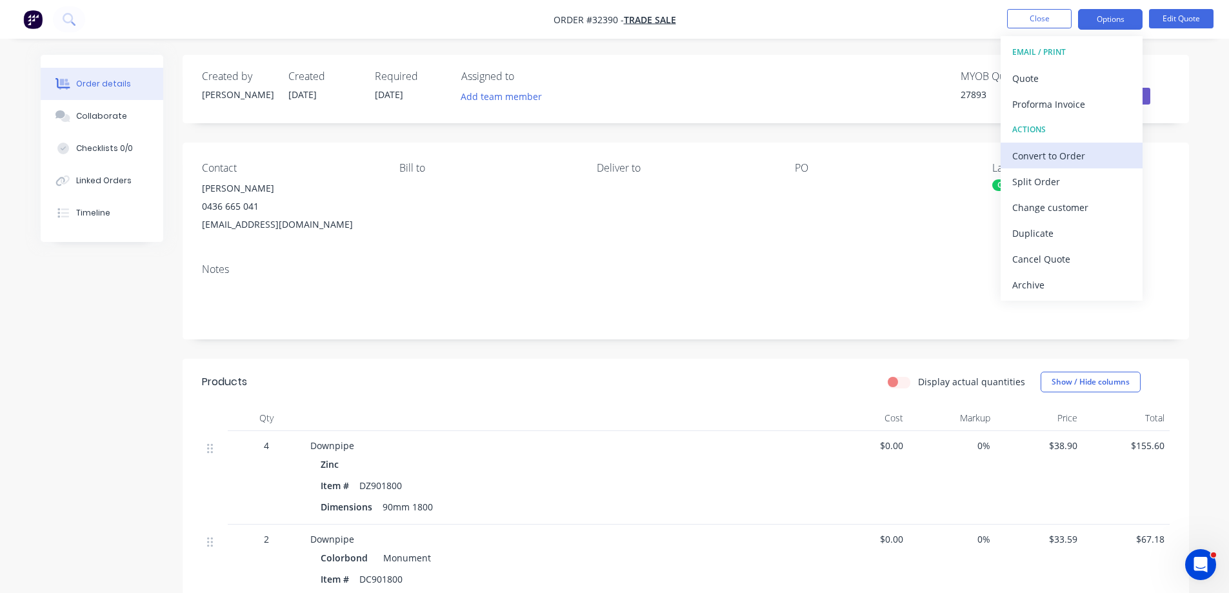
click at [1072, 154] on div "Convert to Order" at bounding box center [1071, 155] width 119 height 19
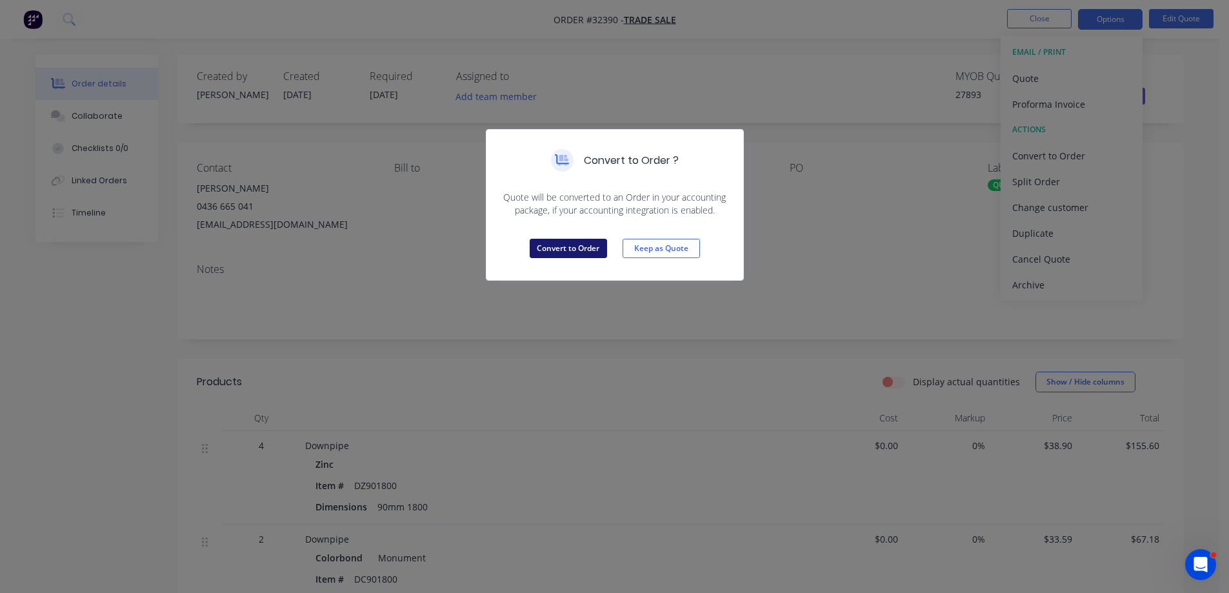
click at [563, 245] on button "Convert to Order" at bounding box center [568, 248] width 77 height 19
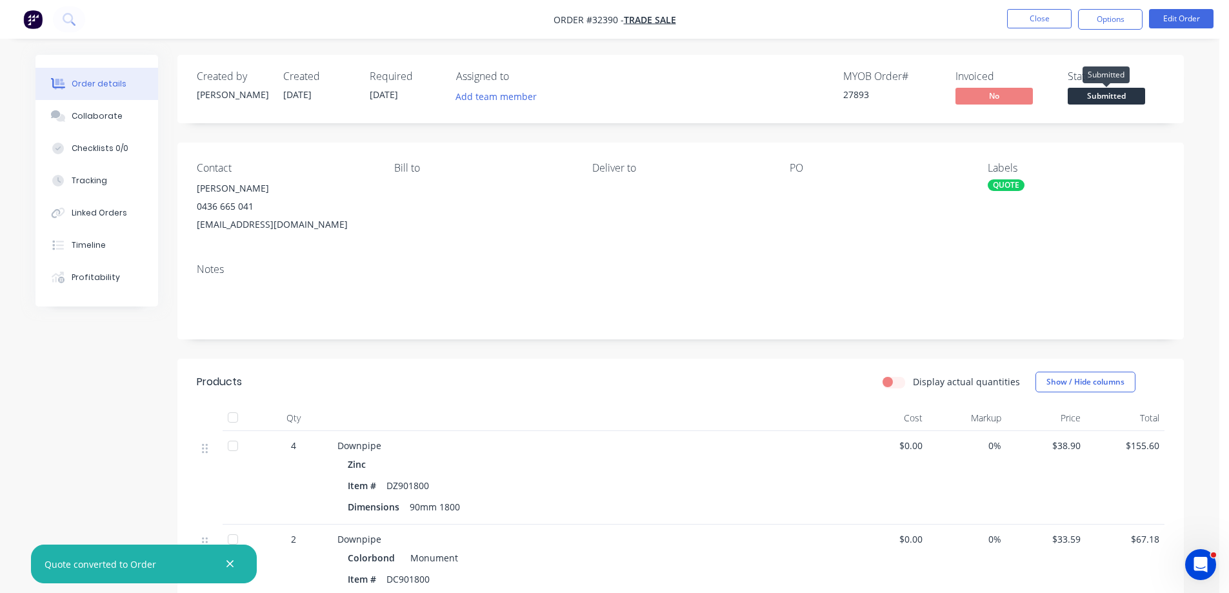
click at [1098, 97] on span "Submitted" at bounding box center [1106, 96] width 77 height 16
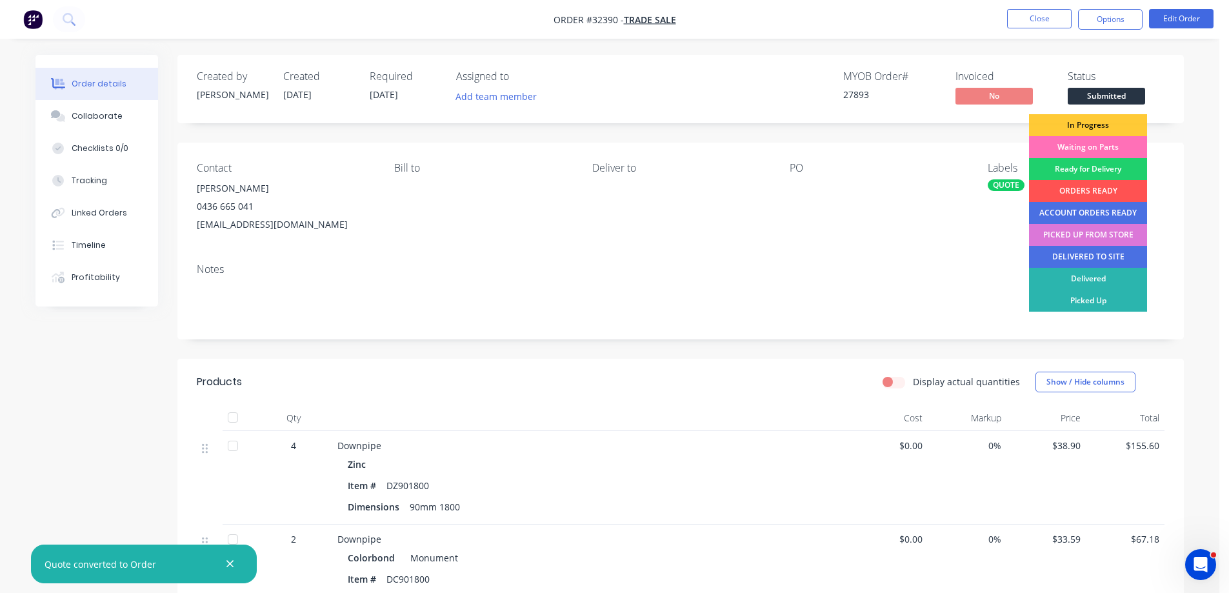
click at [1099, 144] on div "Waiting on Parts" at bounding box center [1088, 147] width 118 height 22
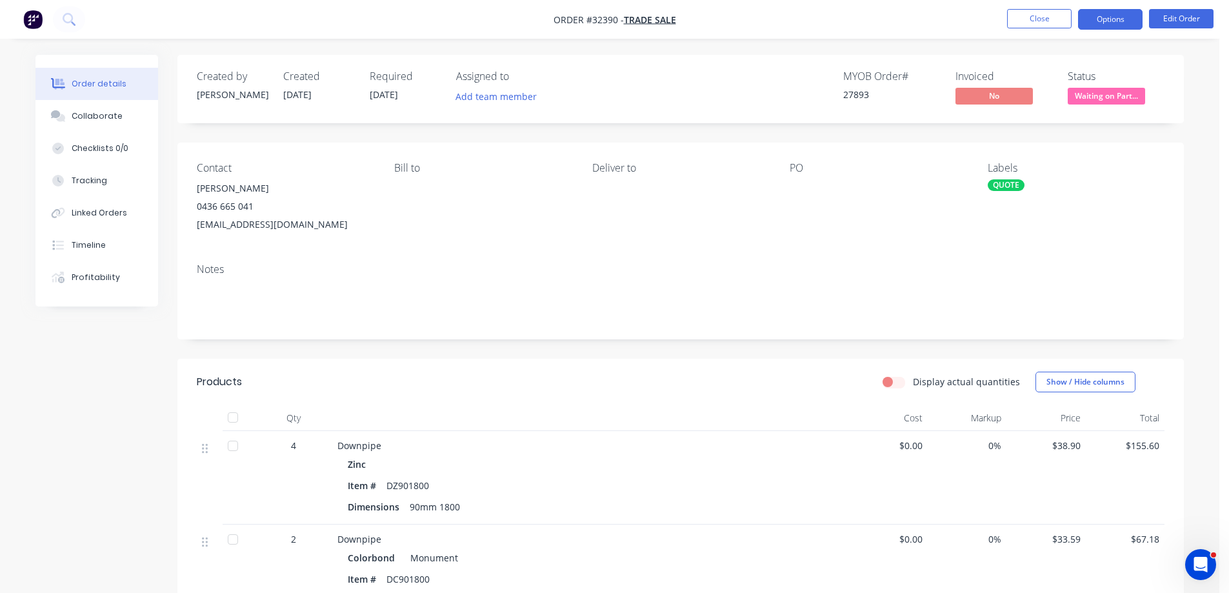
click at [1118, 19] on button "Options" at bounding box center [1110, 19] width 65 height 21
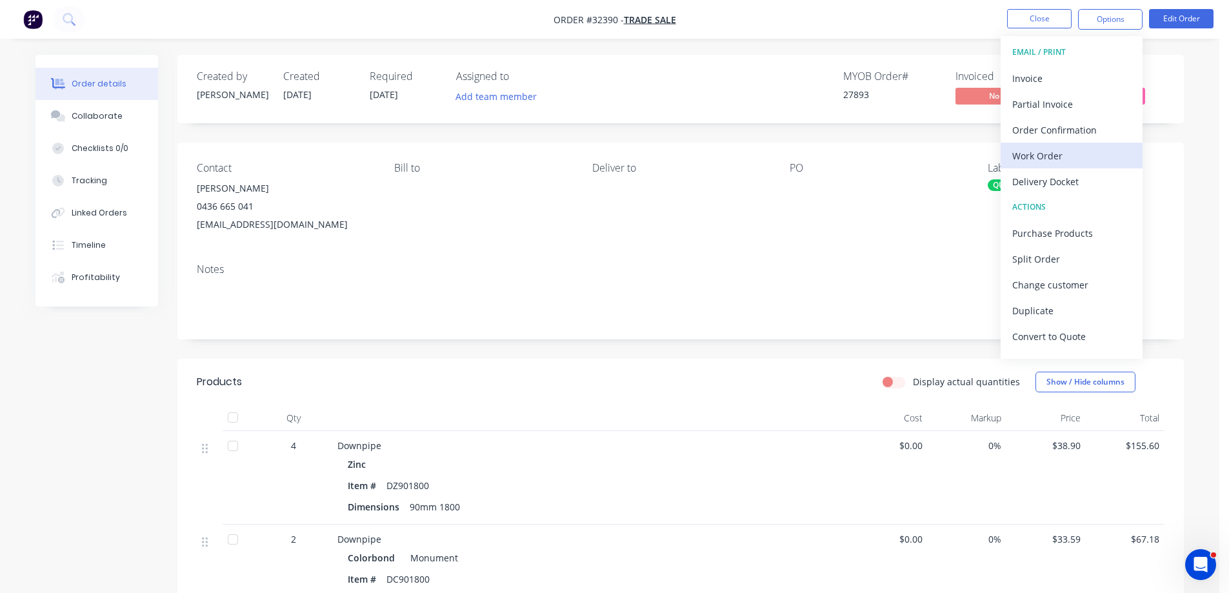
click at [1065, 150] on div "Work Order" at bounding box center [1071, 155] width 119 height 19
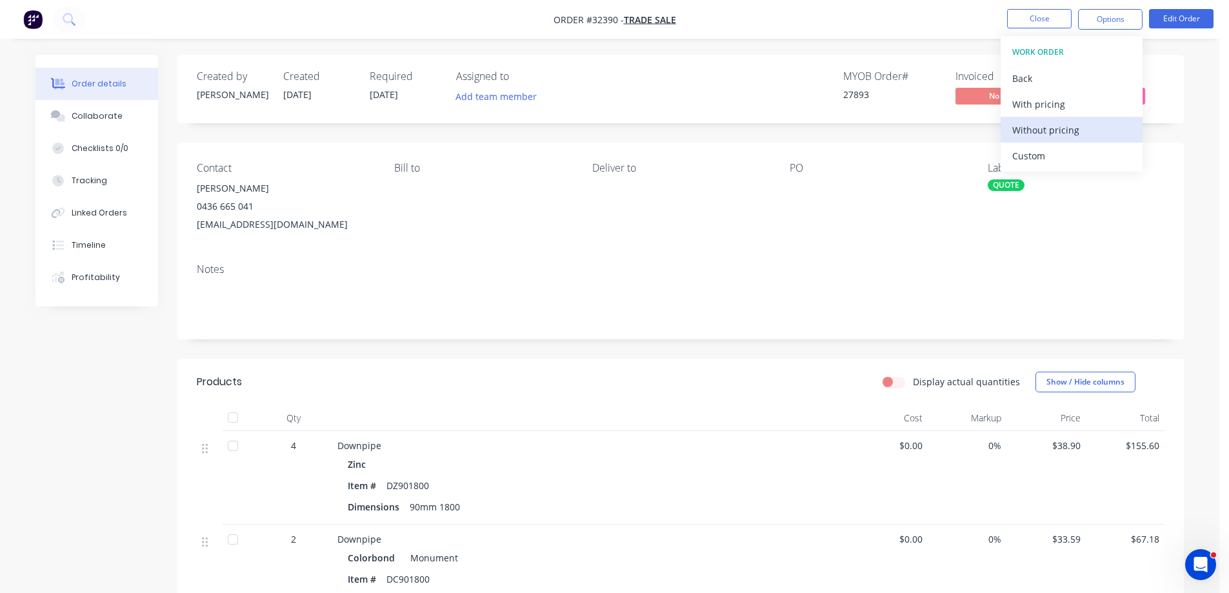
click at [1079, 128] on div "Without pricing" at bounding box center [1071, 130] width 119 height 19
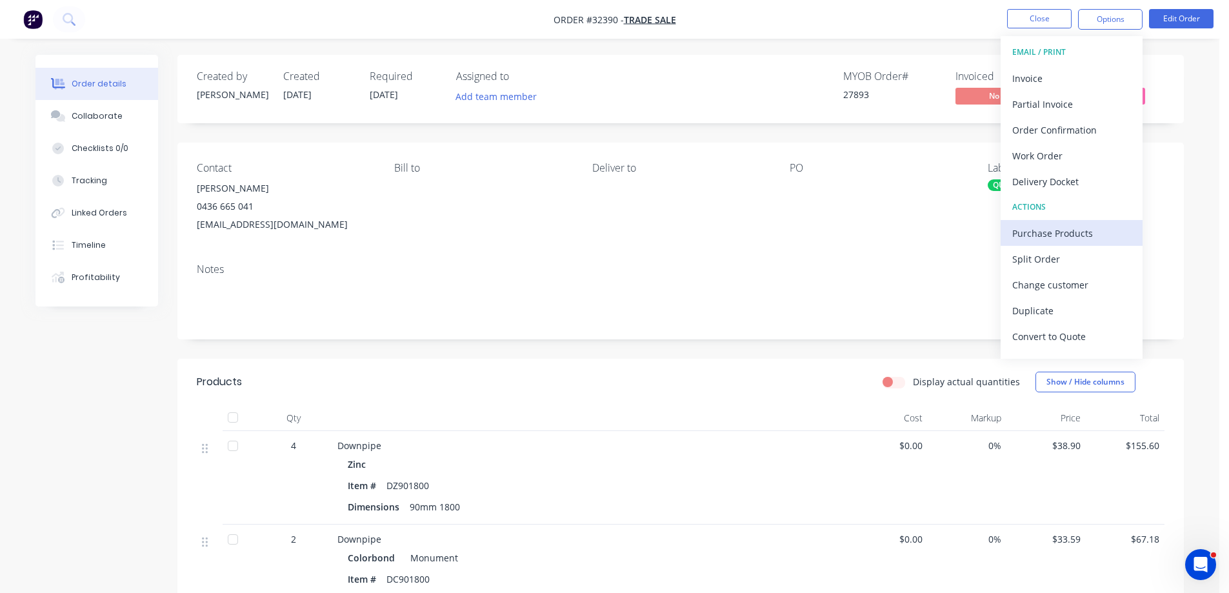
click at [1058, 231] on div "Purchase Products" at bounding box center [1071, 233] width 119 height 19
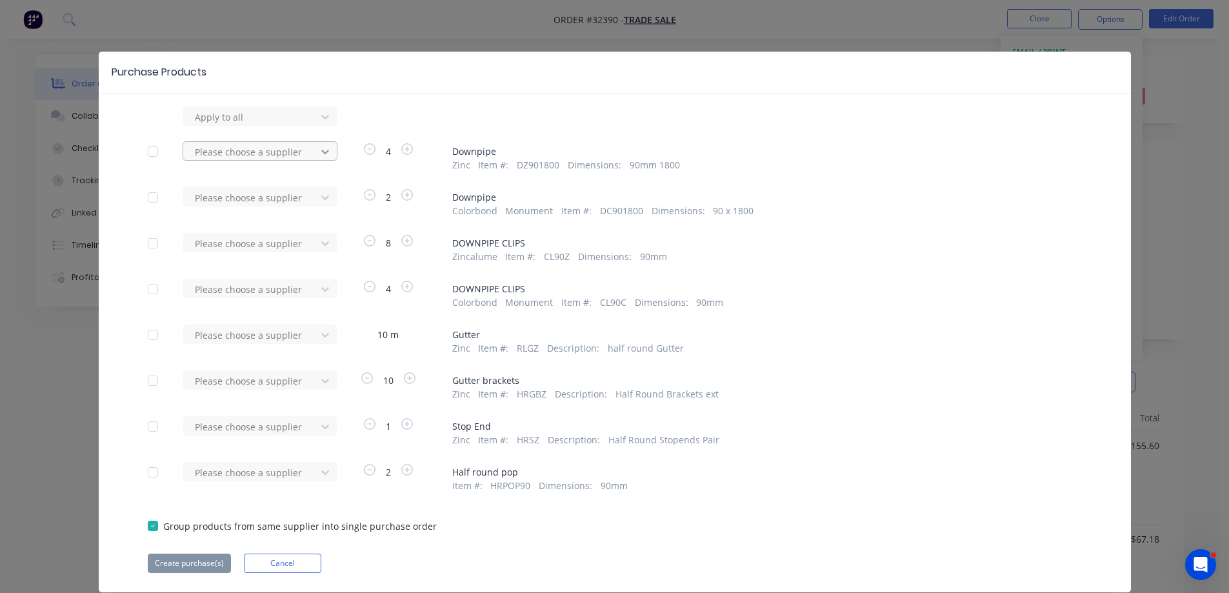
click at [322, 148] on icon at bounding box center [325, 151] width 13 height 13
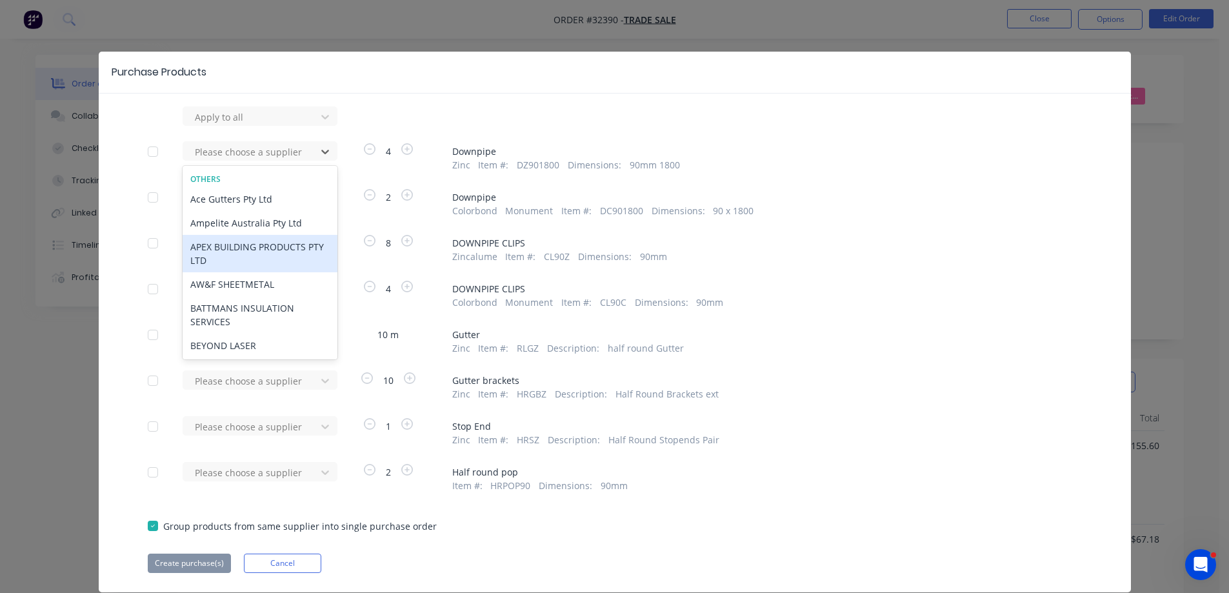
click at [259, 249] on div "APEX BUILDING PRODUCTS PTY LTD" at bounding box center [260, 253] width 155 height 37
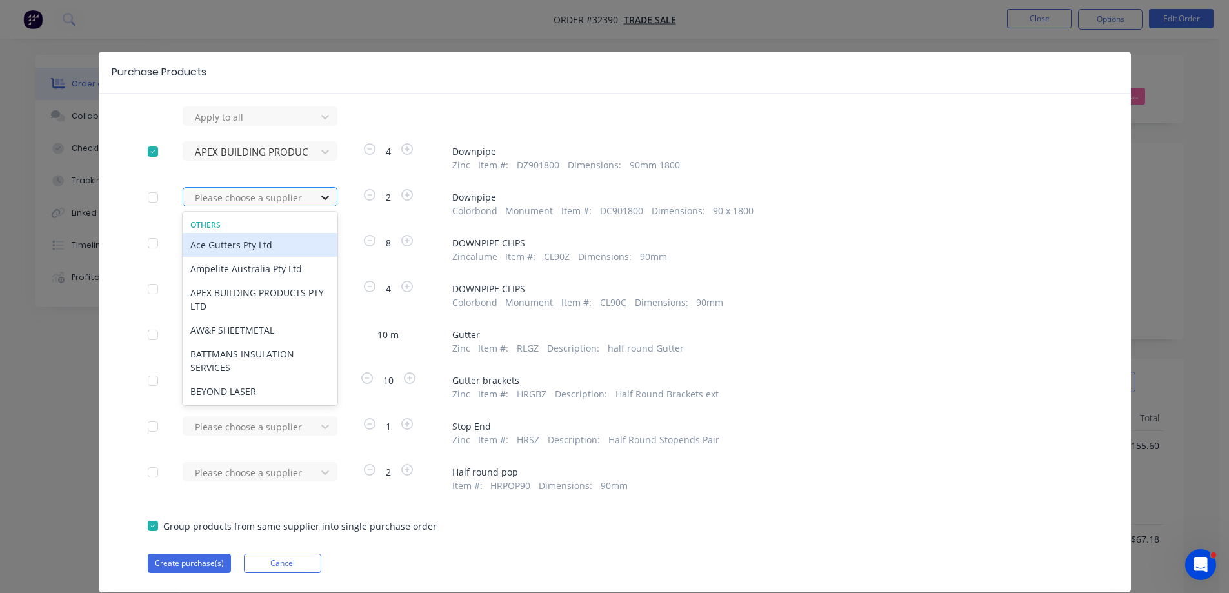
click at [322, 198] on icon at bounding box center [325, 198] width 8 height 5
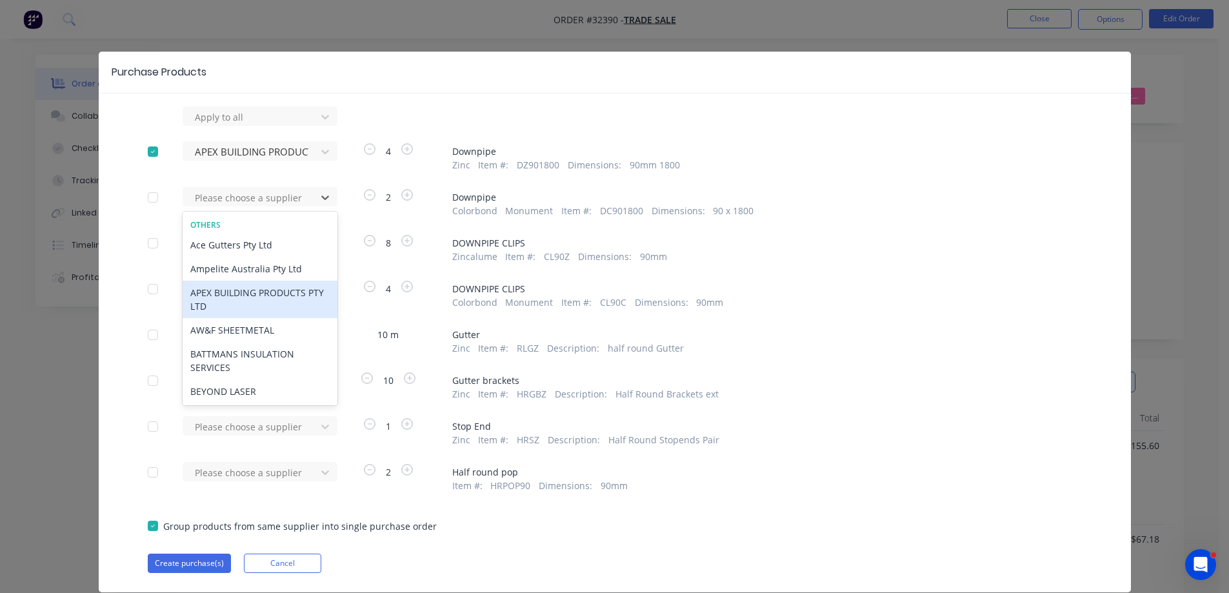
click at [284, 290] on div "APEX BUILDING PRODUCTS PTY LTD" at bounding box center [260, 299] width 155 height 37
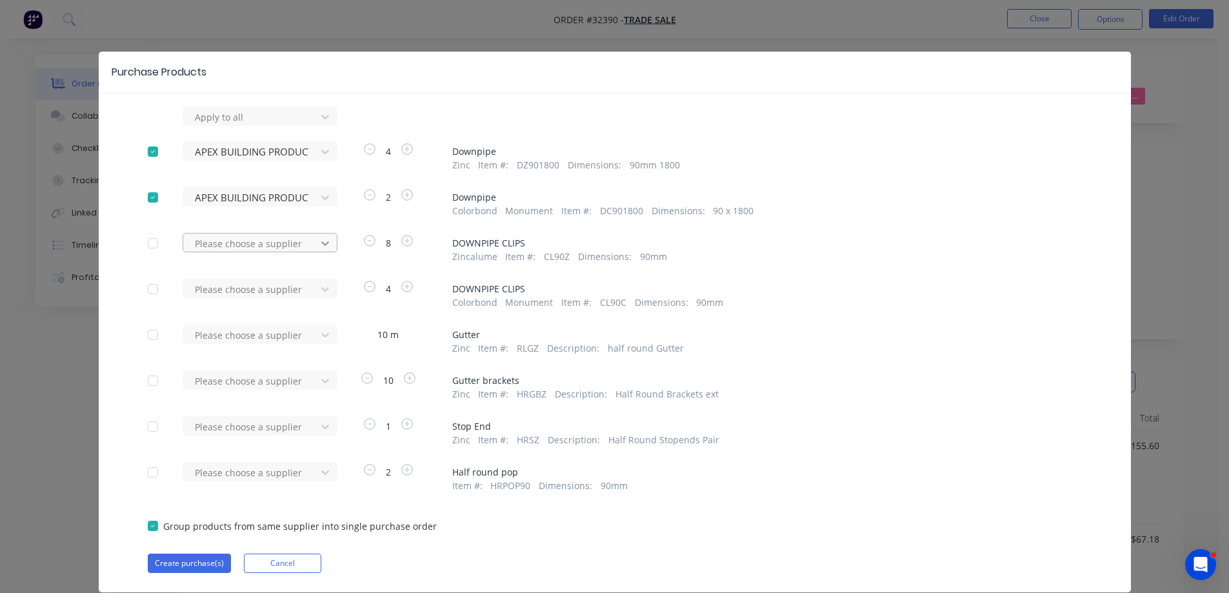
click at [323, 240] on icon at bounding box center [325, 243] width 13 height 13
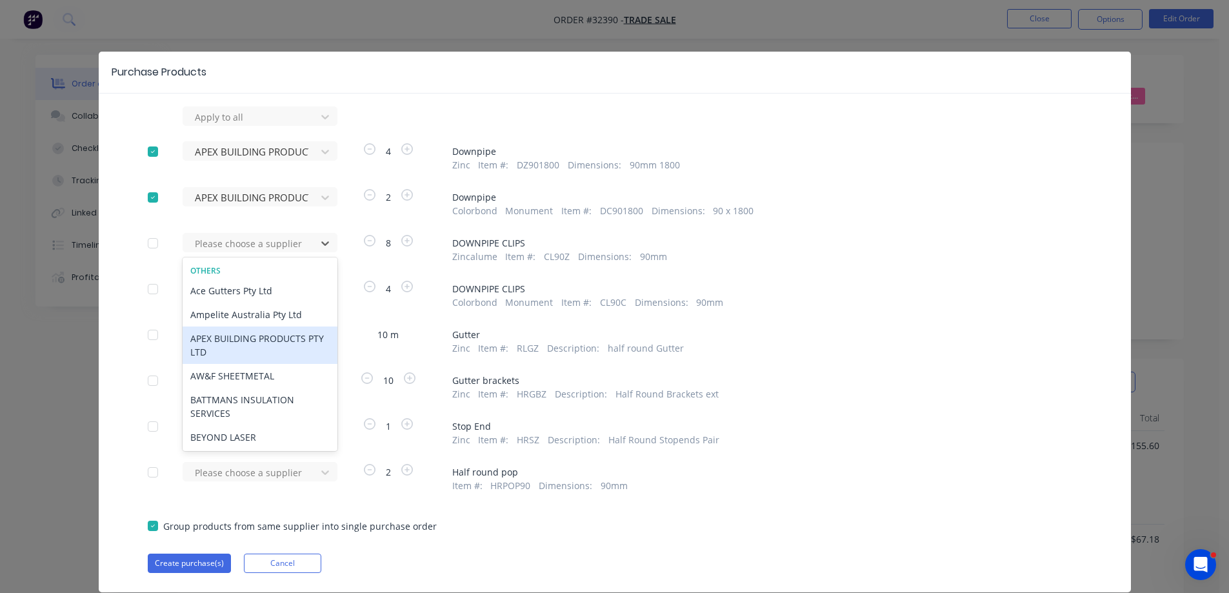
click at [284, 343] on div "APEX BUILDING PRODUCTS PTY LTD" at bounding box center [260, 344] width 155 height 37
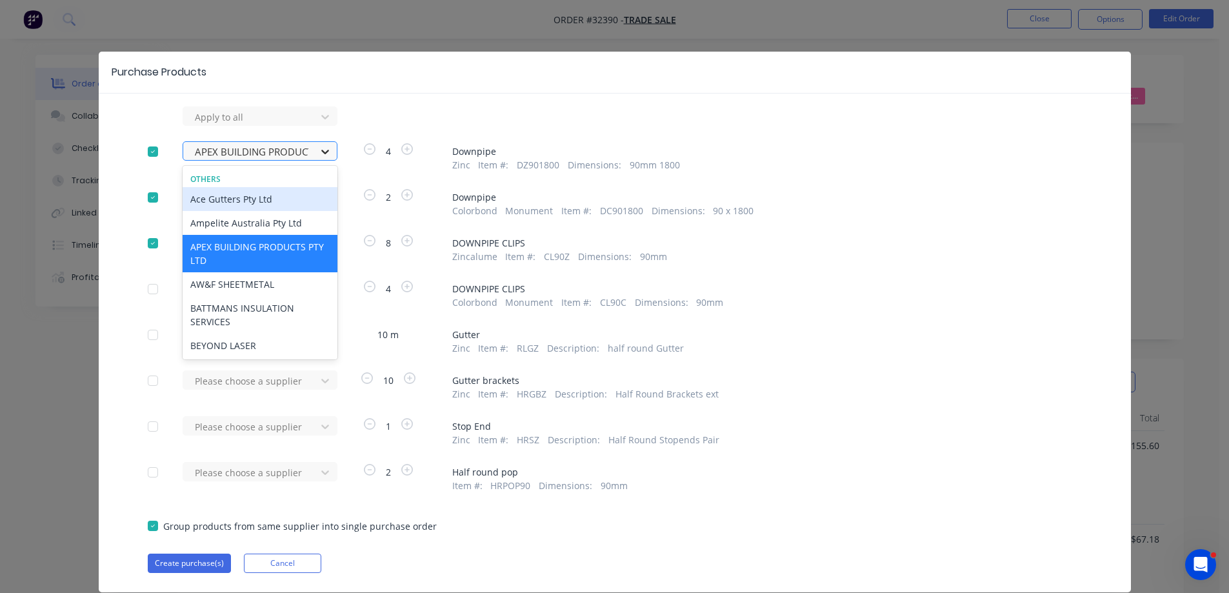
click at [320, 150] on icon at bounding box center [325, 151] width 13 height 13
click at [149, 152] on div at bounding box center [153, 152] width 26 height 26
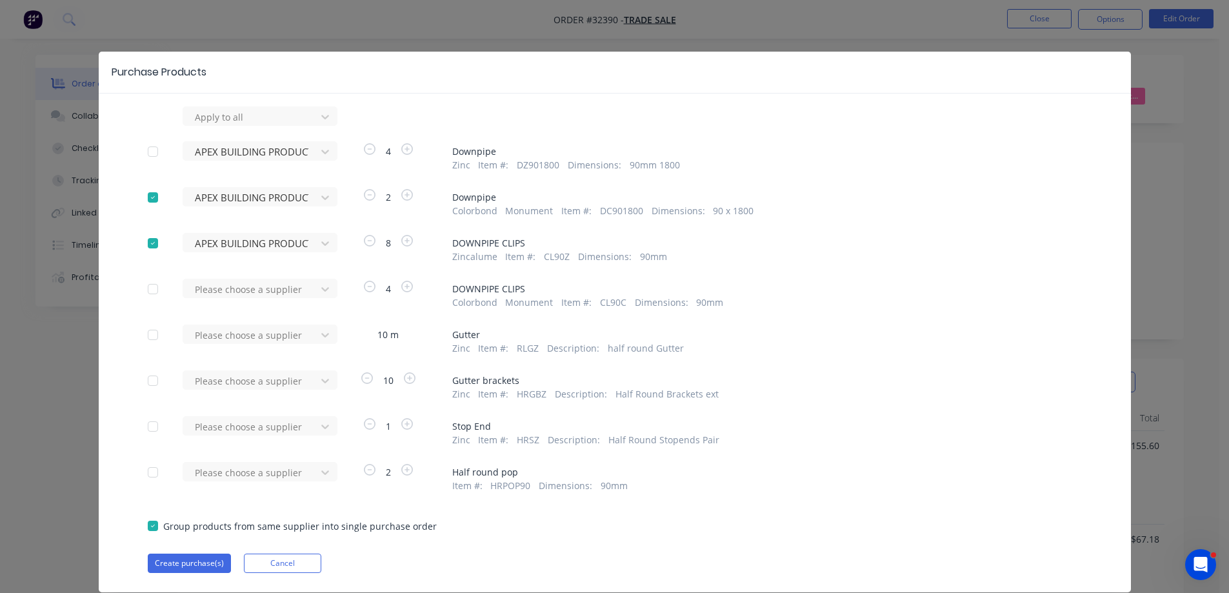
click at [162, 136] on div "Apply to all APEX BUILDING PRODUCTS PTY LTD 4 Downpipe Zinc Item # : DZ901800 D…" at bounding box center [615, 339] width 1032 height 466
click at [148, 150] on div at bounding box center [153, 152] width 26 height 26
click at [320, 154] on icon at bounding box center [325, 151] width 13 height 13
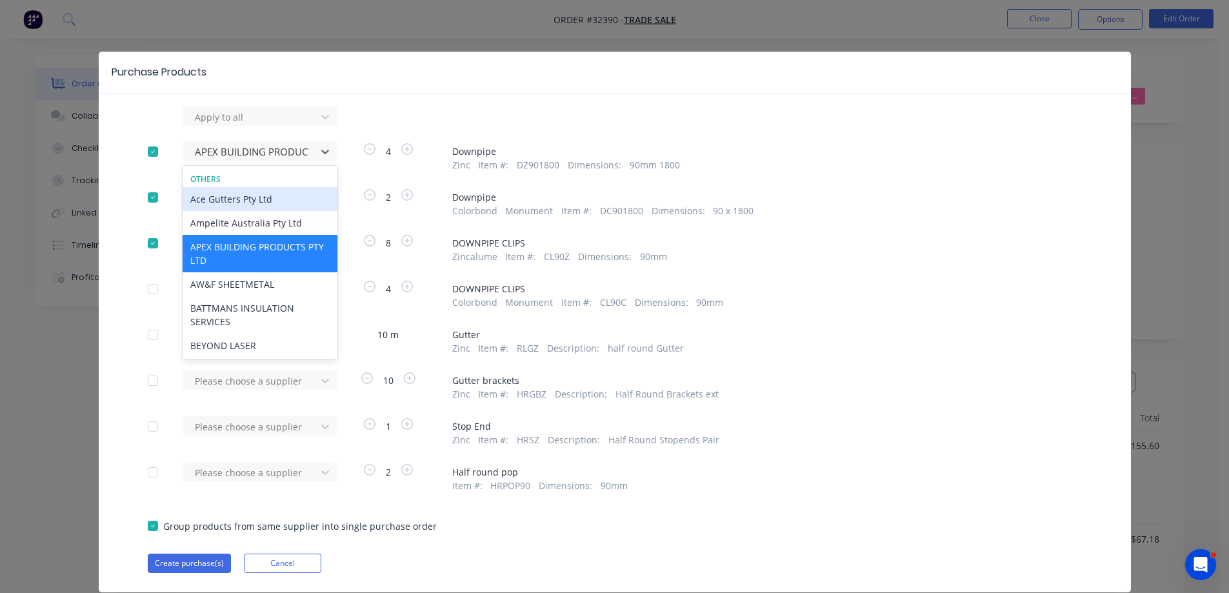
click at [268, 173] on div "Others Ace Gutters Pty Ltd Ampelite Australia Pty Ltd APEX BUILDING PRODUCTS PT…" at bounding box center [260, 393] width 155 height 450
click at [244, 173] on div "Others Ace Gutters Pty Ltd Ampelite Australia Pty Ltd APEX BUILDING PRODUCTS PT…" at bounding box center [260, 393] width 155 height 450
click at [363, 125] on div "Apply to all" at bounding box center [615, 115] width 934 height 19
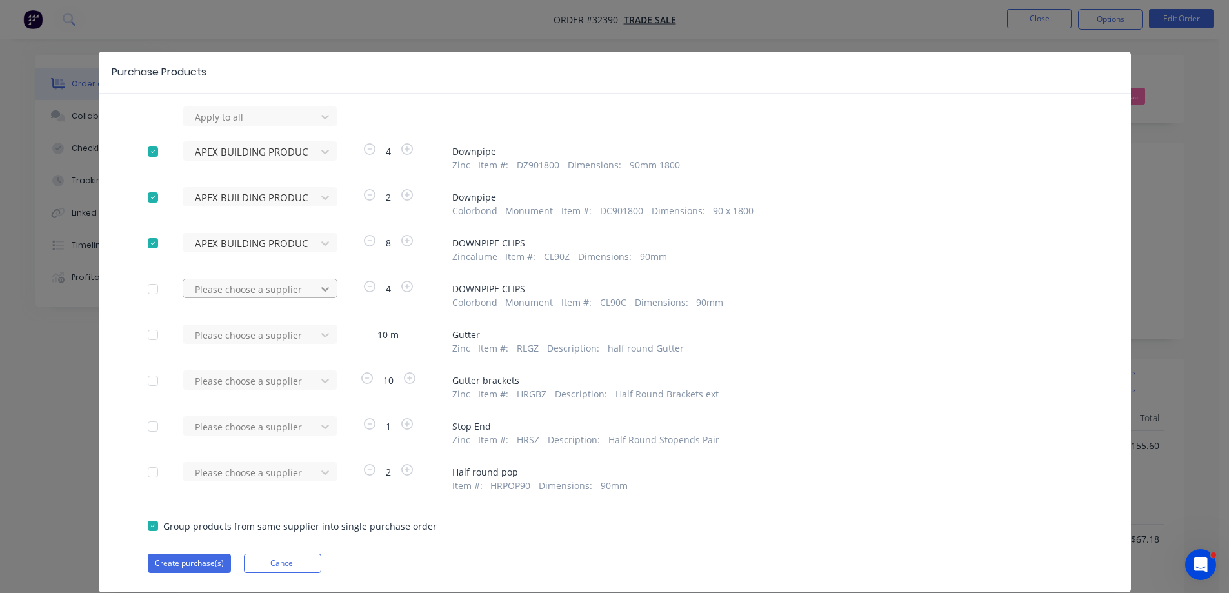
click at [321, 288] on icon at bounding box center [325, 289] width 13 height 13
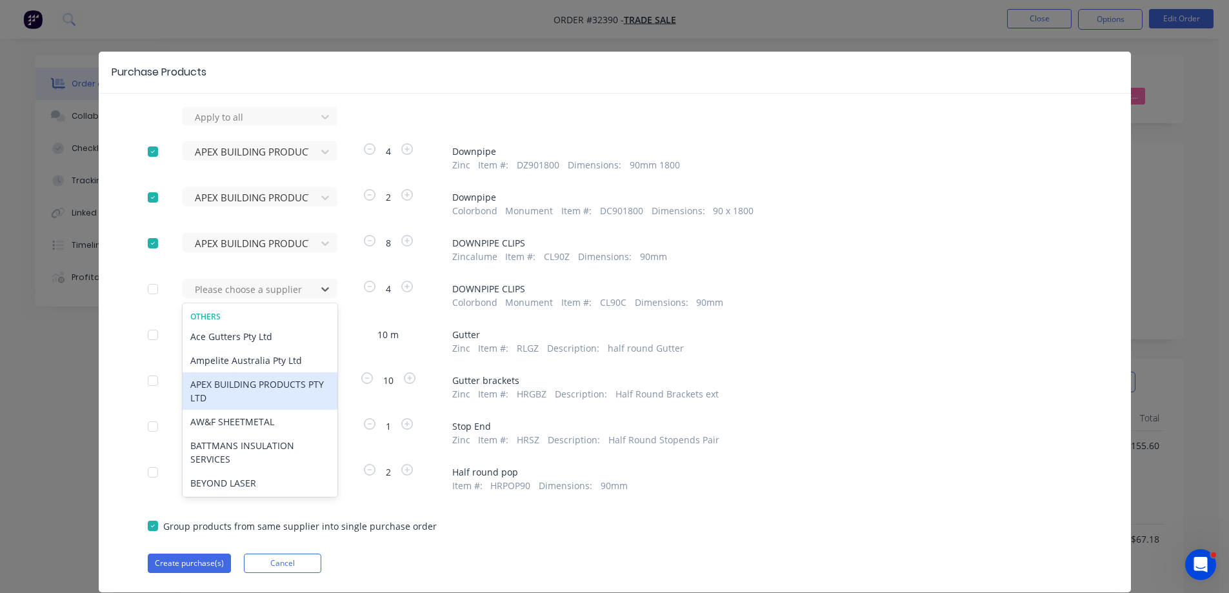
click at [272, 385] on div "APEX BUILDING PRODUCTS PTY LTD" at bounding box center [260, 390] width 155 height 37
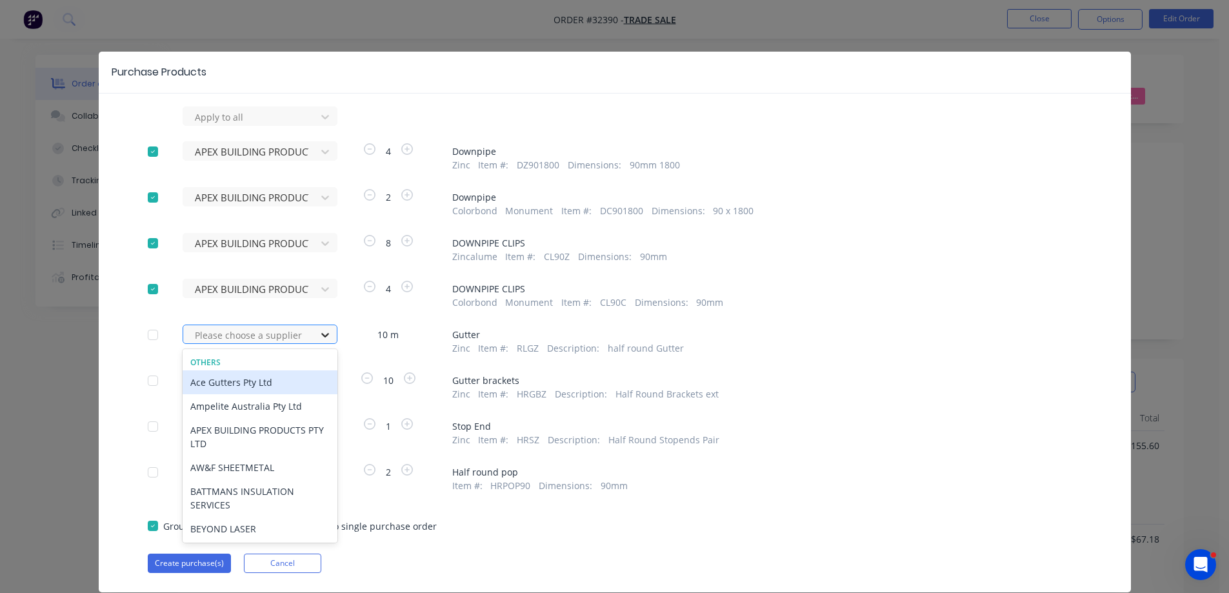
click at [319, 333] on icon at bounding box center [325, 334] width 13 height 13
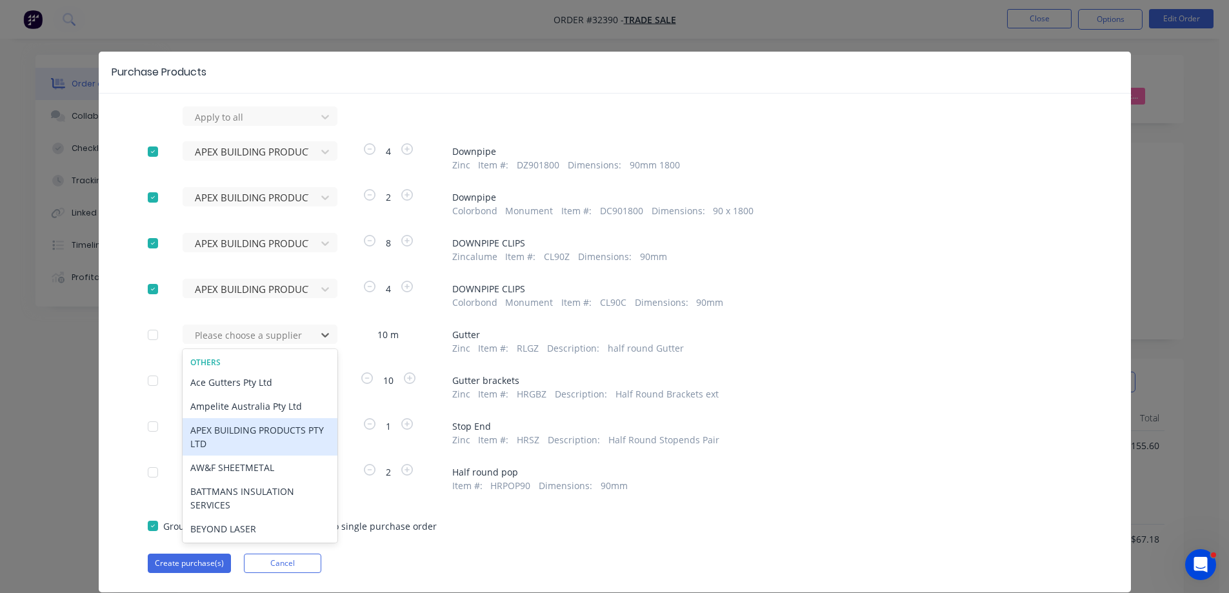
click at [279, 433] on div "APEX BUILDING PRODUCTS PTY LTD" at bounding box center [260, 436] width 155 height 37
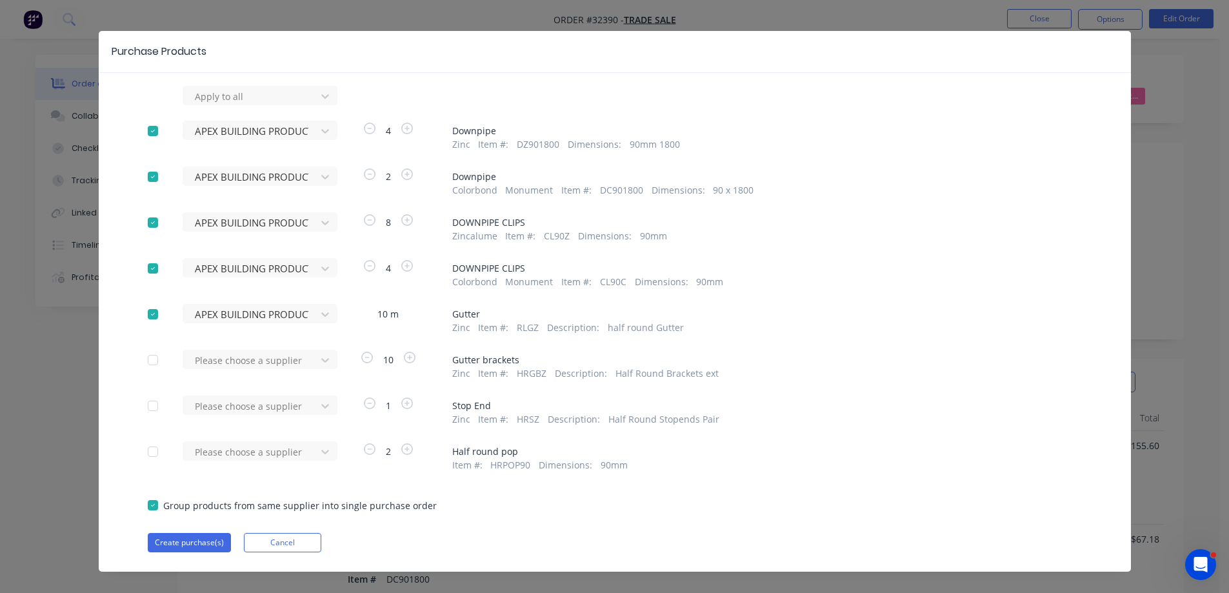
scroll to position [37, 0]
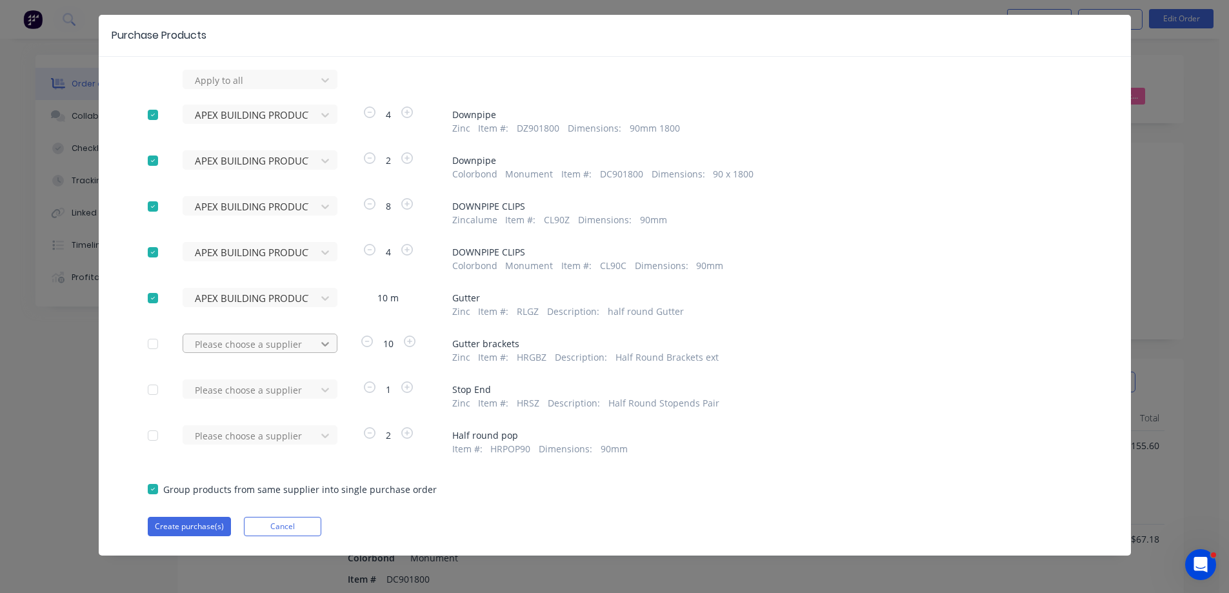
click at [322, 344] on icon at bounding box center [325, 344] width 8 height 5
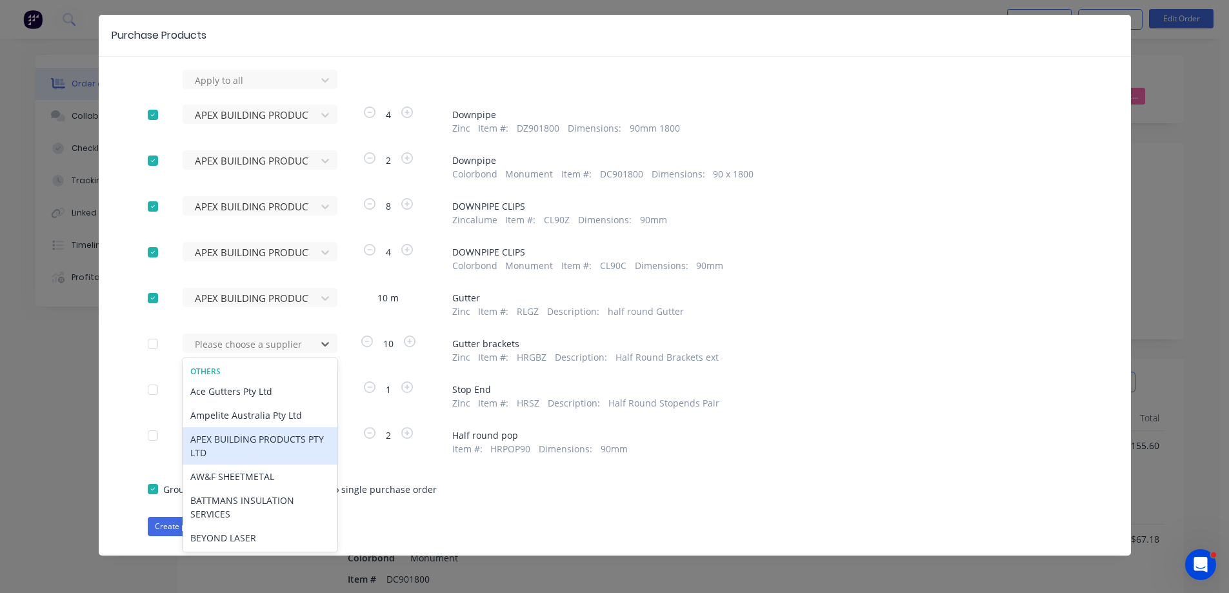
click at [280, 448] on div "APEX BUILDING PRODUCTS PTY LTD" at bounding box center [260, 445] width 155 height 37
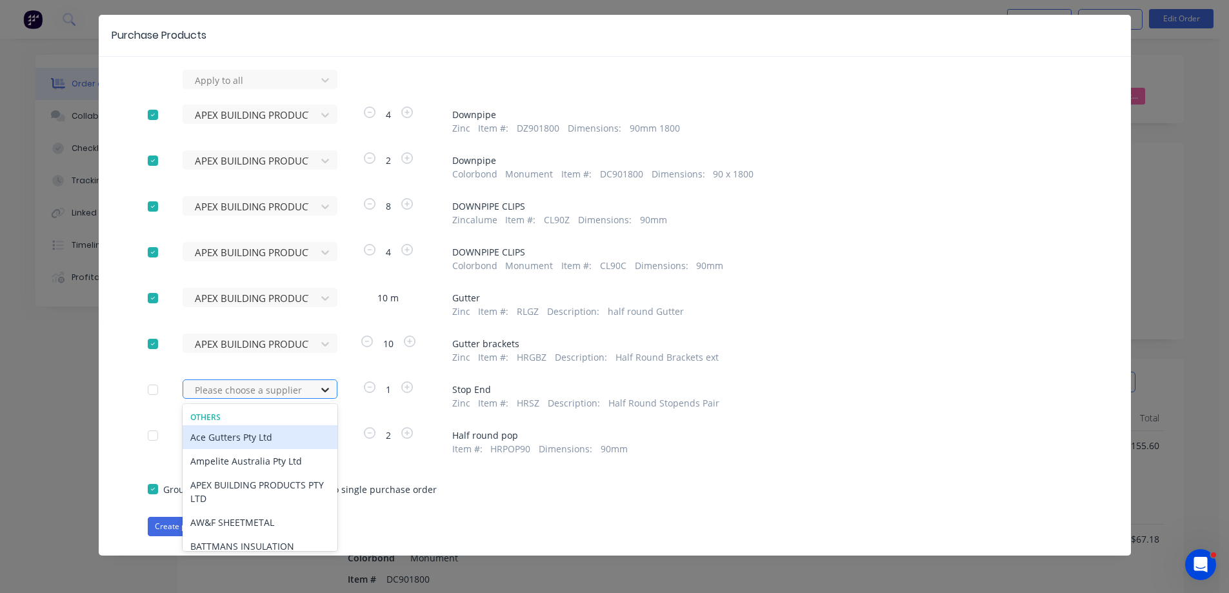
click at [323, 392] on icon at bounding box center [325, 389] width 13 height 13
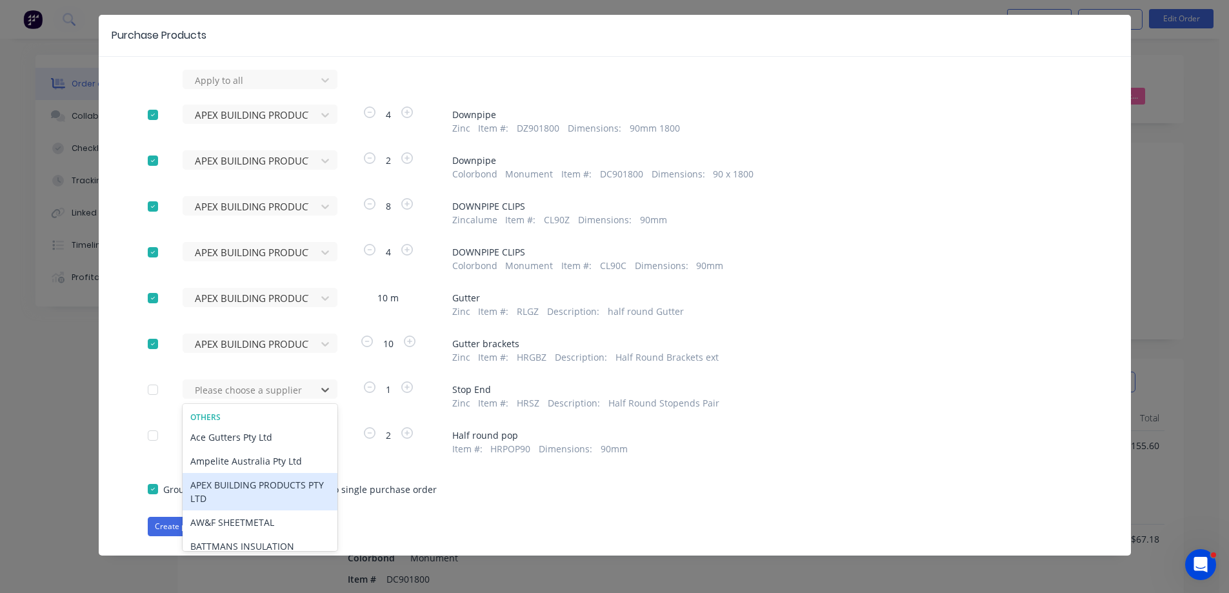
click at [268, 488] on div "APEX BUILDING PRODUCTS PTY LTD" at bounding box center [260, 491] width 155 height 37
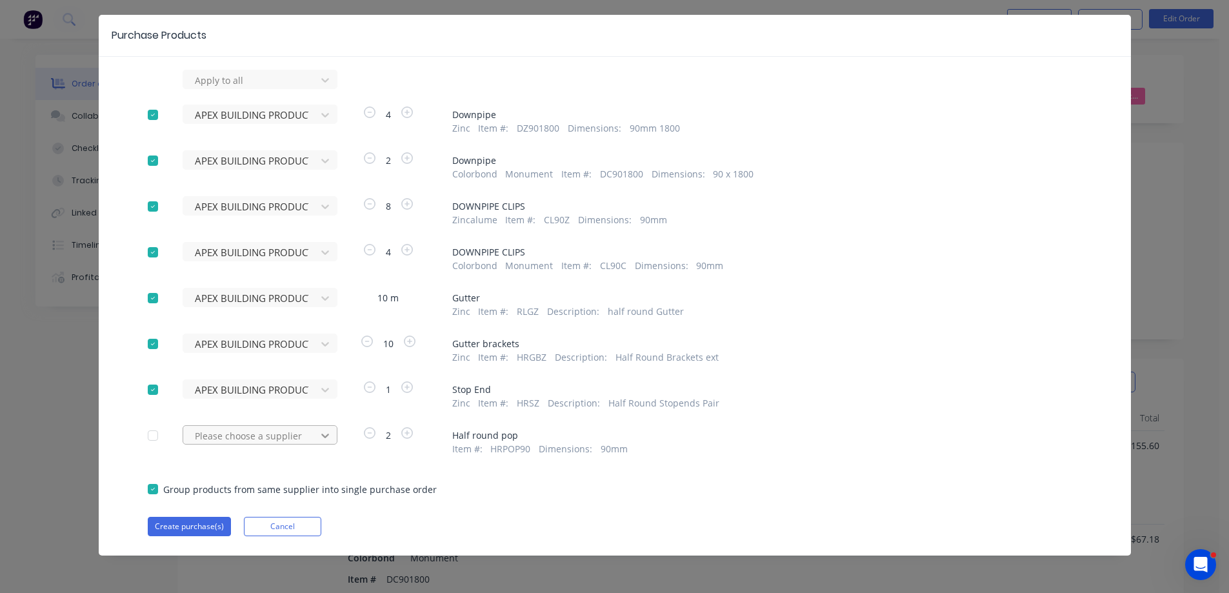
click at [325, 434] on icon at bounding box center [325, 435] width 13 height 13
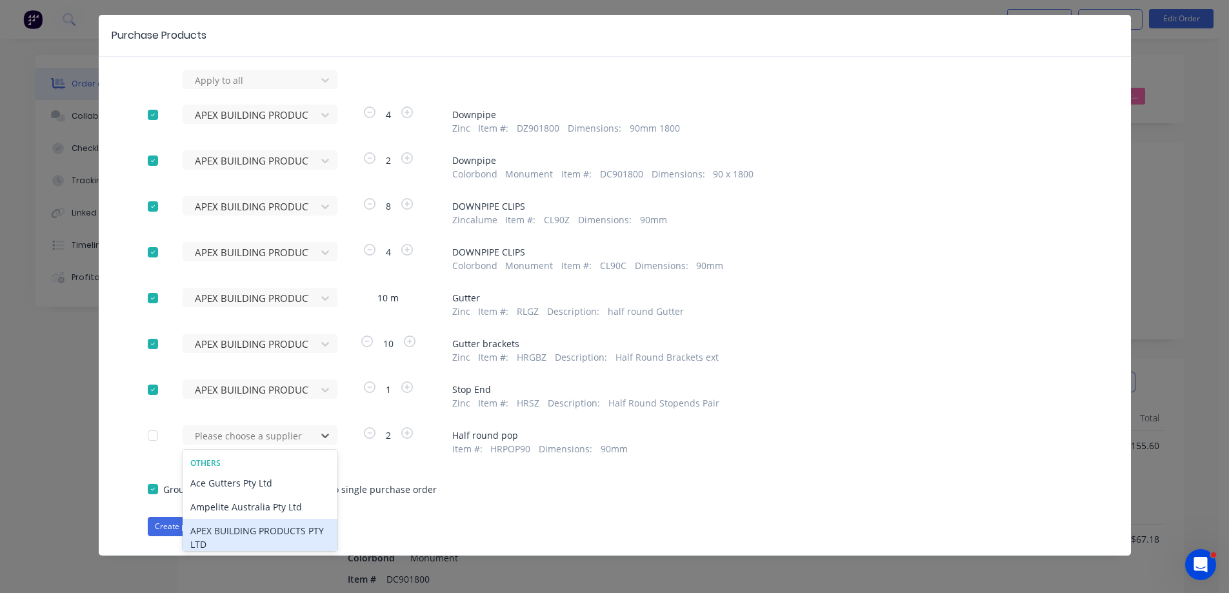
click at [286, 533] on div "APEX BUILDING PRODUCTS PTY LTD" at bounding box center [260, 537] width 155 height 37
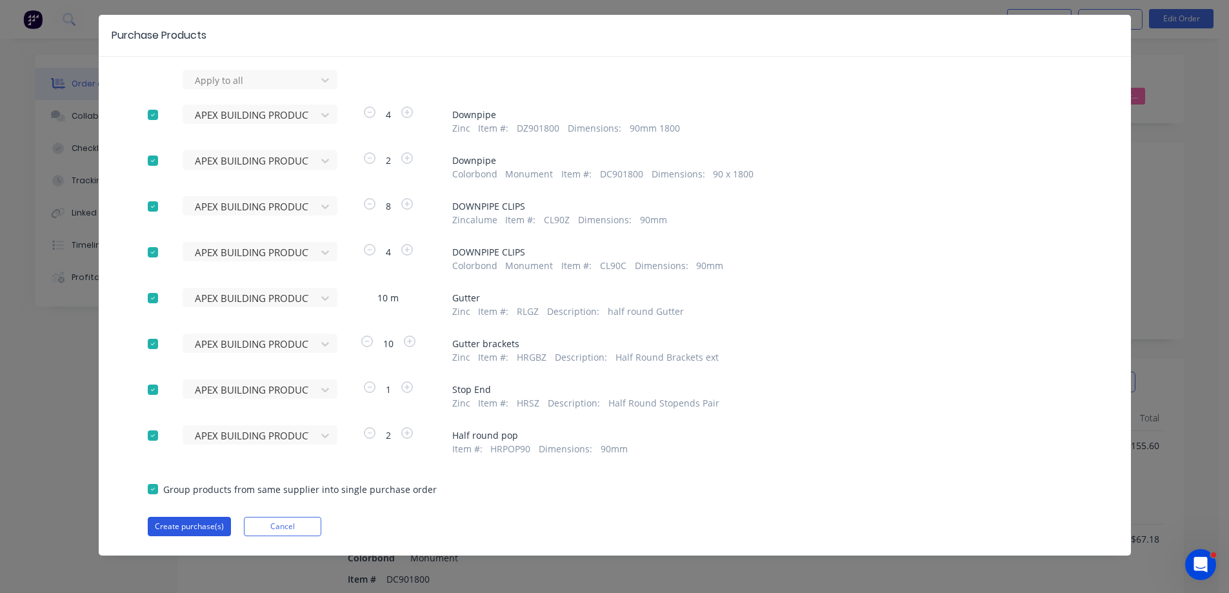
click at [211, 526] on button "Create purchase(s)" at bounding box center [189, 526] width 83 height 19
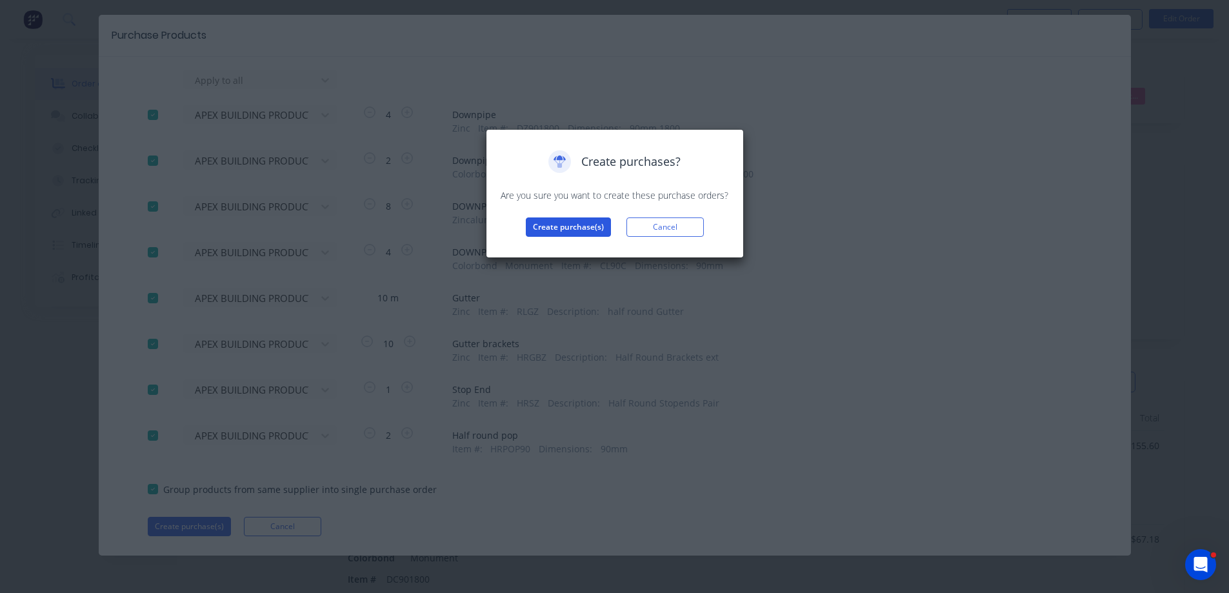
click at [582, 231] on button "Create purchase(s)" at bounding box center [568, 226] width 85 height 19
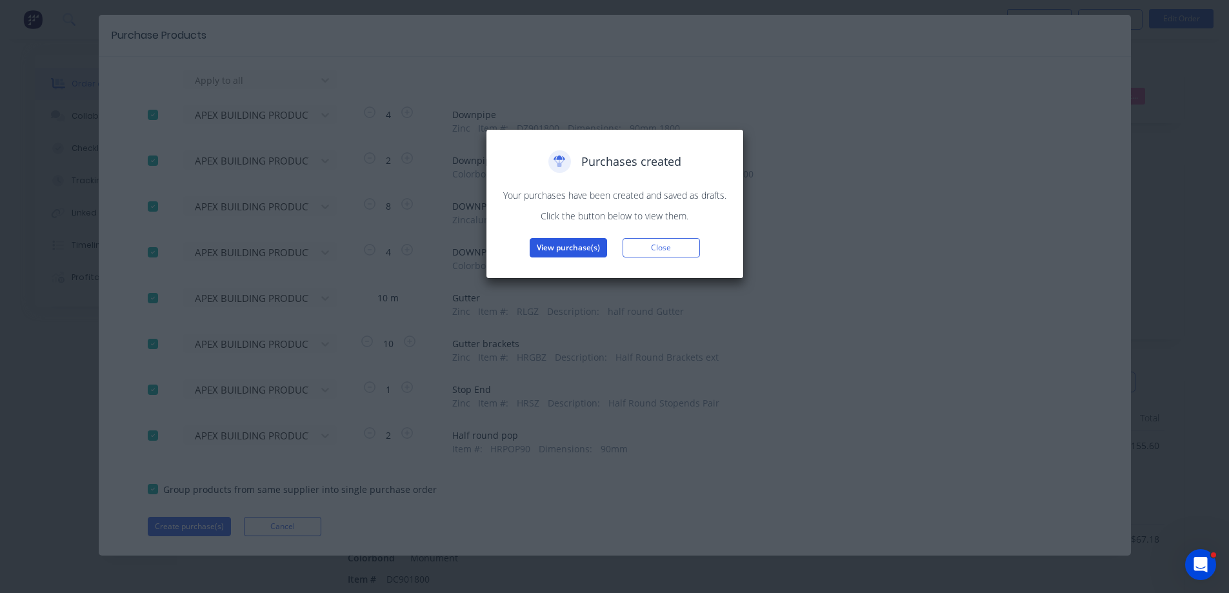
click at [570, 247] on button "View purchase(s)" at bounding box center [568, 247] width 77 height 19
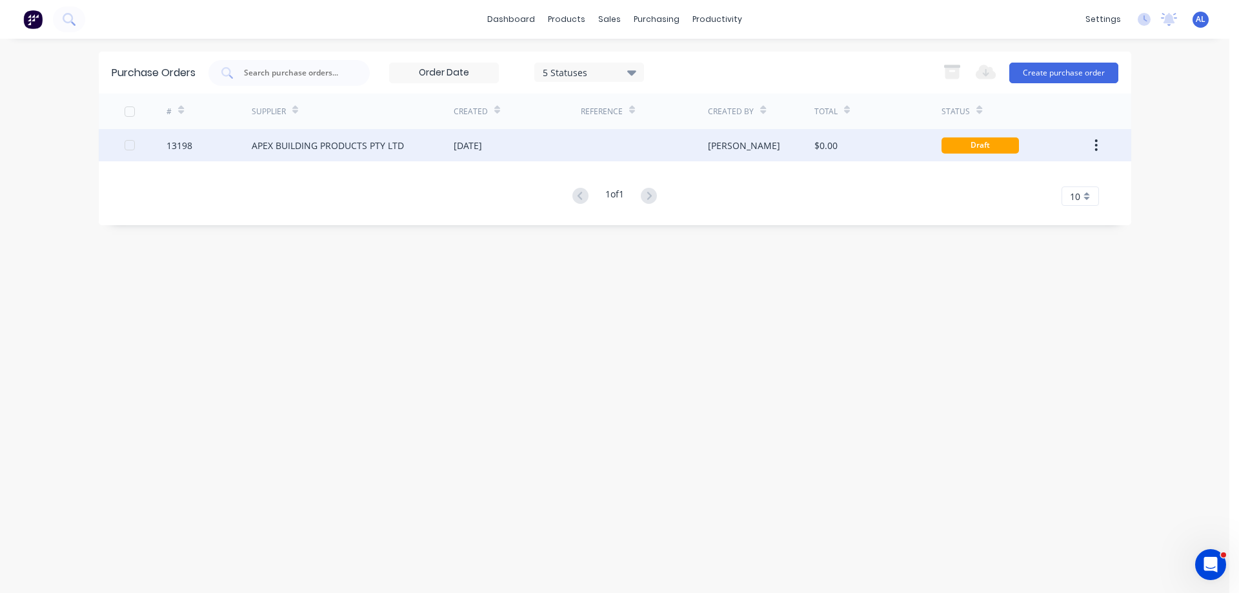
click at [476, 151] on div "[DATE]" at bounding box center [468, 146] width 28 height 14
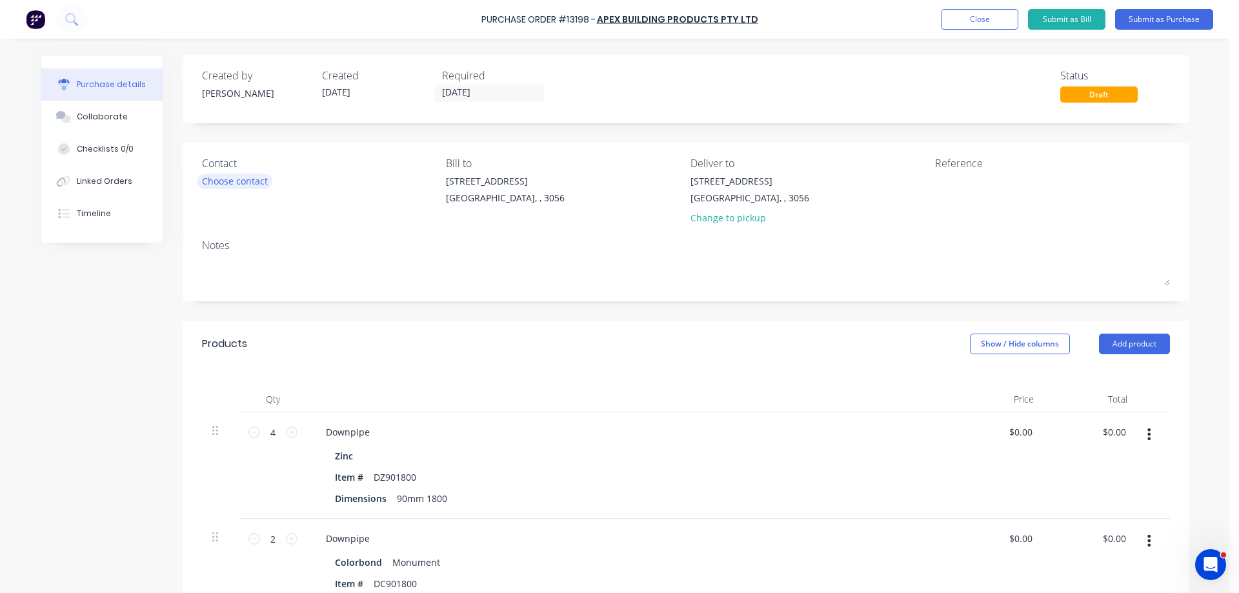
click at [245, 179] on div "Choose contact" at bounding box center [235, 181] width 66 height 14
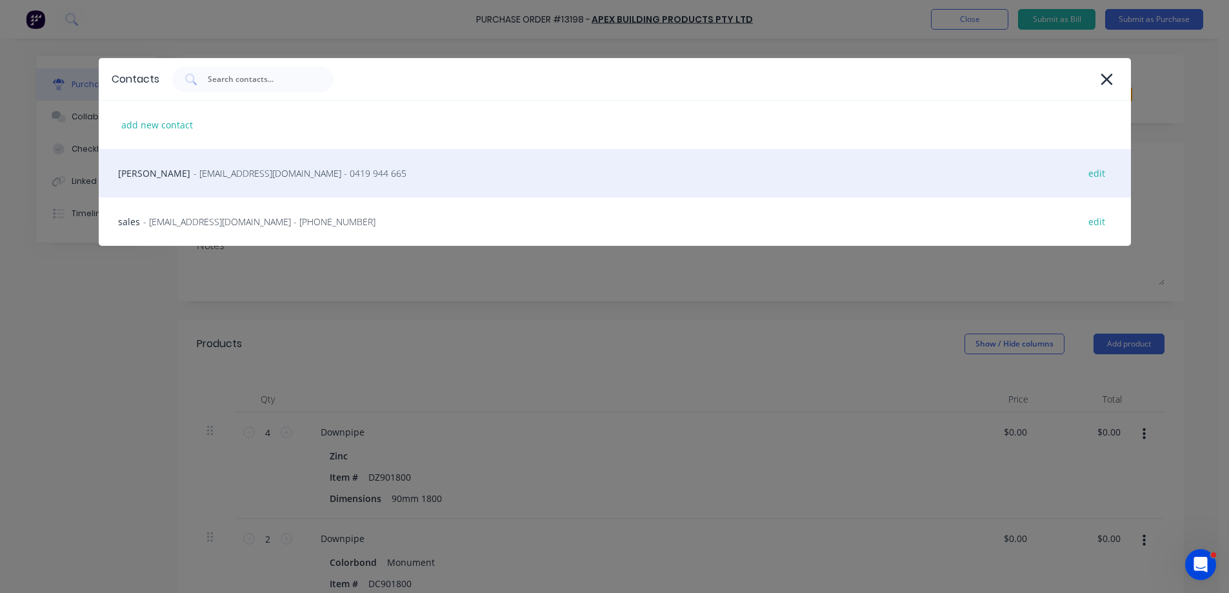
click at [212, 176] on span "- [EMAIL_ADDRESS][DOMAIN_NAME] - 0419 944 665" at bounding box center [300, 173] width 213 height 14
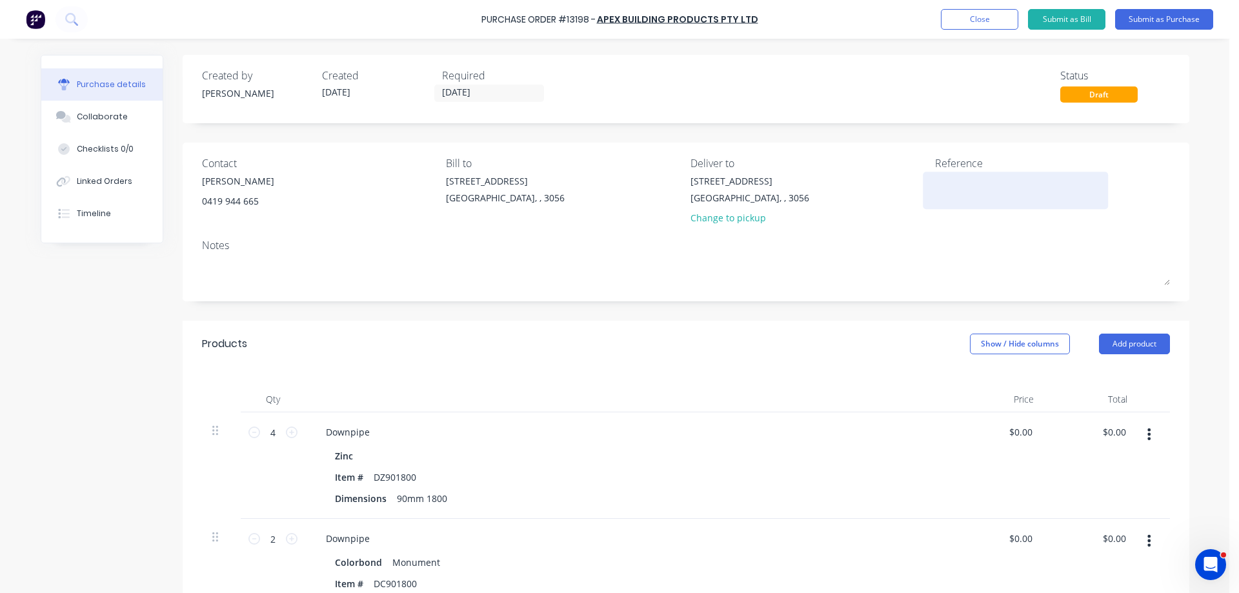
click at [937, 199] on textarea at bounding box center [1015, 188] width 161 height 29
type textarea "27893"
type textarea "x"
type textarea "27893"
click at [1145, 15] on button "Submit as Purchase" at bounding box center [1164, 19] width 98 height 21
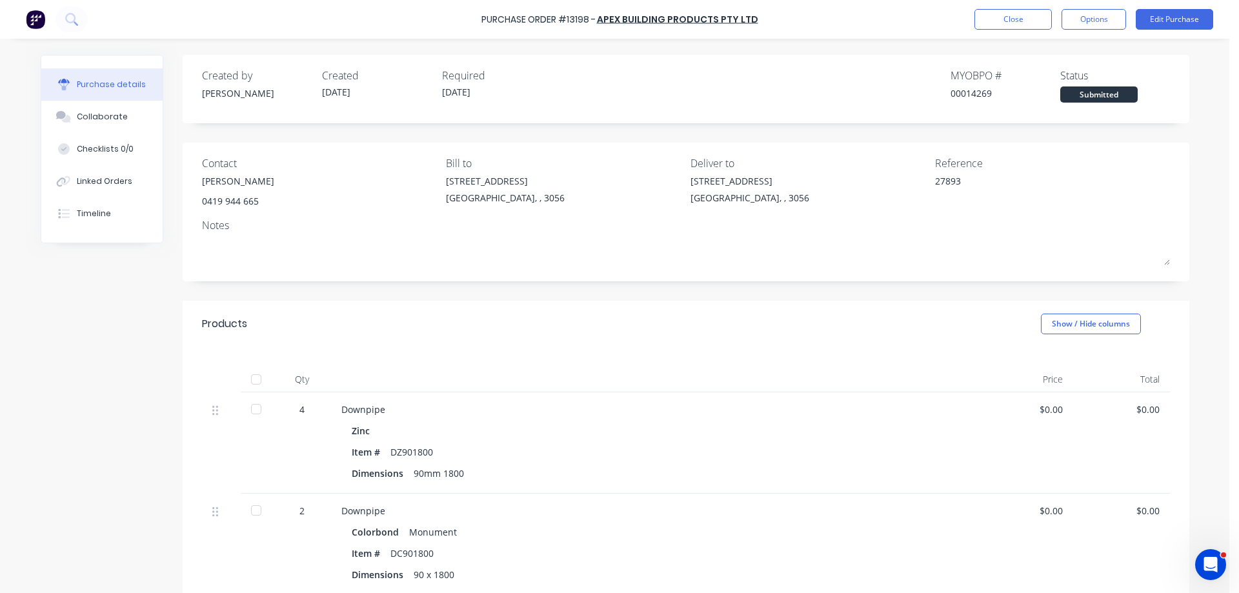
click at [1100, 95] on div "Submitted" at bounding box center [1098, 94] width 77 height 16
click at [1104, 21] on button "Options" at bounding box center [1093, 19] width 65 height 21
click at [1071, 52] on div "Print / Email" at bounding box center [1064, 52] width 99 height 19
click at [1071, 108] on div "Without pricing" at bounding box center [1064, 104] width 99 height 19
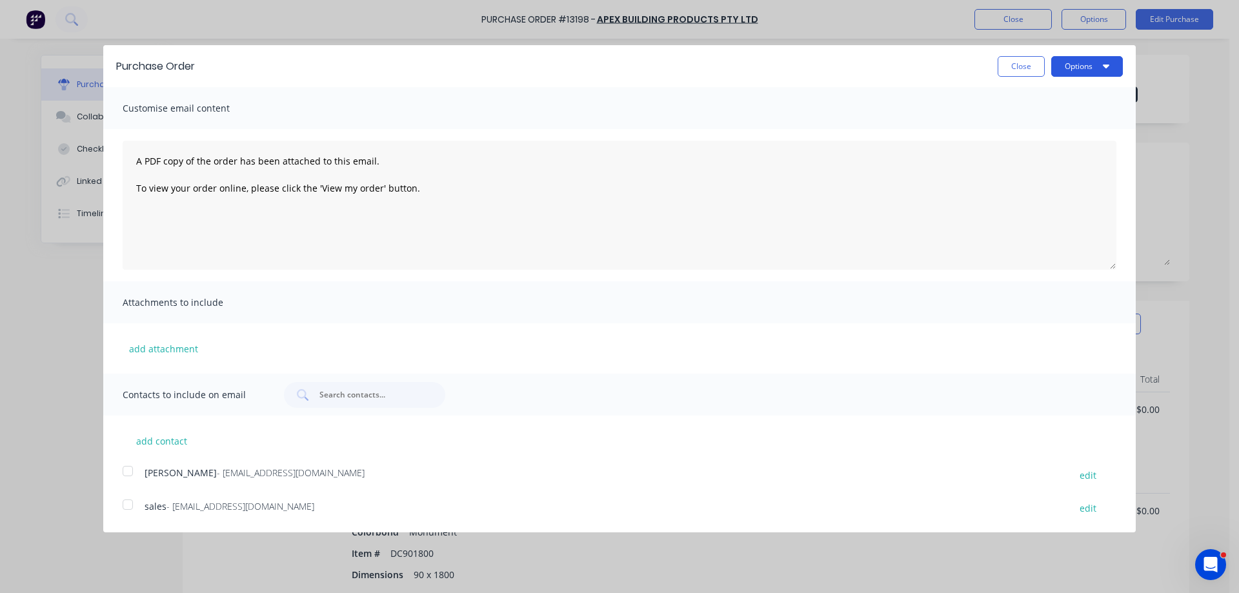
click at [1080, 69] on button "Options" at bounding box center [1087, 66] width 72 height 21
click at [1058, 95] on div "Print" at bounding box center [1061, 99] width 99 height 19
click at [123, 468] on div at bounding box center [128, 471] width 26 height 26
drag, startPoint x: 126, startPoint y: 508, endPoint x: 132, endPoint y: 503, distance: 6.9
click at [126, 507] on div at bounding box center [128, 505] width 26 height 26
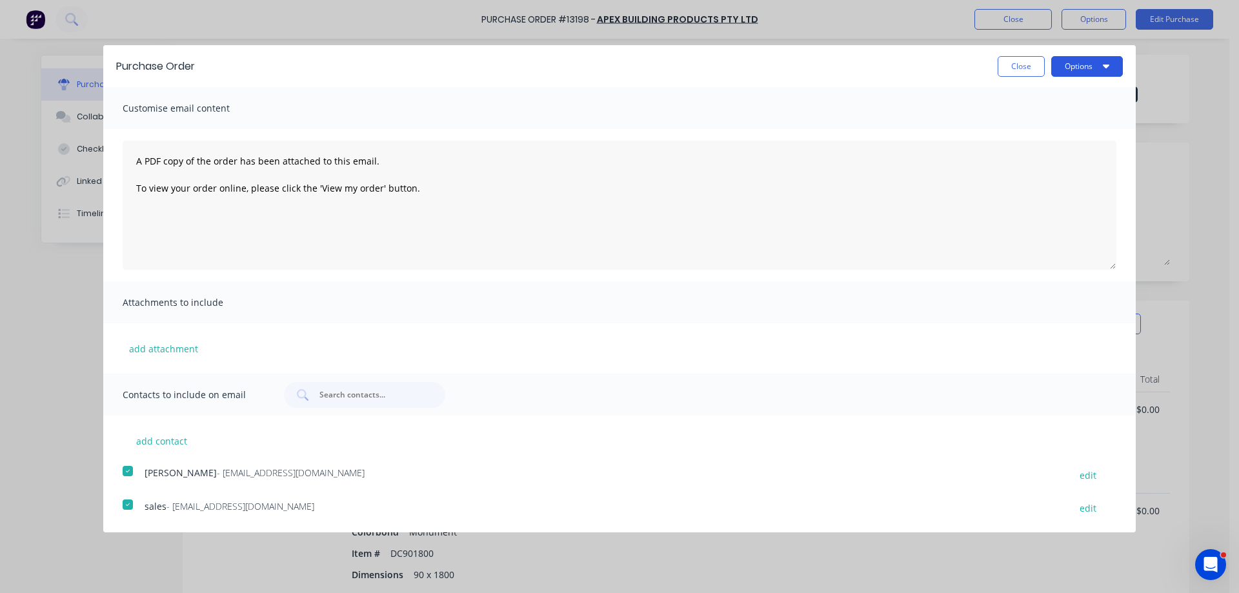
click at [1099, 67] on button "Options" at bounding box center [1087, 66] width 72 height 21
click at [1072, 126] on div "Email" at bounding box center [1061, 124] width 99 height 19
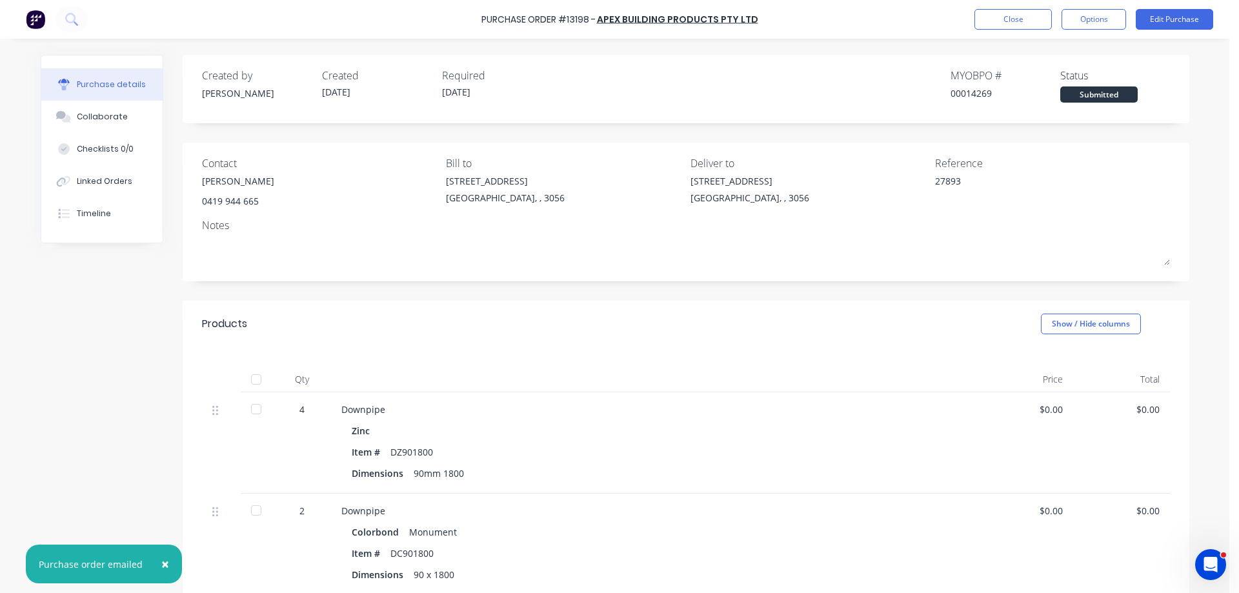
type textarea "x"
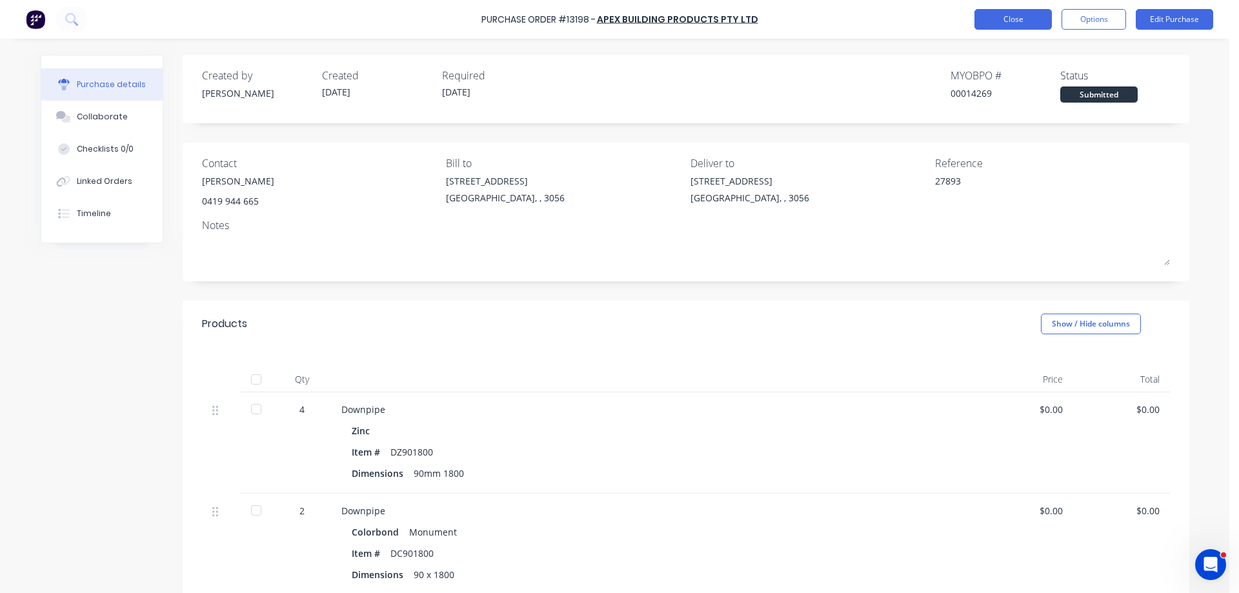
click at [995, 23] on button "Close" at bounding box center [1012, 19] width 77 height 21
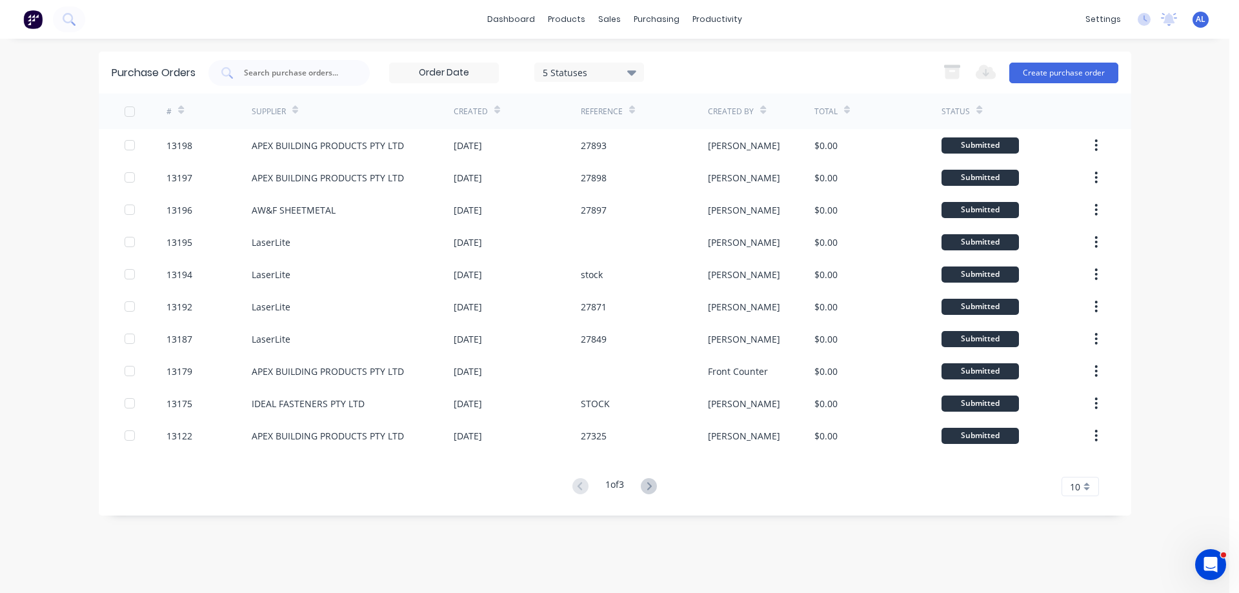
click at [32, 25] on img at bounding box center [32, 19] width 19 height 19
